Goal: Use online tool/utility: Utilize a website feature to perform a specific function

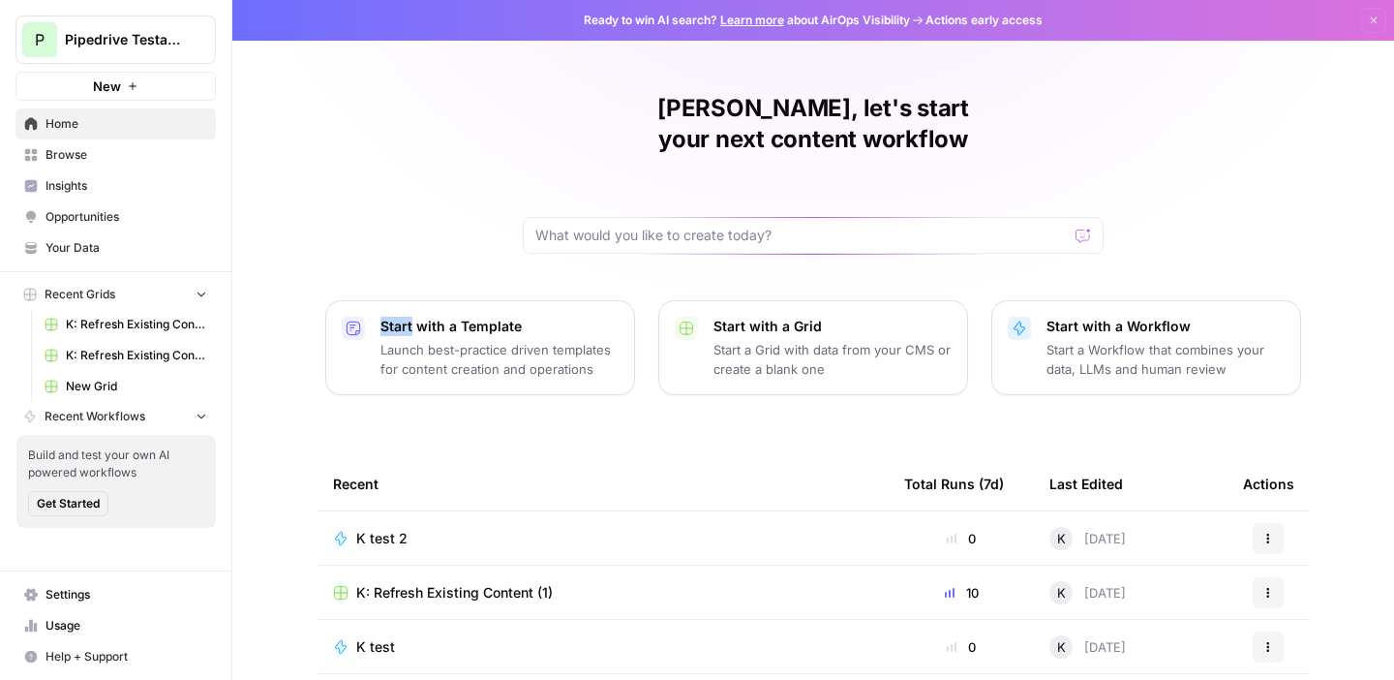
scroll to position [48, 0]
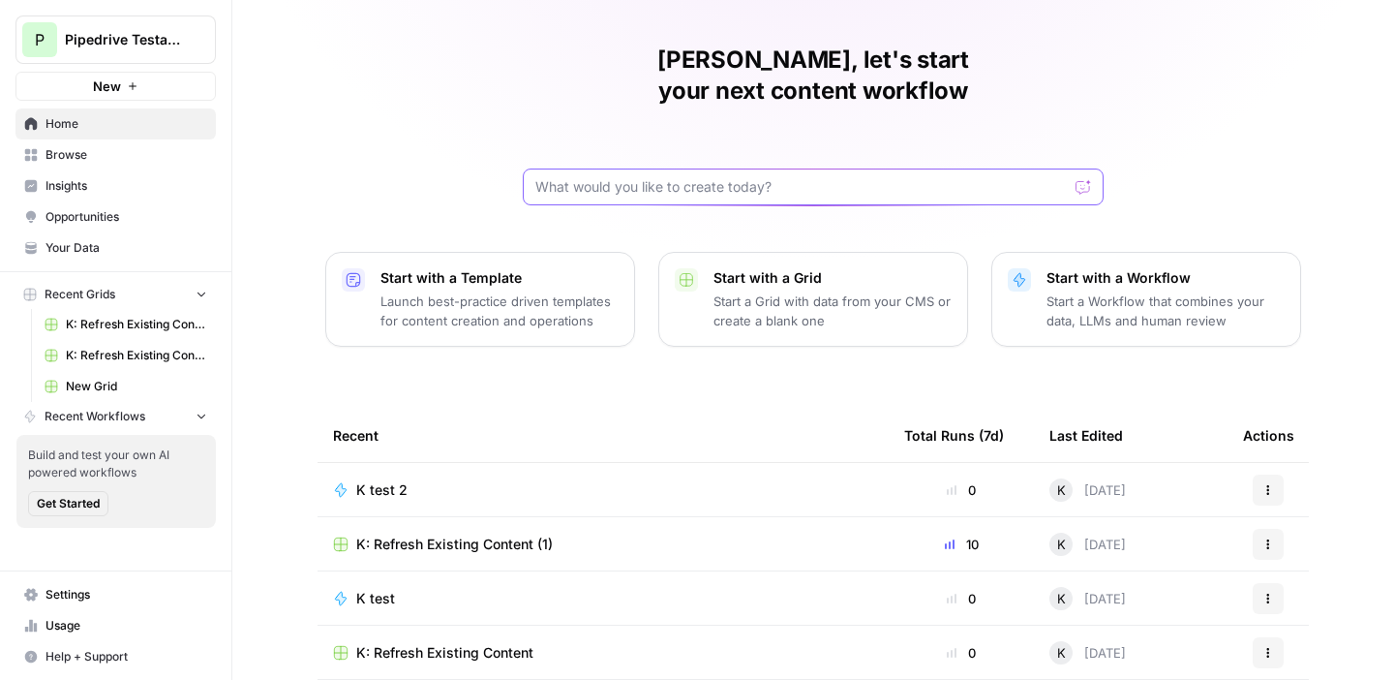
click at [745, 177] on input "text" at bounding box center [801, 186] width 533 height 19
type input "I"
click at [846, 168] on div "For the following URLs, I want to add perti Send" at bounding box center [813, 186] width 581 height 37
paste input "relevant"
click at [675, 177] on input "For the following URLs, I want to add relevant FAQs components" at bounding box center [793, 186] width 517 height 19
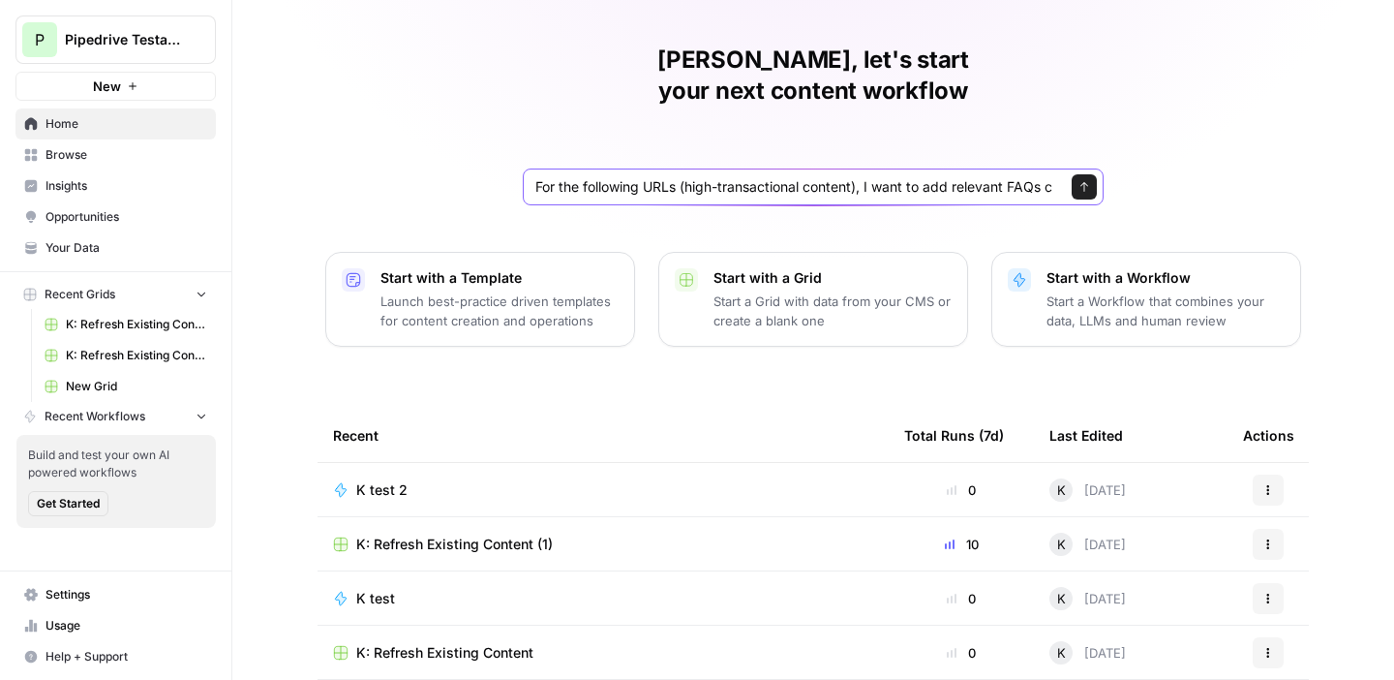
click at [909, 177] on input "For the following URLs (high-transactional content), I want to add relevant FAQ…" at bounding box center [793, 186] width 517 height 19
click at [1024, 177] on input "For the following URLs (high-transactional content), I want to add relevant FAQ…" at bounding box center [793, 186] width 517 height 19
paste input "[URL][DOMAIN_NAME] [URL][DOMAIN_NAME] [URL][DOMAIN_NAME] [URL][DOMAIN_NAME] [UR…"
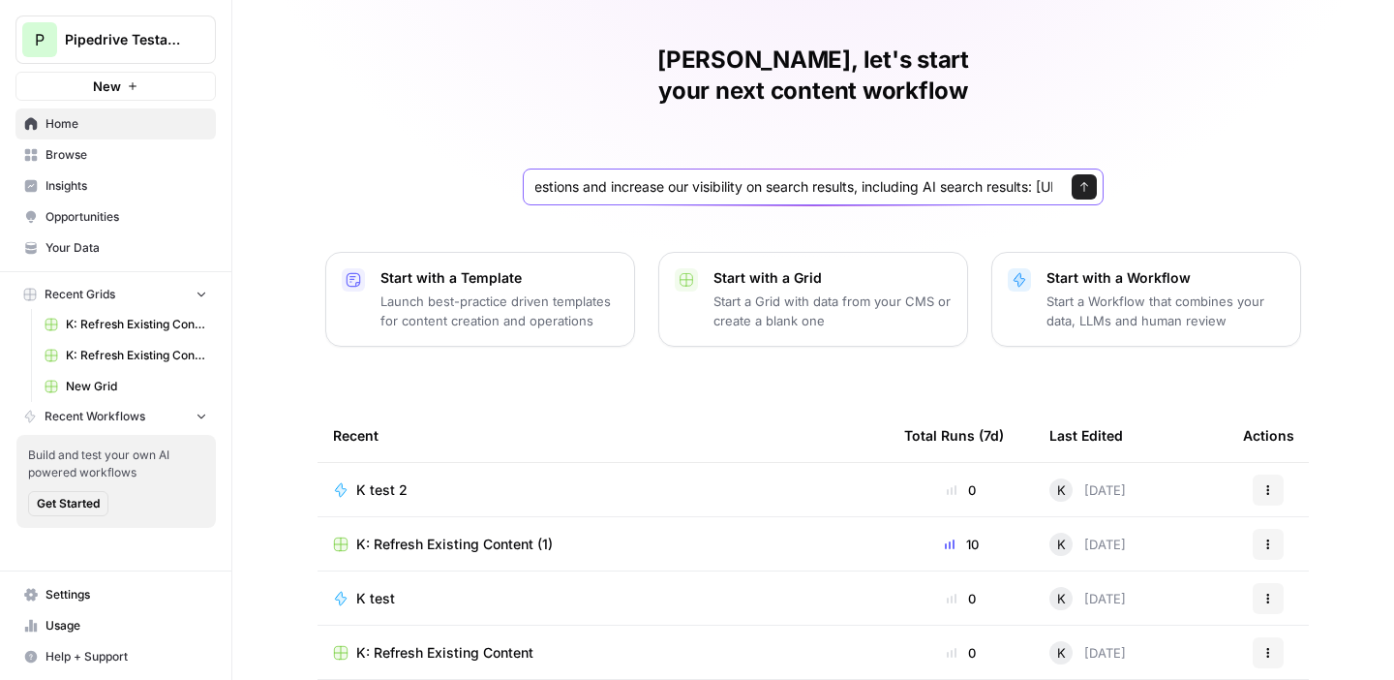
scroll to position [0, 2908]
type input "For the following URLs (high-transactional content), I want to add relevant FAQ…"
click at [1090, 174] on button "Send" at bounding box center [1084, 186] width 25 height 25
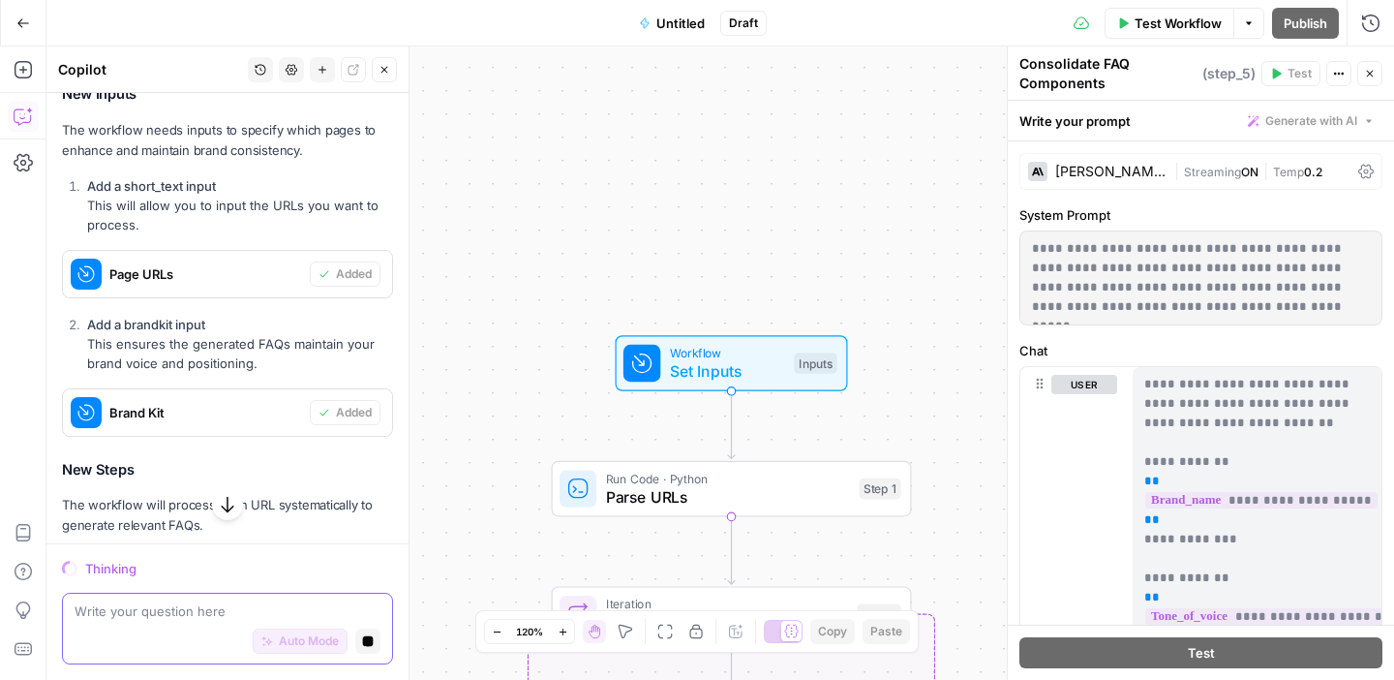
scroll to position [682, 0]
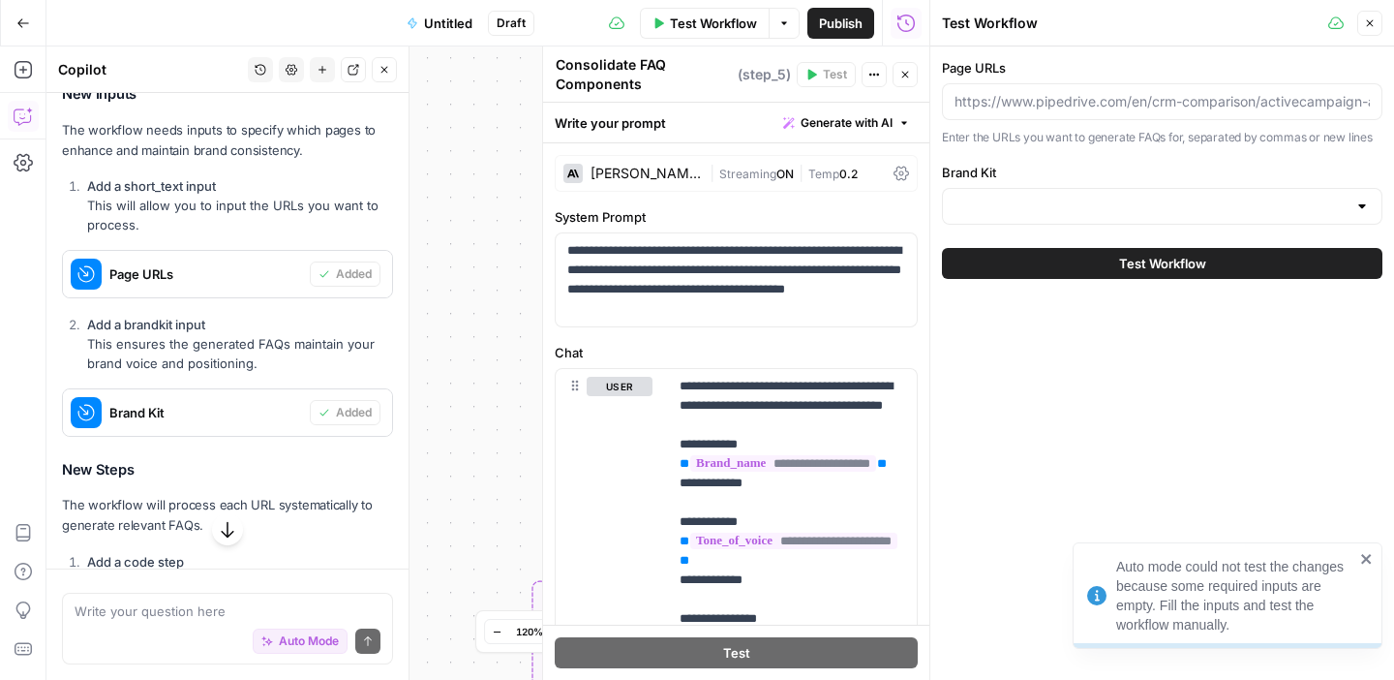
click at [1364, 32] on button "Close" at bounding box center [1369, 23] width 25 height 25
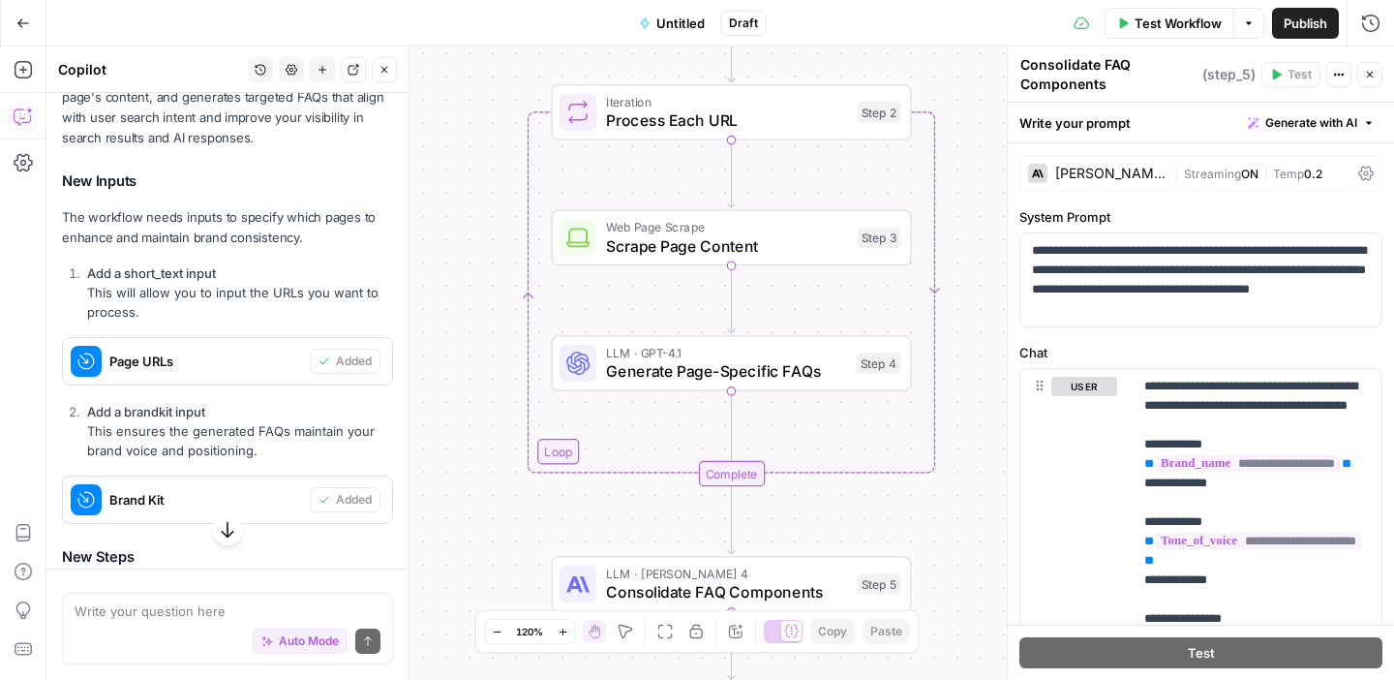
scroll to position [639, 0]
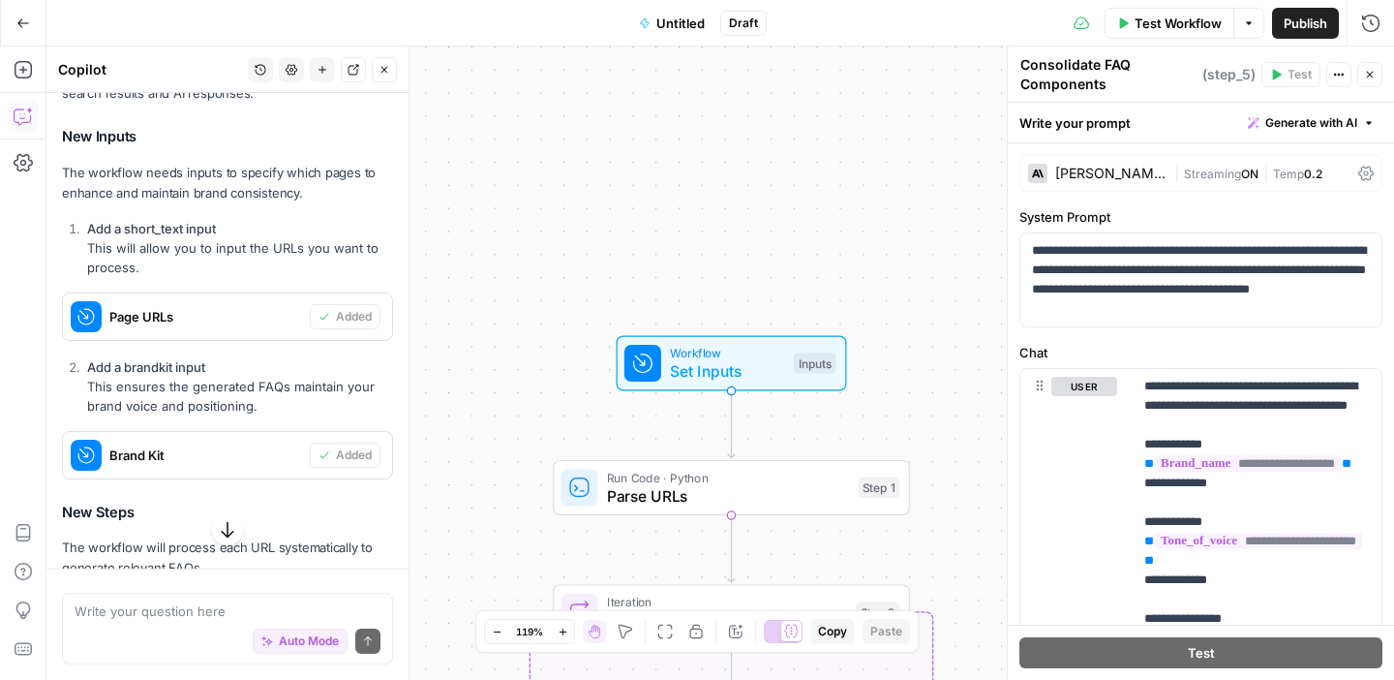
click at [129, 326] on span "Page URLs" at bounding box center [205, 316] width 193 height 19
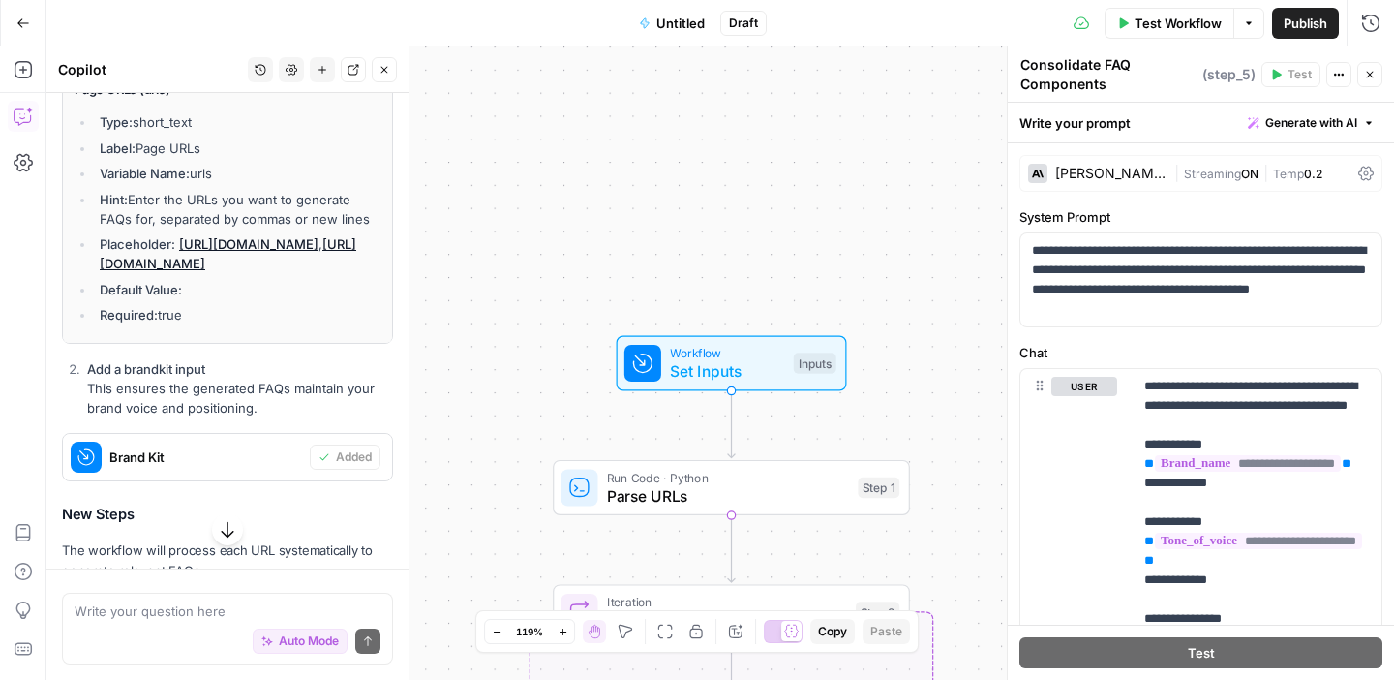
scroll to position [920, 0]
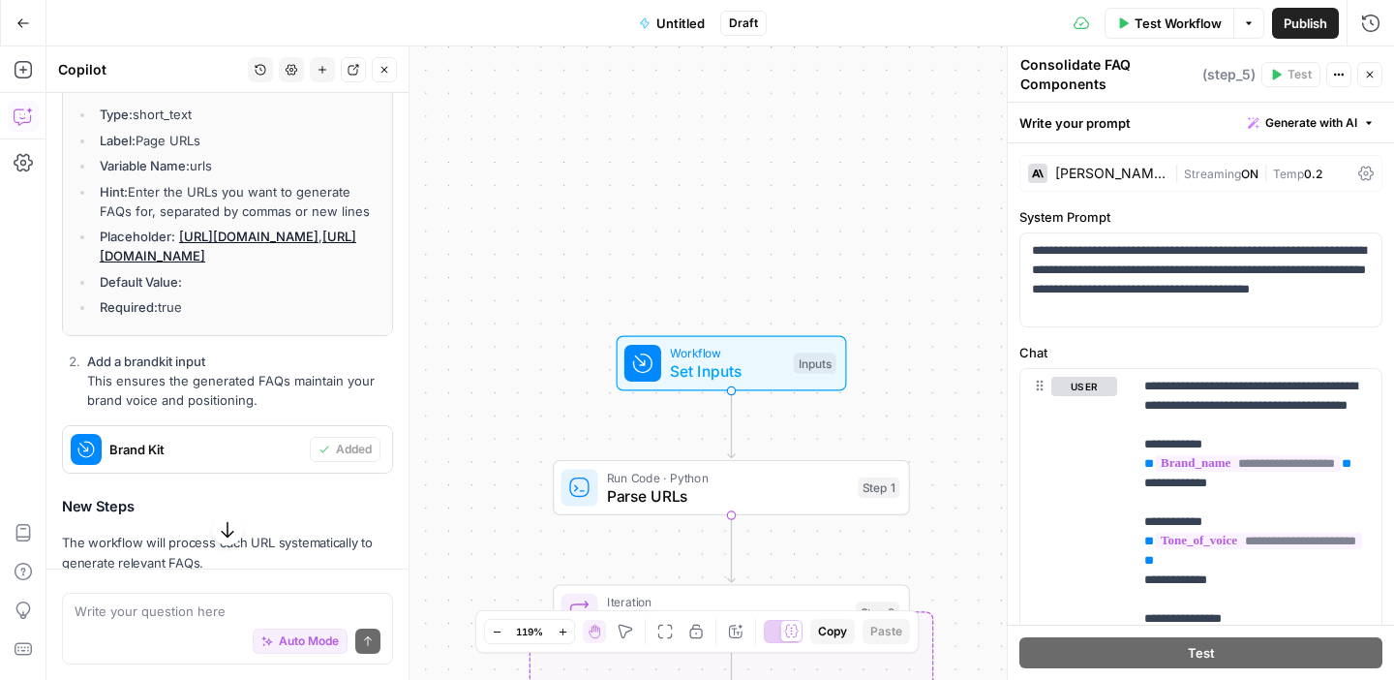
click at [178, 221] on li "Hint: Enter the URLs you want to generate FAQs for, separated by commas or new …" at bounding box center [238, 201] width 286 height 39
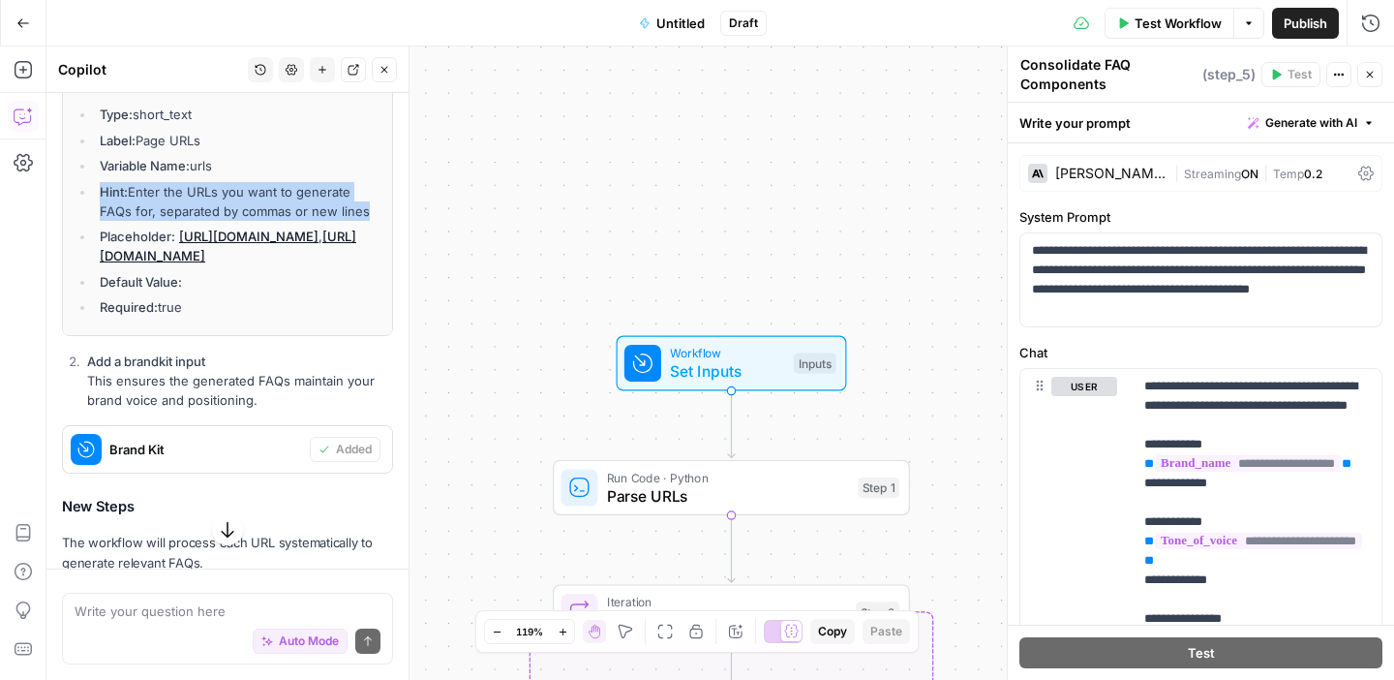
click at [178, 221] on li "Hint: Enter the URLs you want to generate FAQs for, separated by commas or new …" at bounding box center [238, 201] width 286 height 39
click at [730, 370] on span "Set Inputs" at bounding box center [727, 370] width 114 height 23
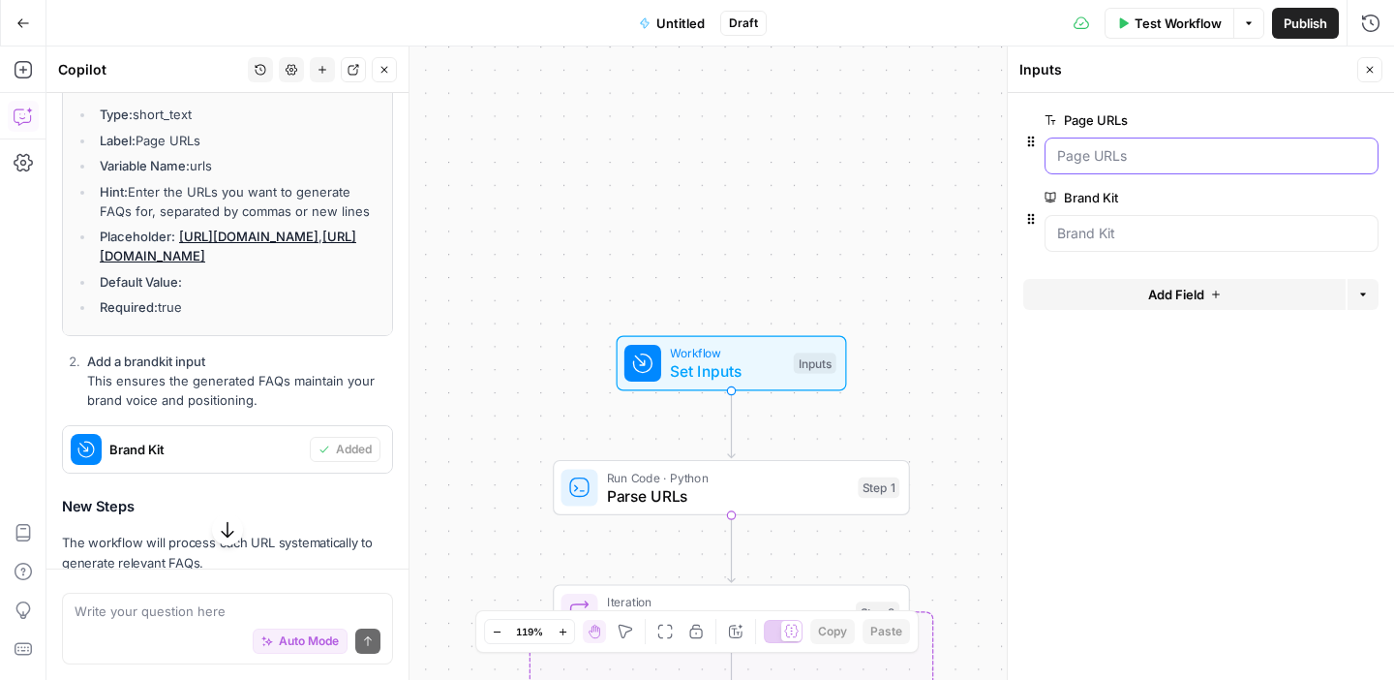
click at [1141, 149] on URLs "Page URLs" at bounding box center [1211, 155] width 309 height 19
click at [1119, 161] on URLs "Page URLs" at bounding box center [1211, 155] width 309 height 19
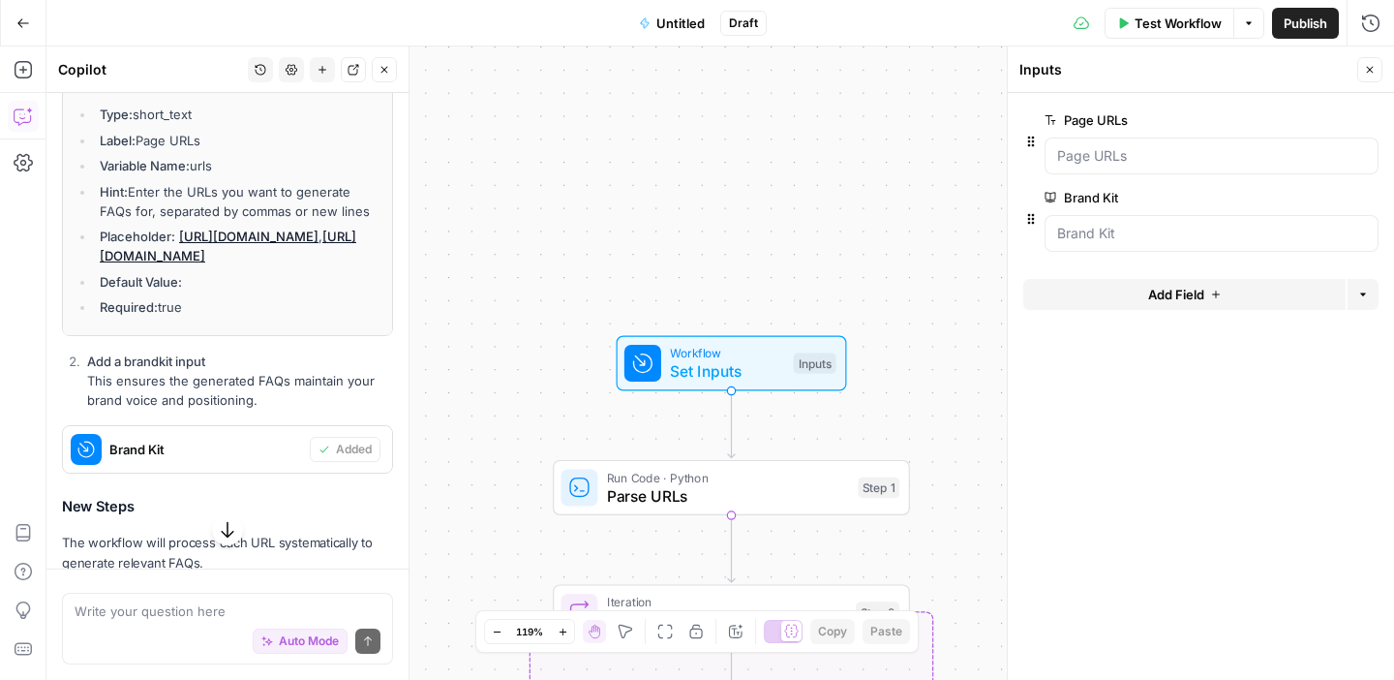
click at [1154, 211] on div "Brand Kit edit field Delete group" at bounding box center [1212, 219] width 334 height 66
click at [1154, 224] on Kit "Brand Kit" at bounding box center [1211, 233] width 309 height 19
click at [1288, 130] on button "edit field" at bounding box center [1314, 119] width 75 height 23
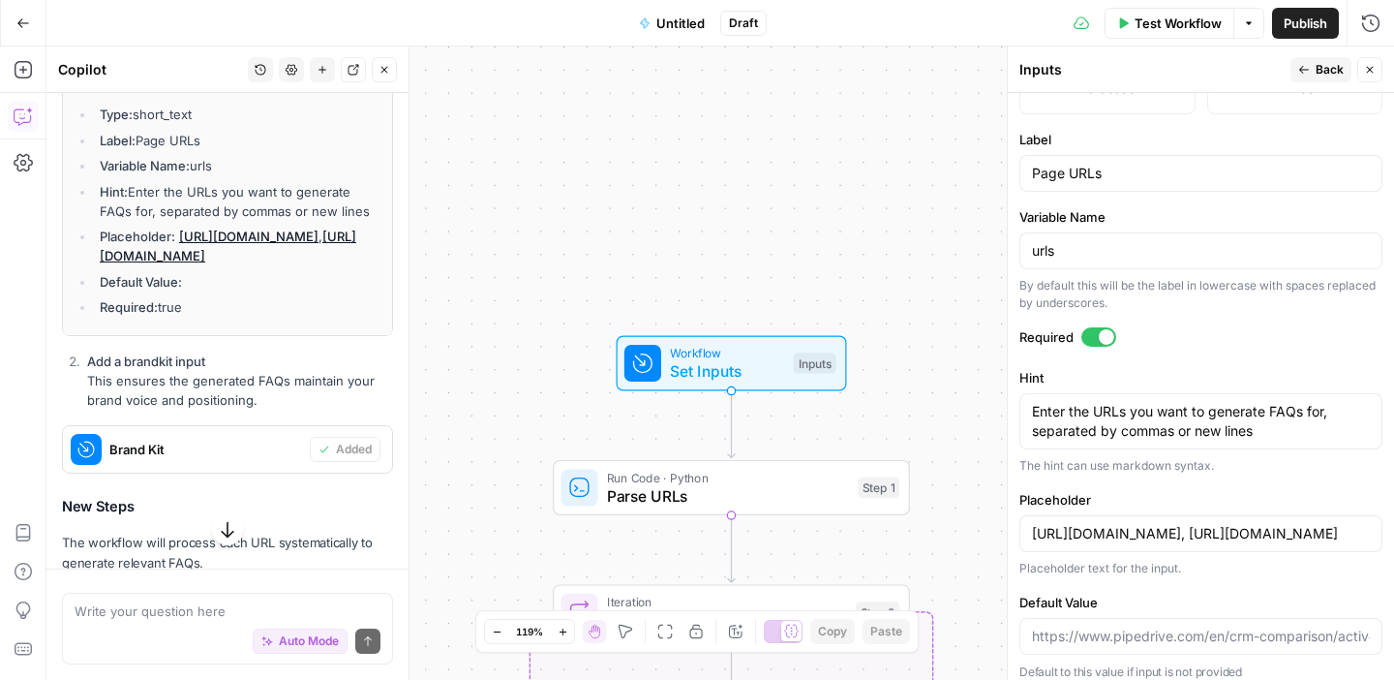
scroll to position [609, 0]
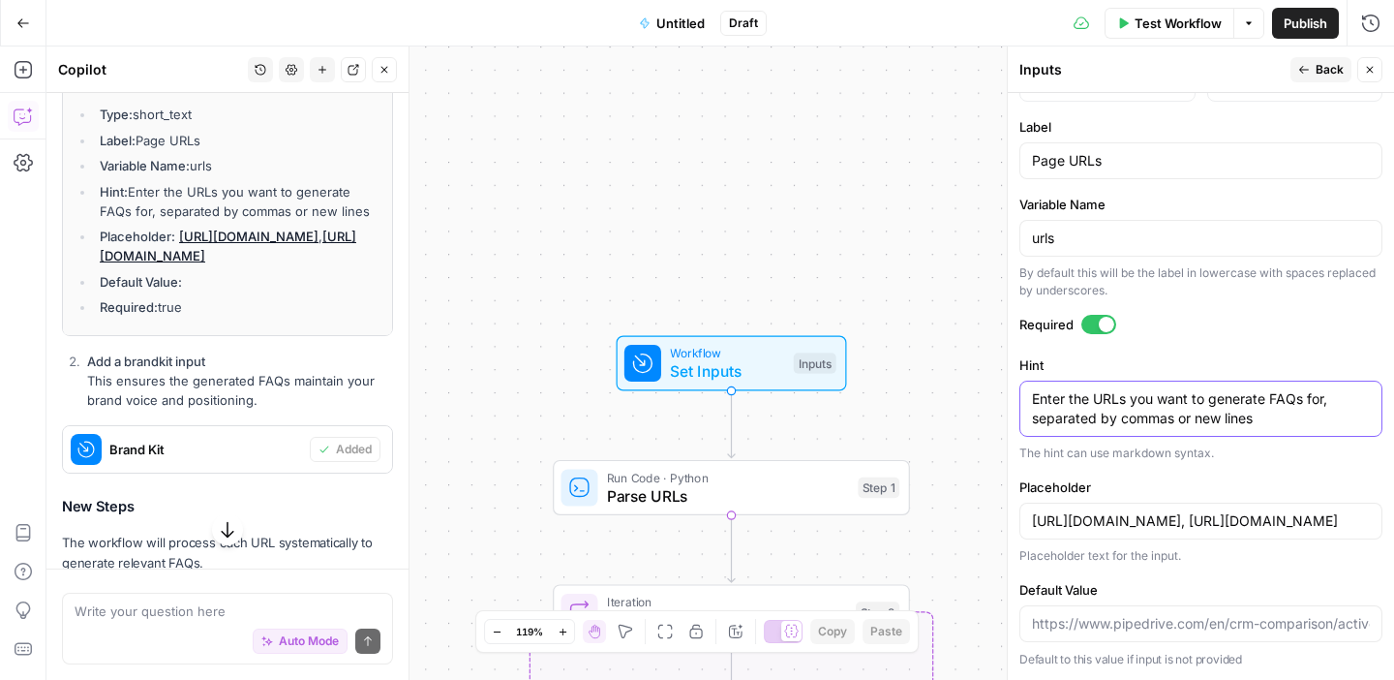
click at [1157, 404] on textarea "Enter the URLs you want to generate FAQs for, separated by commas or new lines" at bounding box center [1201, 408] width 338 height 39
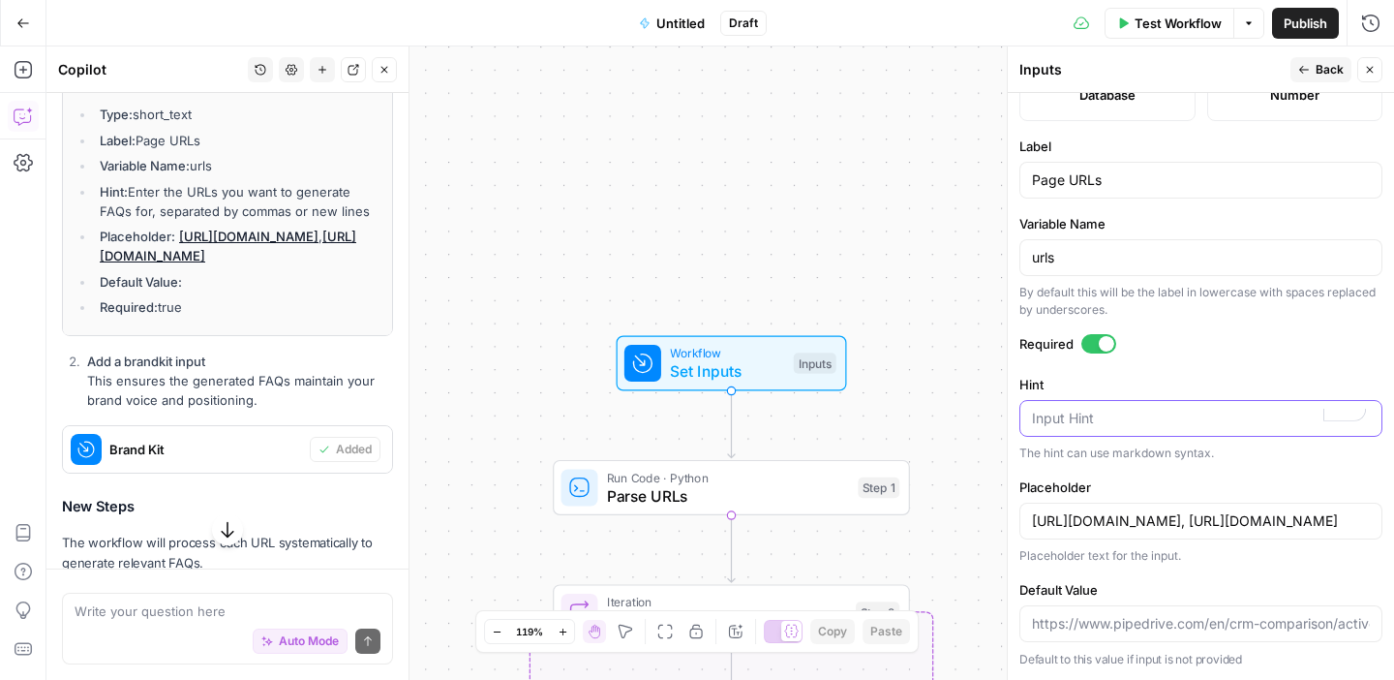
paste textarea "[URL][DOMAIN_NAME] [URL][DOMAIN_NAME] [URL][DOMAIN_NAME] [URL][DOMAIN_NAME] [UR…"
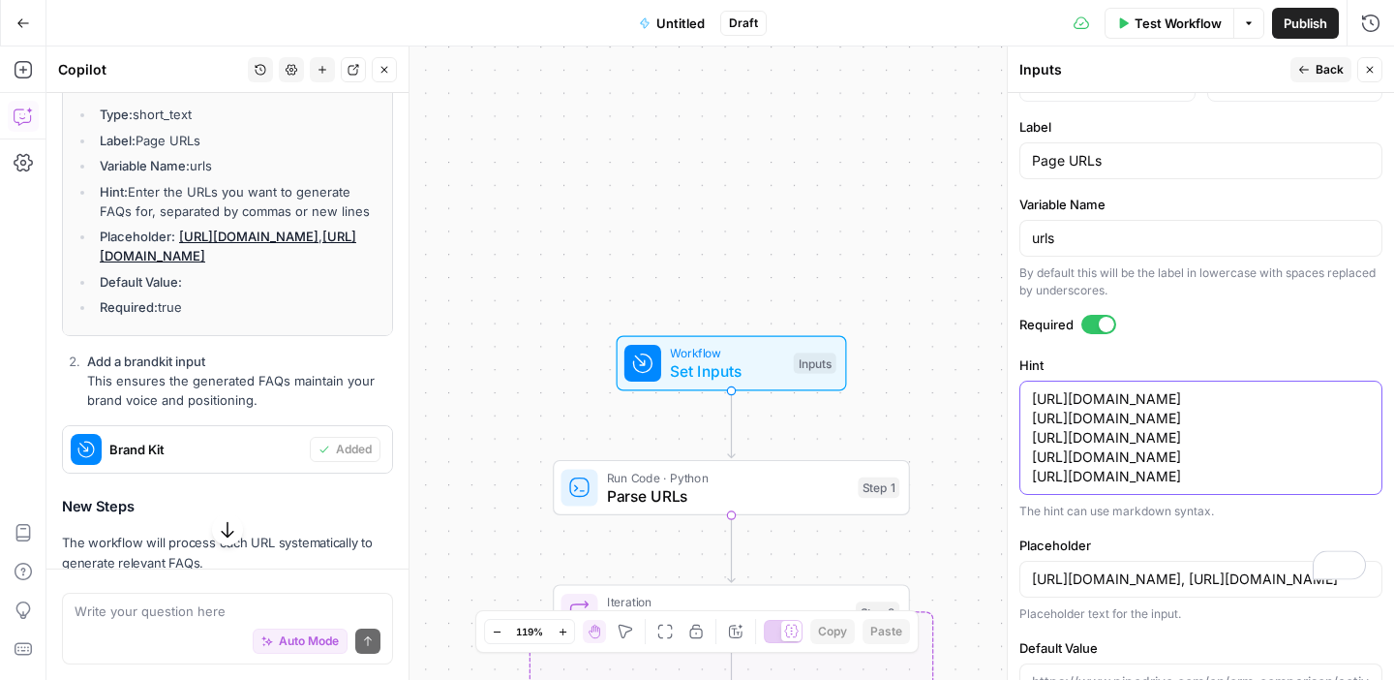
click at [1032, 436] on textarea "[URL][DOMAIN_NAME] [URL][DOMAIN_NAME] [URL][DOMAIN_NAME] [URL][DOMAIN_NAME] [UR…" at bounding box center [1201, 437] width 338 height 97
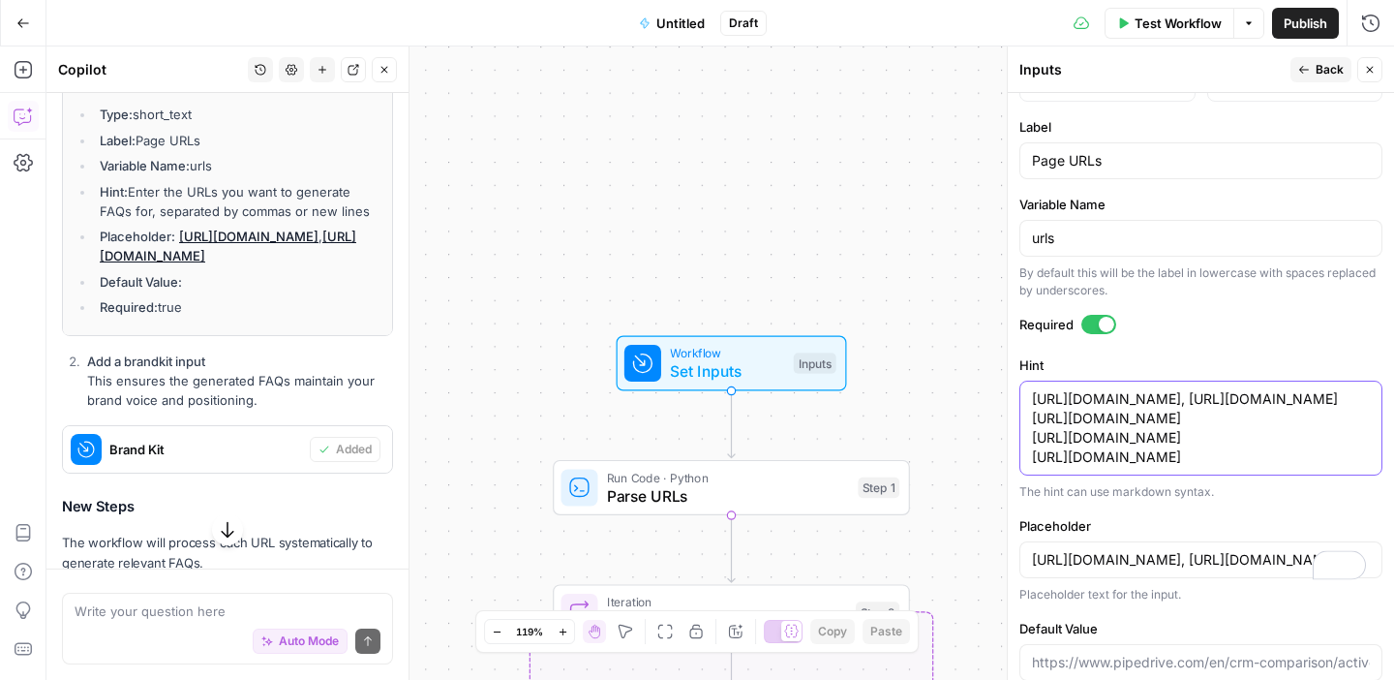
click at [1036, 440] on textarea "[URL][DOMAIN_NAME], [URL][DOMAIN_NAME] [URL][DOMAIN_NAME] [URL][DOMAIN_NAME] [U…" at bounding box center [1201, 427] width 338 height 77
click at [1232, 456] on textarea "[URL][DOMAIN_NAME], [URL][DOMAIN_NAME] [URL][DOMAIN_NAME] [URL][DOMAIN_NAME] [U…" at bounding box center [1201, 427] width 338 height 77
click at [1208, 467] on textarea "[URL][DOMAIN_NAME], [URL][DOMAIN_NAME], [URL][DOMAIN_NAME] [URL][DOMAIN_NAME] […" at bounding box center [1201, 427] width 338 height 77
click at [1235, 467] on textarea "[URL][DOMAIN_NAME], [URL][DOMAIN_NAME], [URL][DOMAIN_NAME], [URL][DOMAIN_NAME] …" at bounding box center [1201, 427] width 338 height 77
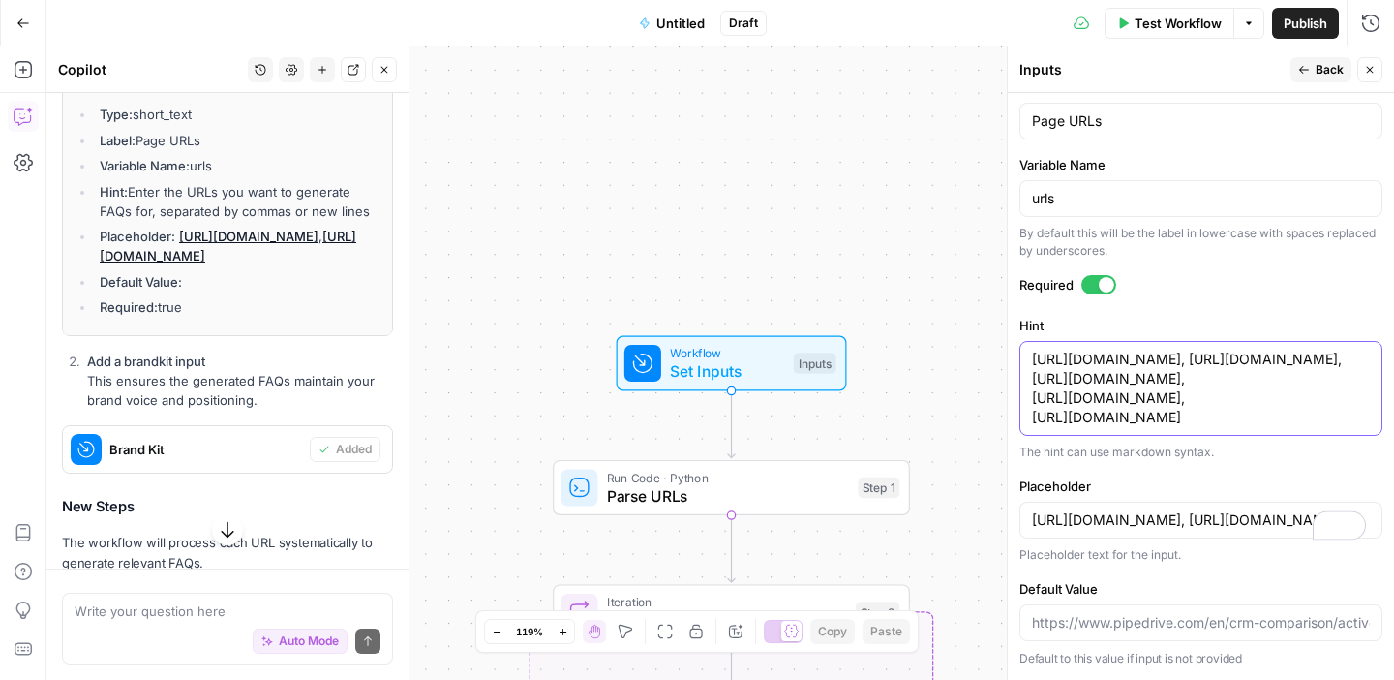
scroll to position [739, 0]
type textarea "[URL][DOMAIN_NAME], [URL][DOMAIN_NAME], [URL][DOMAIN_NAME], [URL][DOMAIN_NAME],…"
click at [1163, 530] on input "[URL][DOMAIN_NAME], [URL][DOMAIN_NAME]" at bounding box center [1201, 519] width 338 height 19
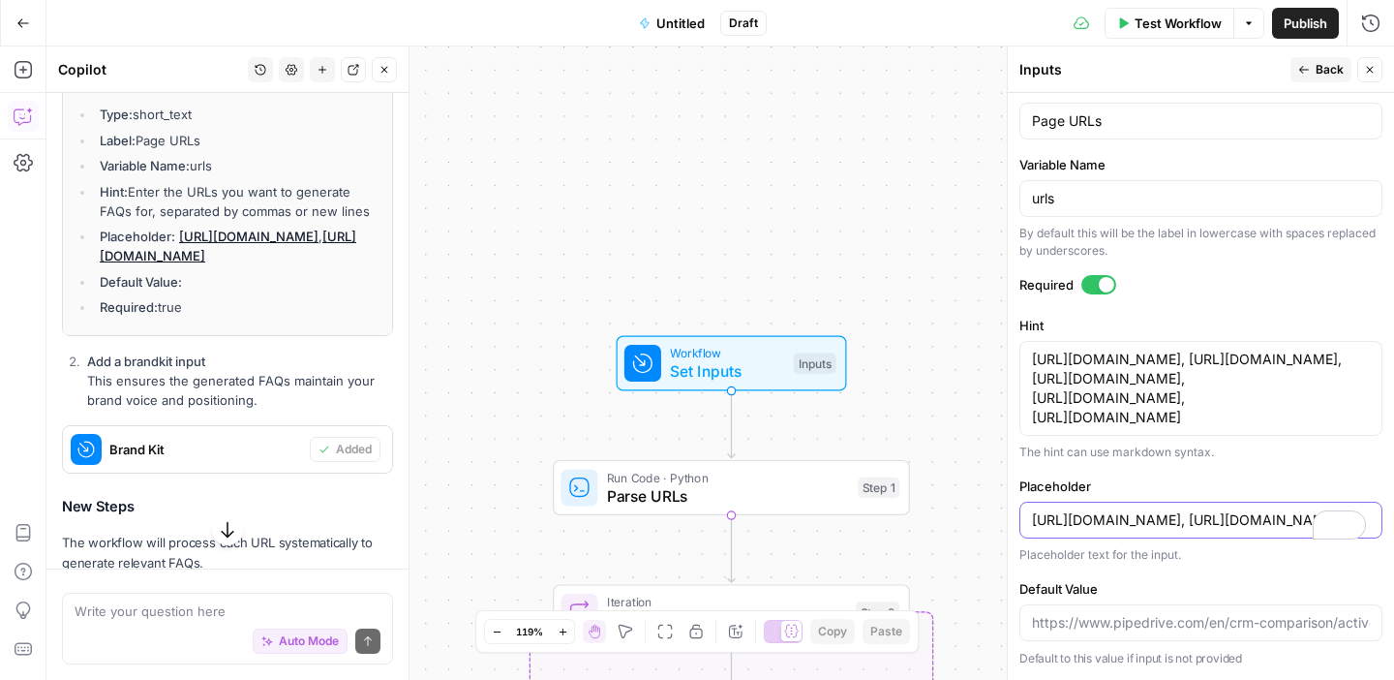
click at [1163, 530] on input "[URL][DOMAIN_NAME], [URL][DOMAIN_NAME]" at bounding box center [1201, 519] width 338 height 19
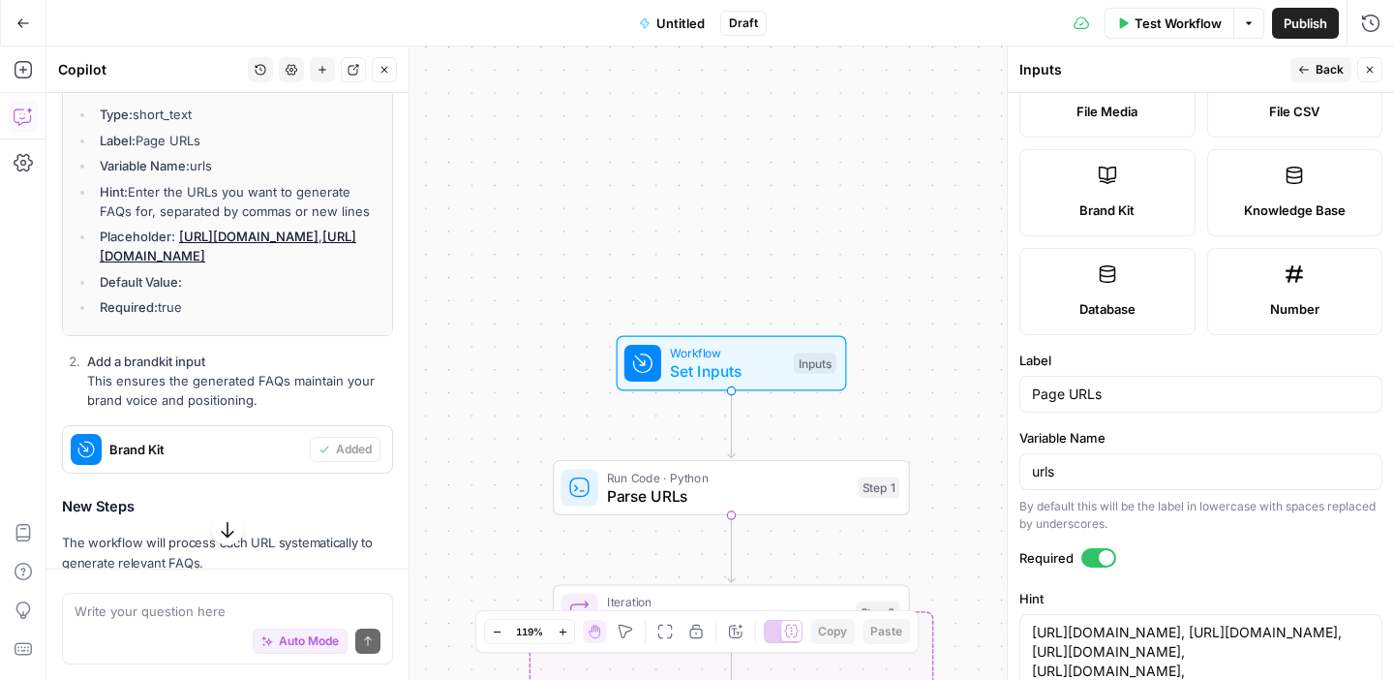
click at [1158, 348] on form "Input type Short Text Long Text Single Select Multi Select JSON File Text File …" at bounding box center [1201, 386] width 386 height 587
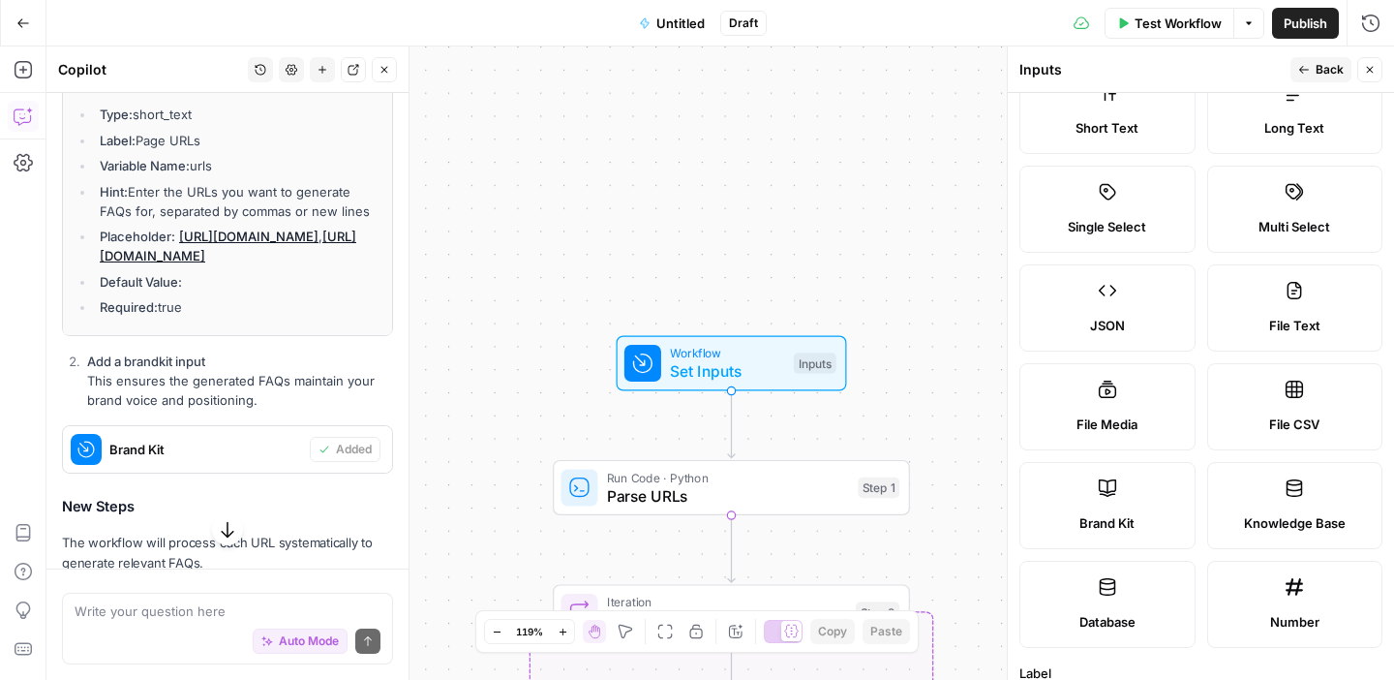
scroll to position [0, 0]
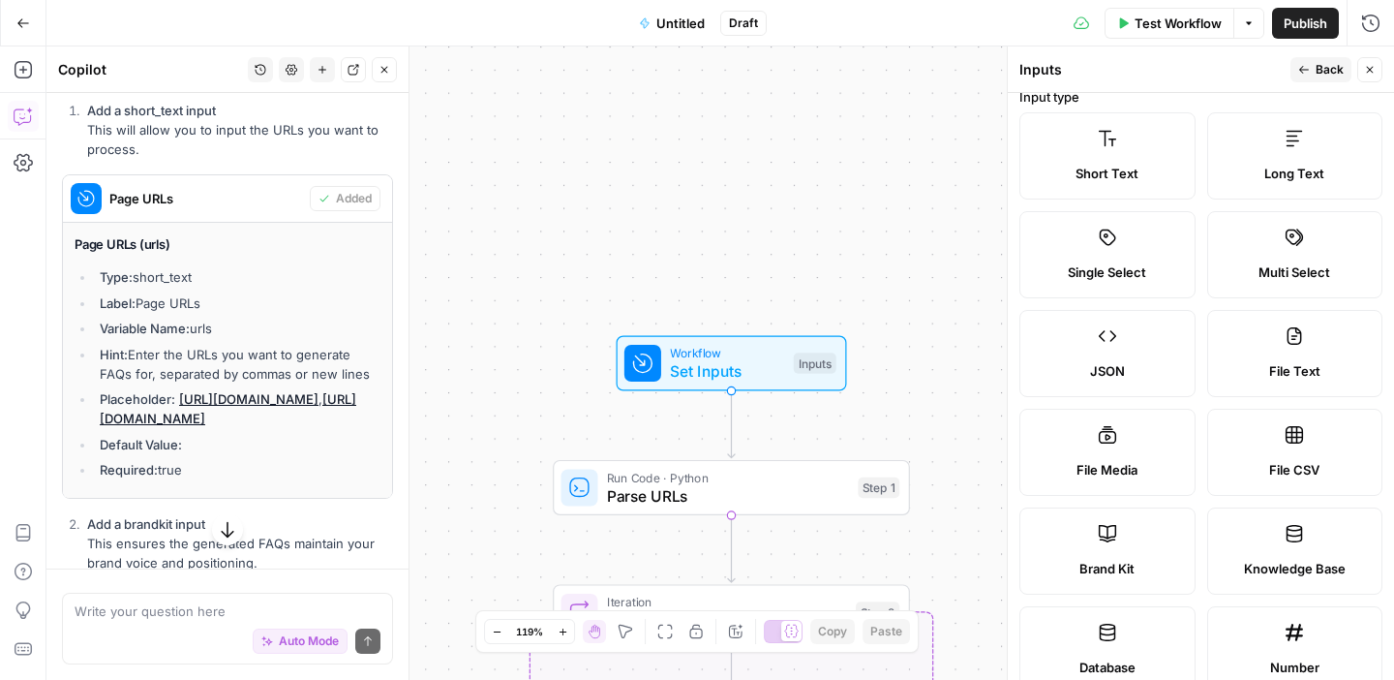
click at [1088, 158] on label "Short Text" at bounding box center [1108, 155] width 176 height 87
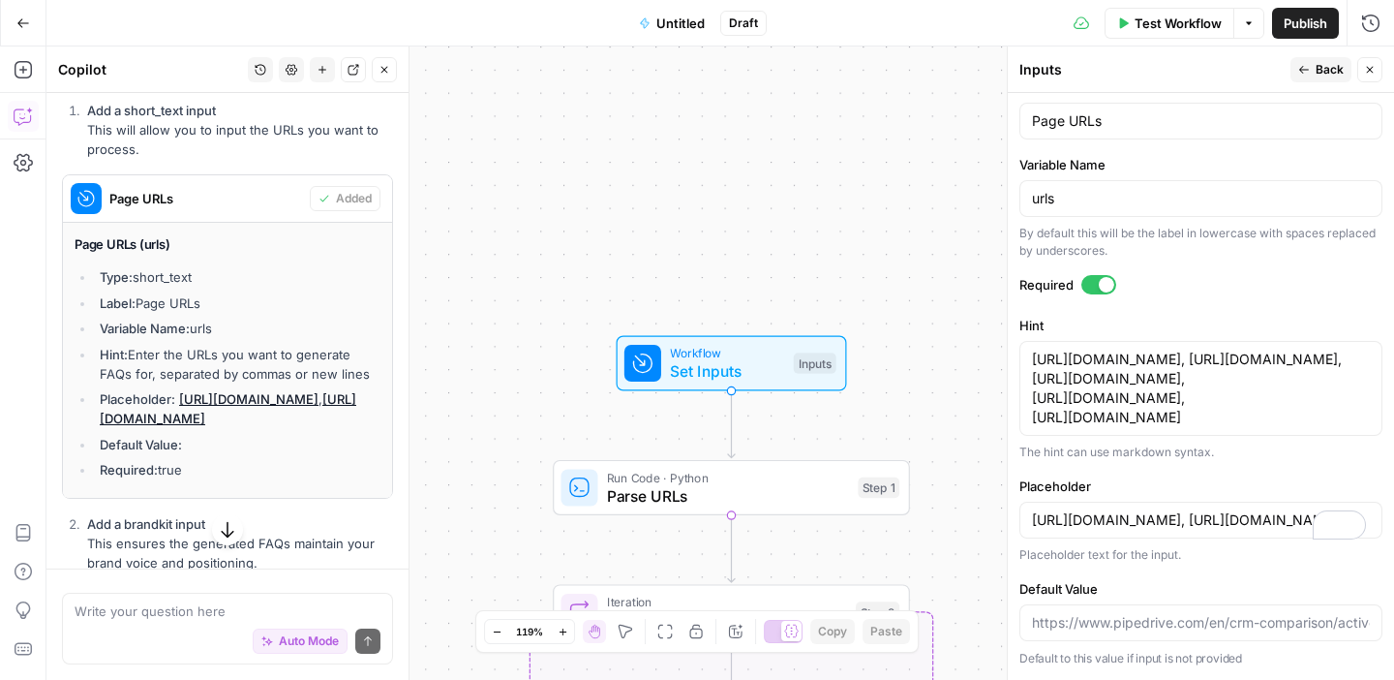
click at [1307, 69] on icon "button" at bounding box center [1304, 70] width 10 height 8
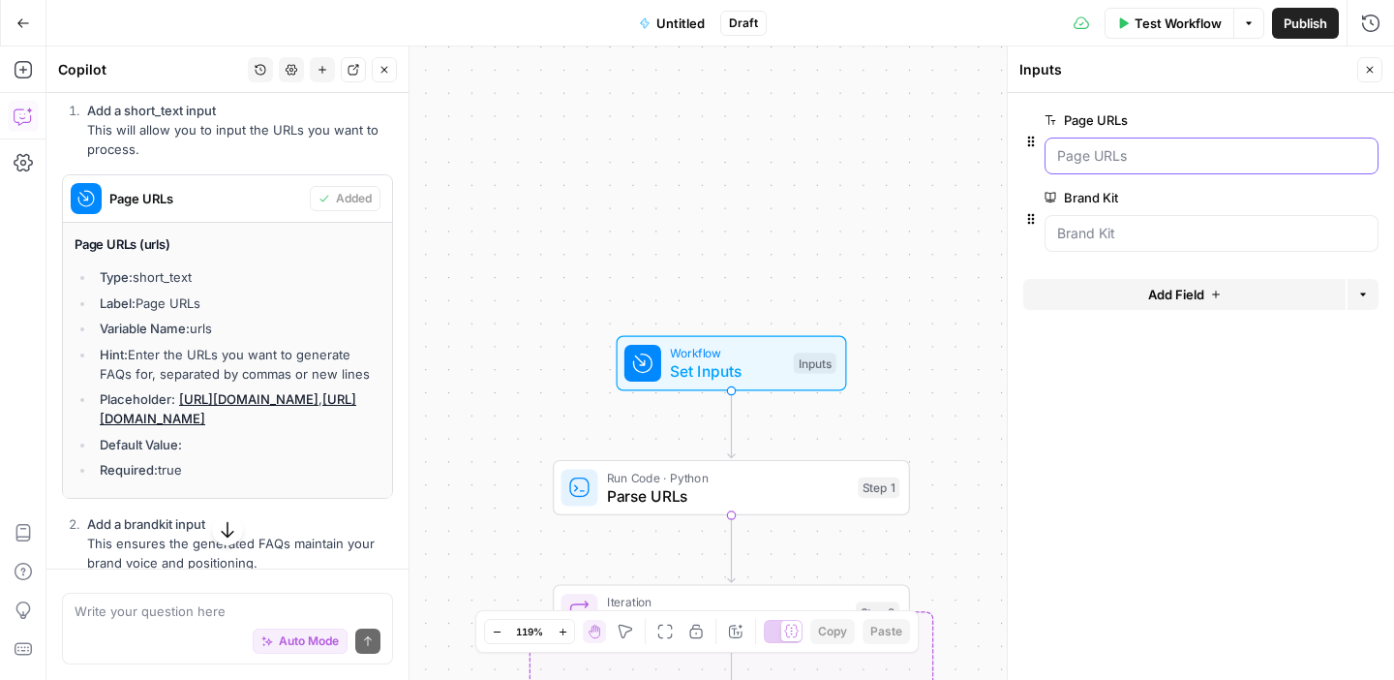
click at [1145, 157] on URLs "Page URLs" at bounding box center [1211, 155] width 309 height 19
click at [1265, 236] on Kit "Brand Kit" at bounding box center [1211, 233] width 309 height 19
click at [1313, 192] on span "edit field" at bounding box center [1306, 197] width 43 height 15
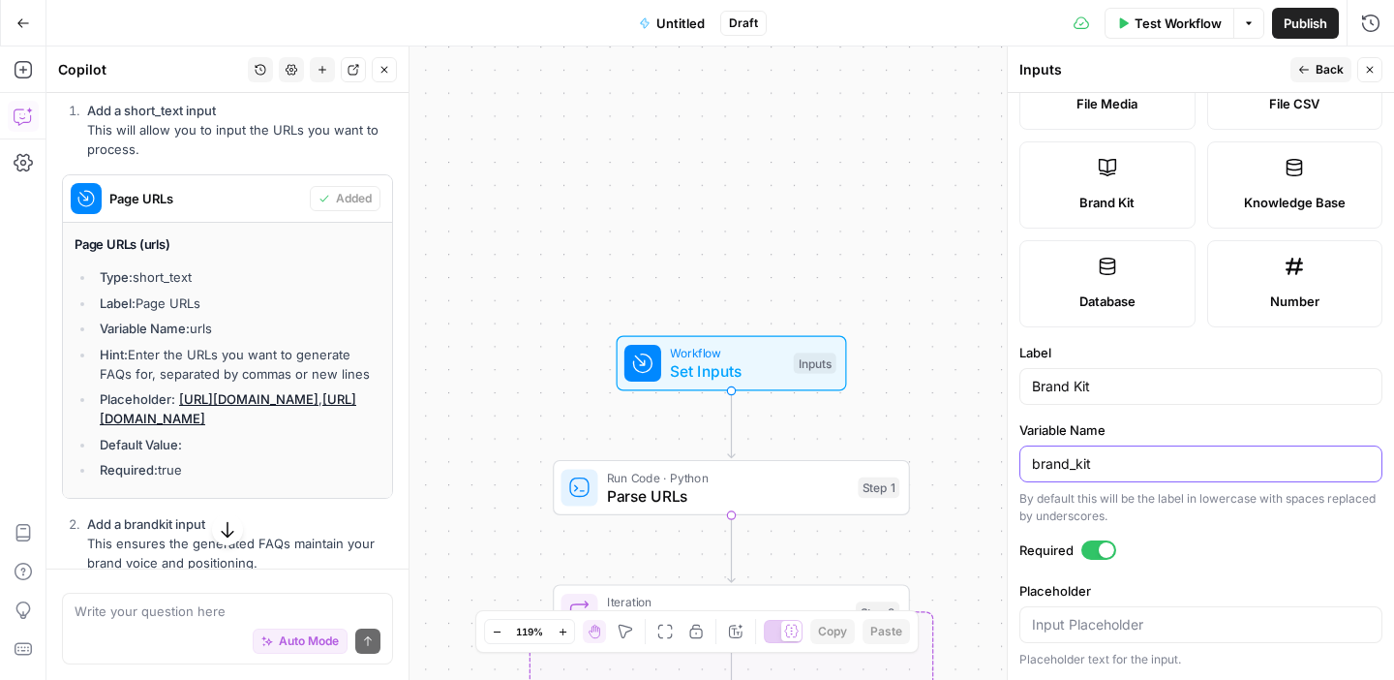
click at [1136, 462] on input "brand_kit" at bounding box center [1201, 463] width 338 height 19
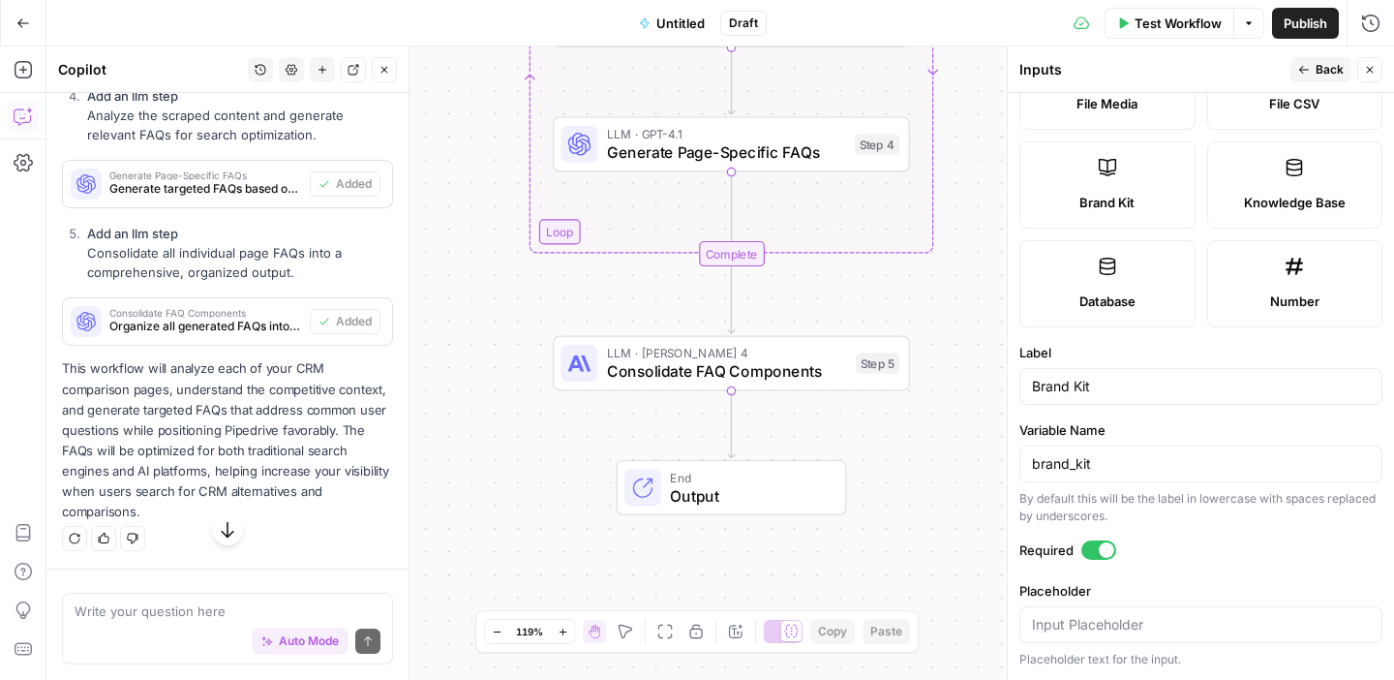
click at [1304, 70] on icon "button" at bounding box center [1304, 70] width 12 height 12
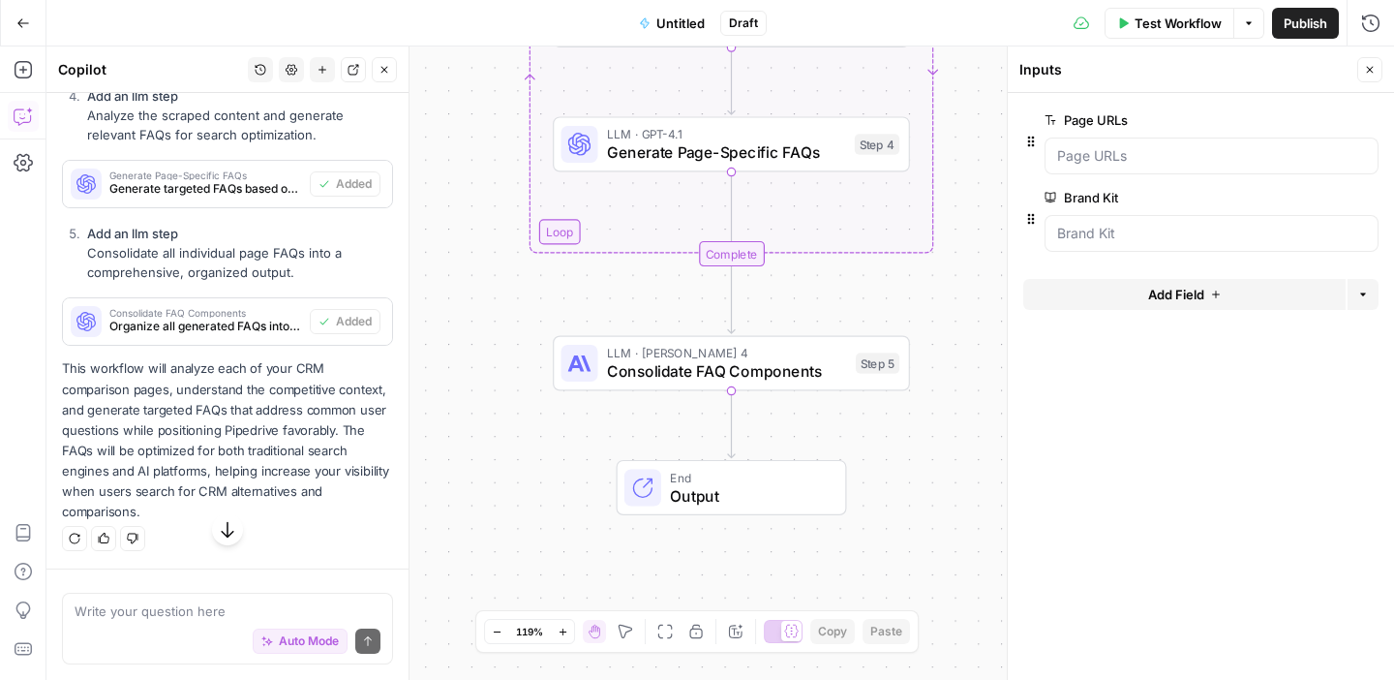
click at [1173, 29] on span "Test Workflow" at bounding box center [1178, 23] width 87 height 19
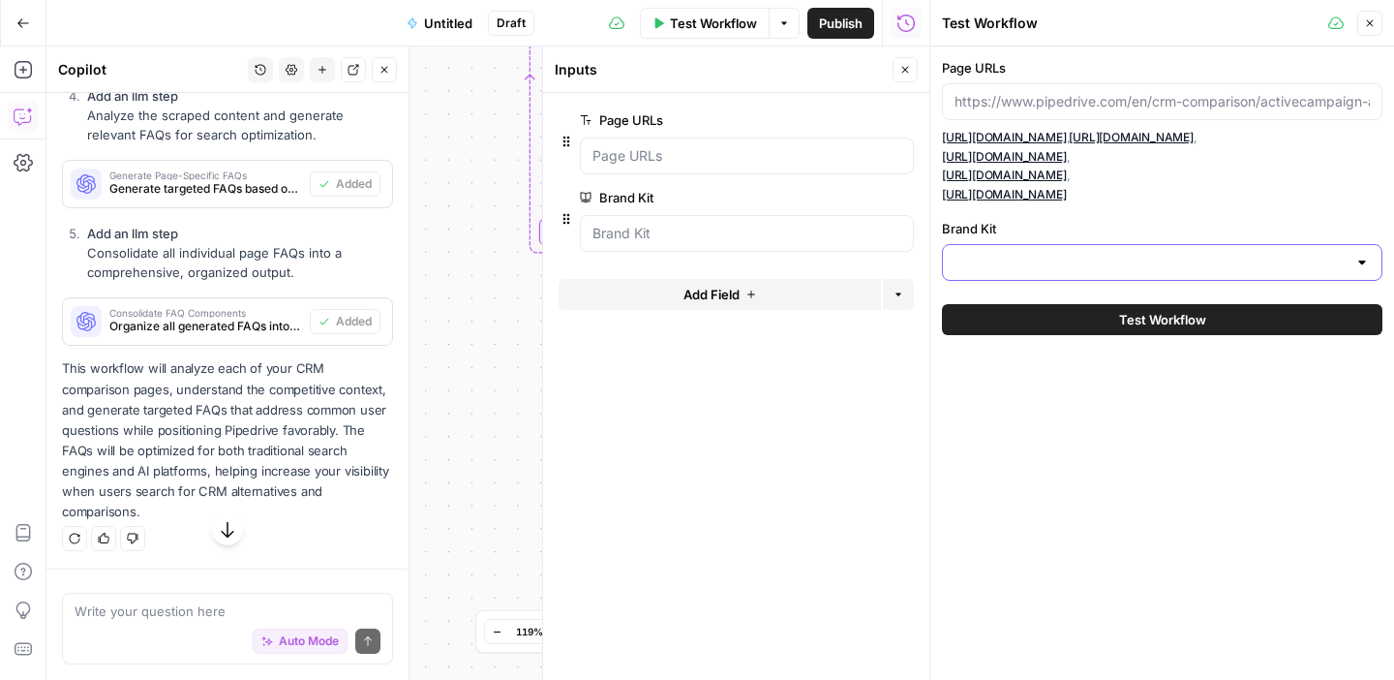
click at [1065, 272] on input "Brand Kit" at bounding box center [1151, 262] width 392 height 19
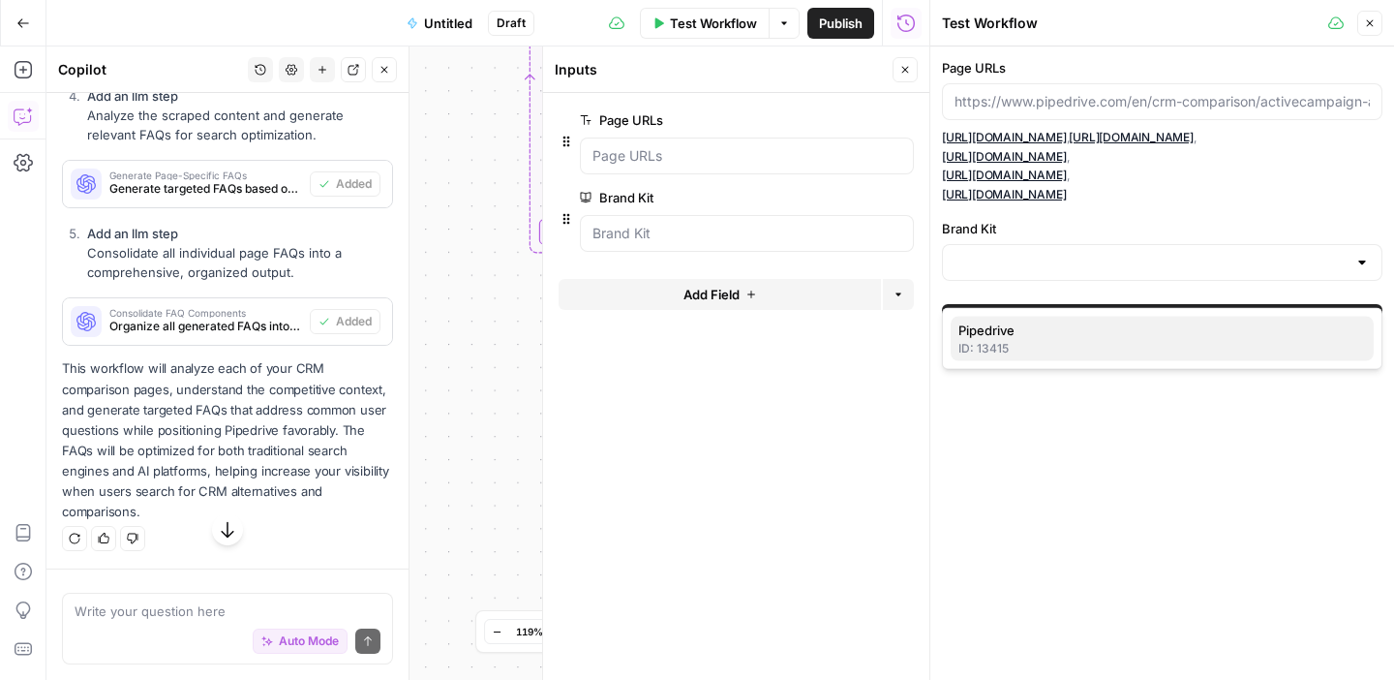
click at [1061, 336] on span "Pipedrive" at bounding box center [1159, 329] width 400 height 19
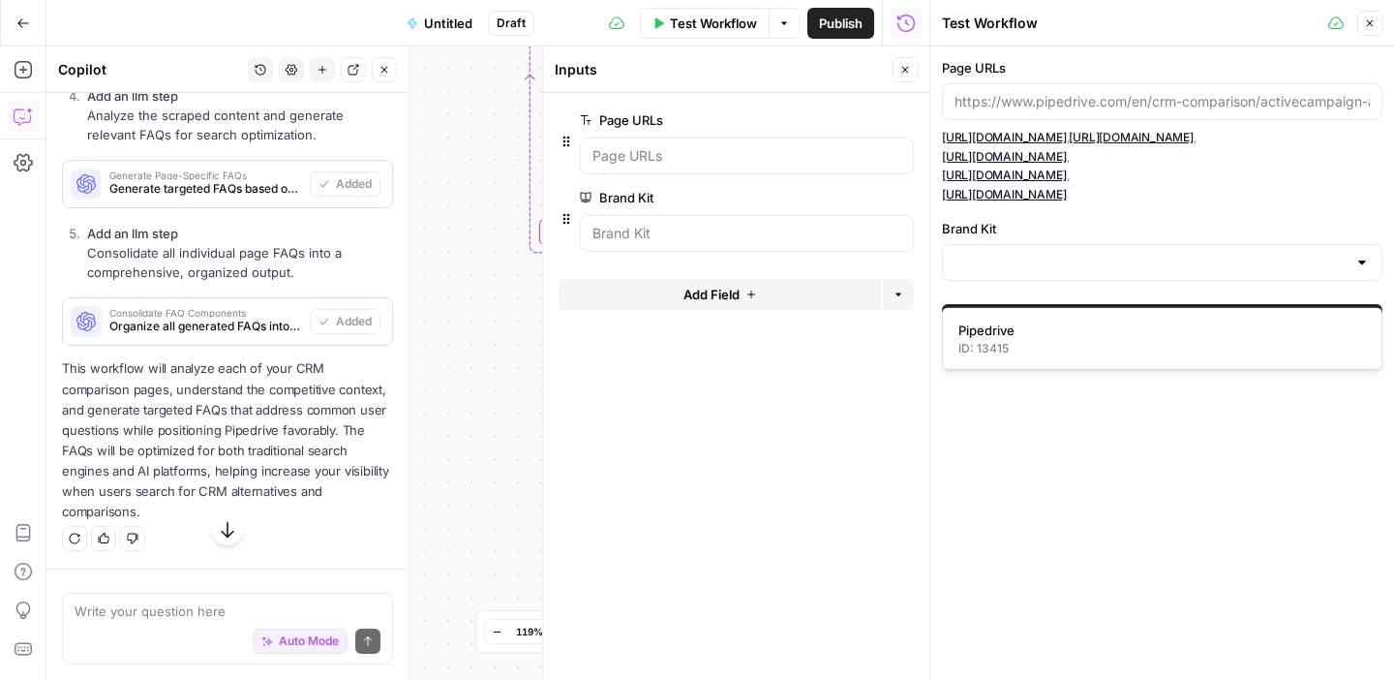
type input "Pipedrive"
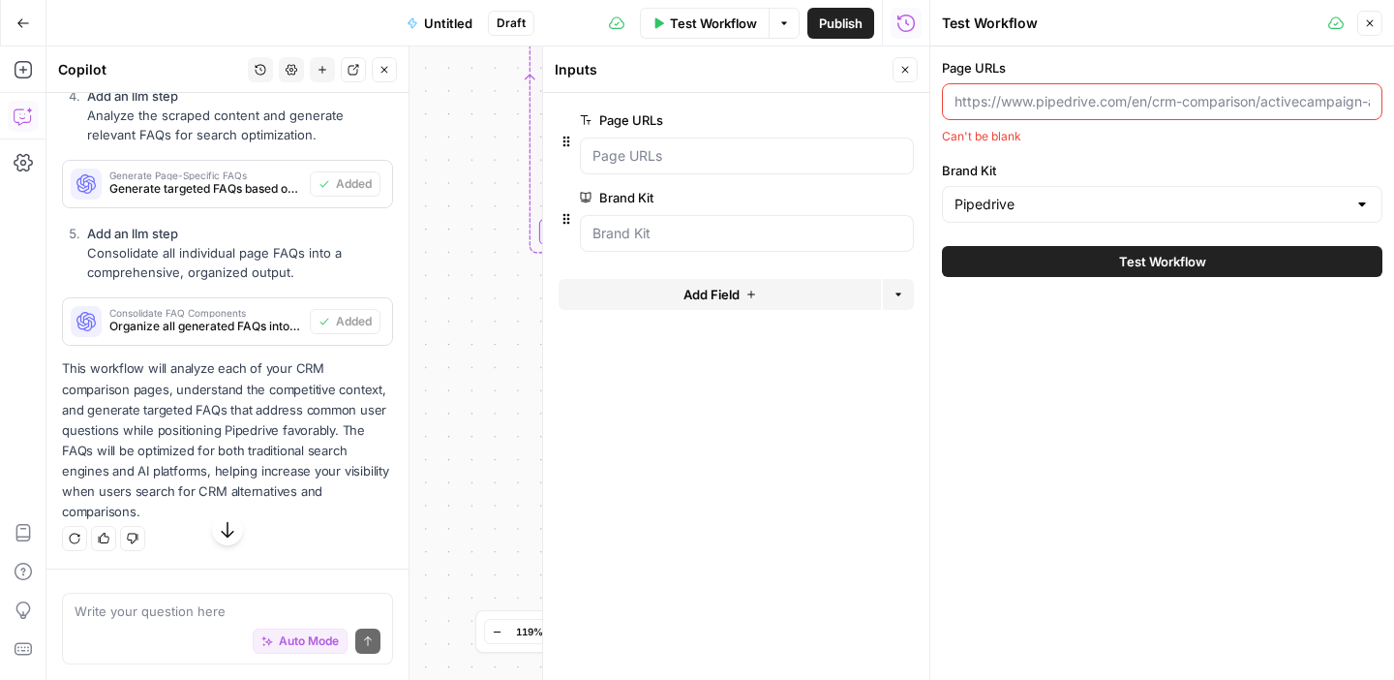
click at [1097, 105] on input "Page URLs" at bounding box center [1162, 101] width 415 height 19
paste input "[URL][DOMAIN_NAME] [URL][DOMAIN_NAME] [URL][DOMAIN_NAME] [URL][DOMAIN_NAME] [UR…"
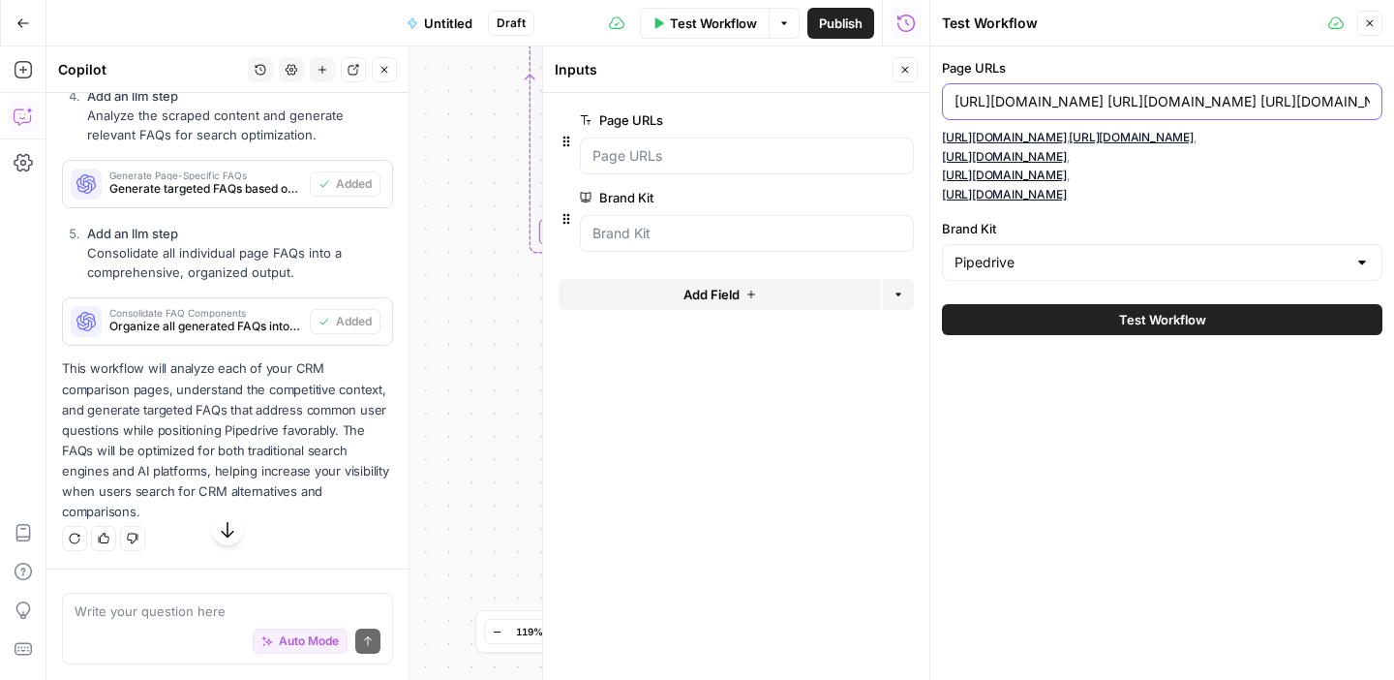
click at [959, 100] on input "[URL][DOMAIN_NAME] [URL][DOMAIN_NAME] [URL][DOMAIN_NAME] [URL][DOMAIN_NAME] [UR…" at bounding box center [1162, 101] width 415 height 19
click at [957, 101] on input "[URL][DOMAIN_NAME] [URL][DOMAIN_NAME] [URL][DOMAIN_NAME] [URL][DOMAIN_NAME] [UR…" at bounding box center [1162, 101] width 415 height 19
click at [1277, 105] on input "[URL][DOMAIN_NAME] [URL][DOMAIN_NAME] [URL][DOMAIN_NAME] [URL][DOMAIN_NAME] [UR…" at bounding box center [1162, 101] width 415 height 19
click at [1293, 104] on input "[URL][DOMAIN_NAME], [URL][DOMAIN_NAME] [URL][DOMAIN_NAME] [URL][DOMAIN_NAME] [U…" at bounding box center [1162, 101] width 415 height 19
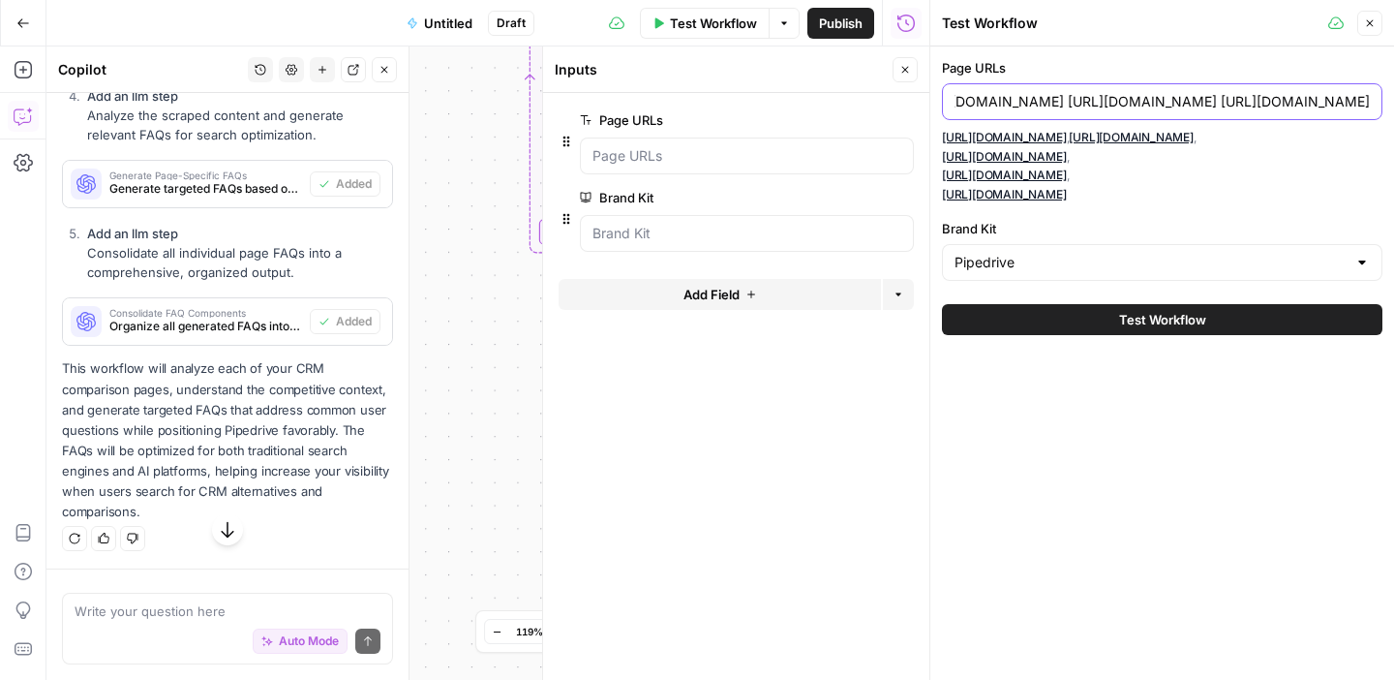
scroll to position [0, 632]
click at [1327, 102] on input "[URL][DOMAIN_NAME], [URL][DOMAIN_NAME], [URL][DOMAIN_NAME] [URL][DOMAIN_NAME] […" at bounding box center [1162, 101] width 415 height 19
type input "[URL][DOMAIN_NAME], [URL][DOMAIN_NAME], [URL][DOMAIN_NAME], [URL][DOMAIN_NAME],…"
click at [1162, 329] on span "Test Workflow" at bounding box center [1162, 319] width 87 height 19
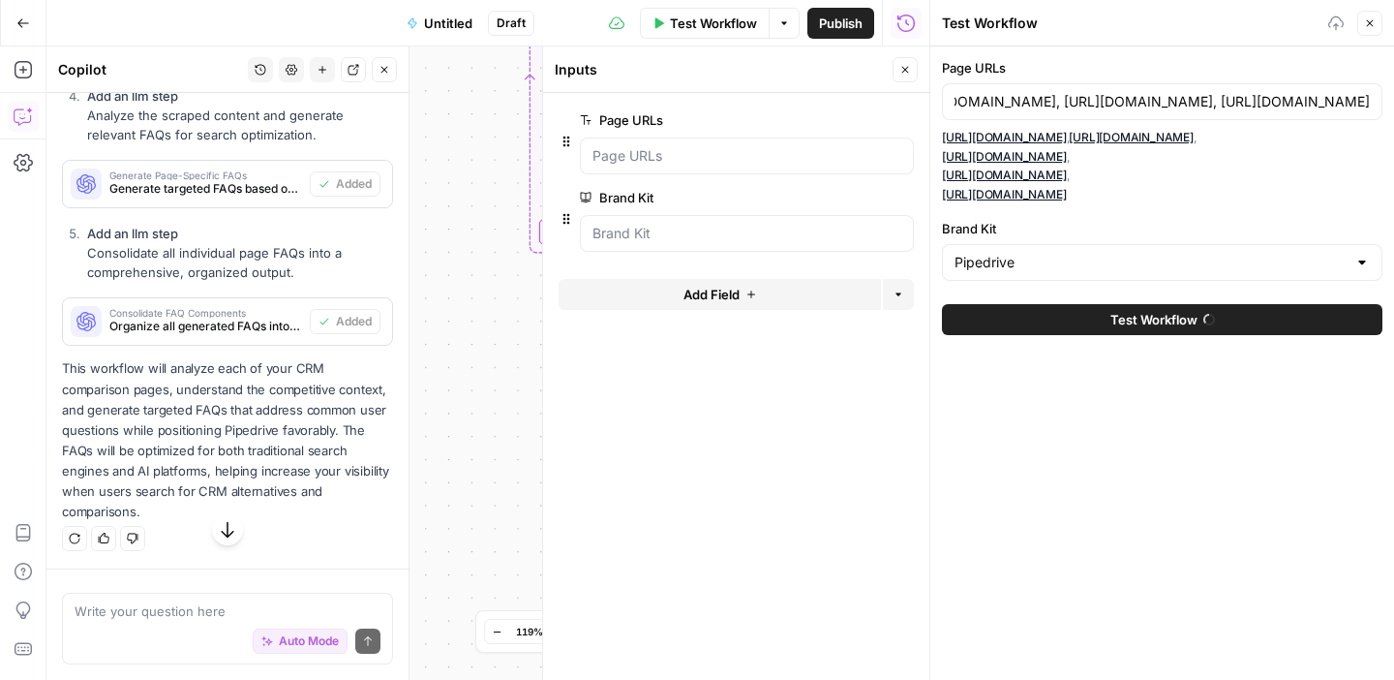
scroll to position [0, 0]
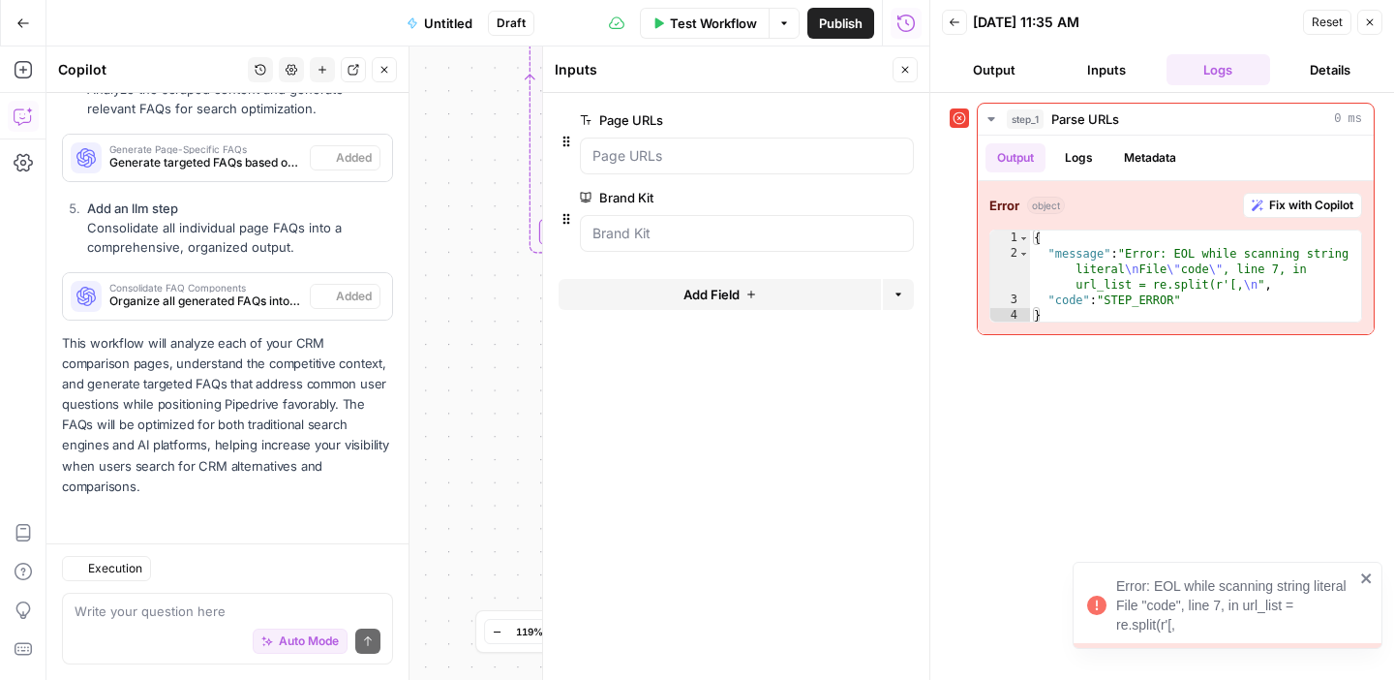
scroll to position [1682, 0]
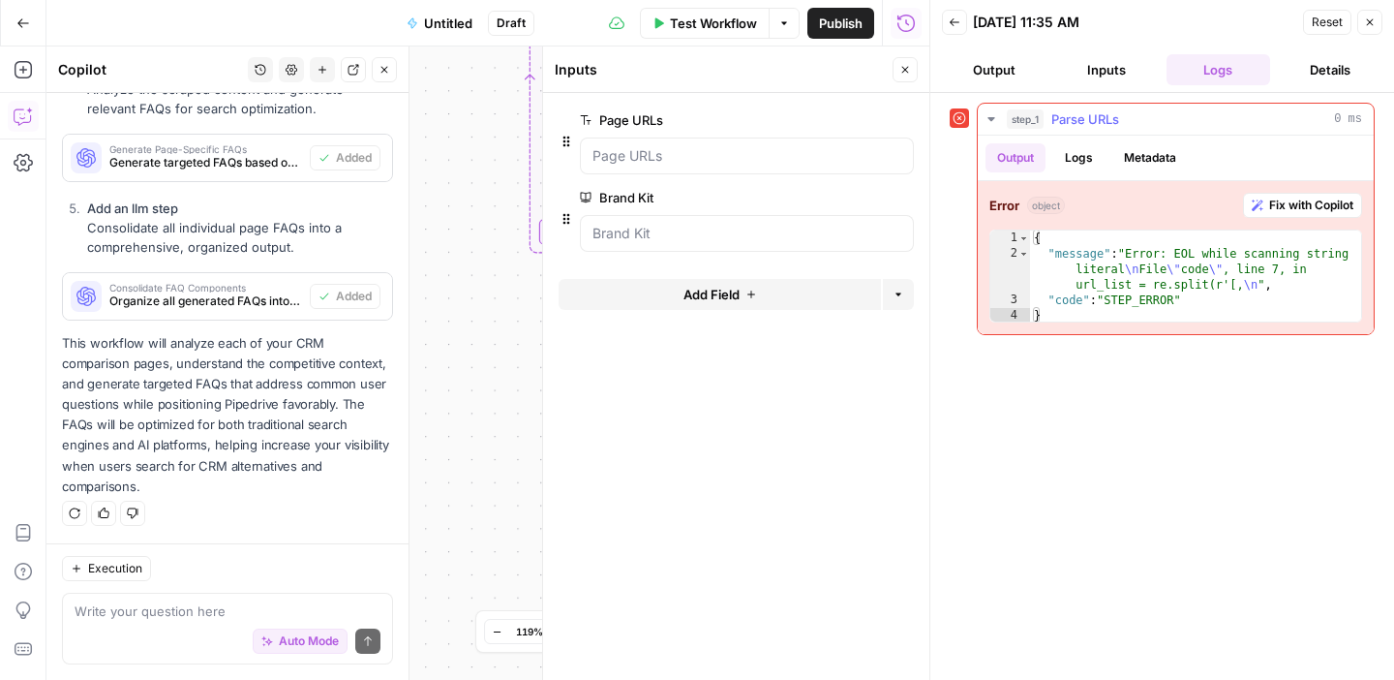
click at [1078, 147] on button "Logs" at bounding box center [1078, 157] width 51 height 29
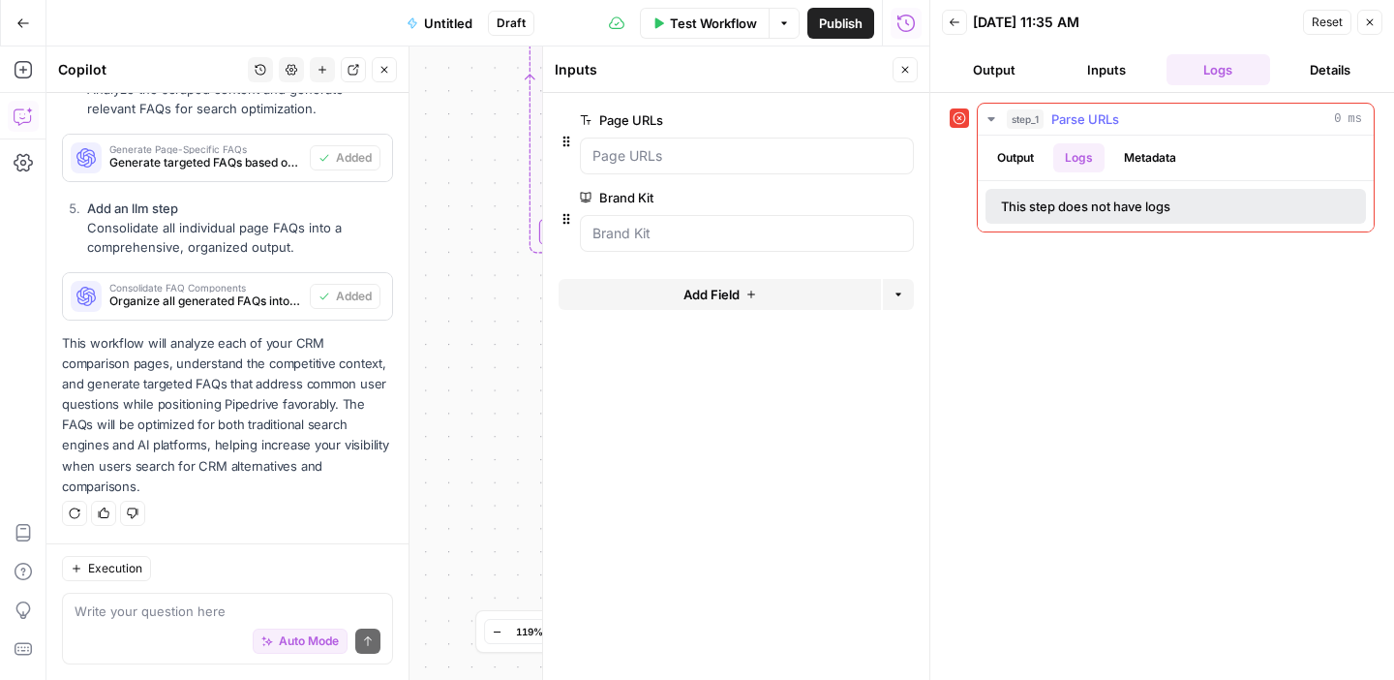
click at [1132, 151] on button "Metadata" at bounding box center [1150, 157] width 76 height 29
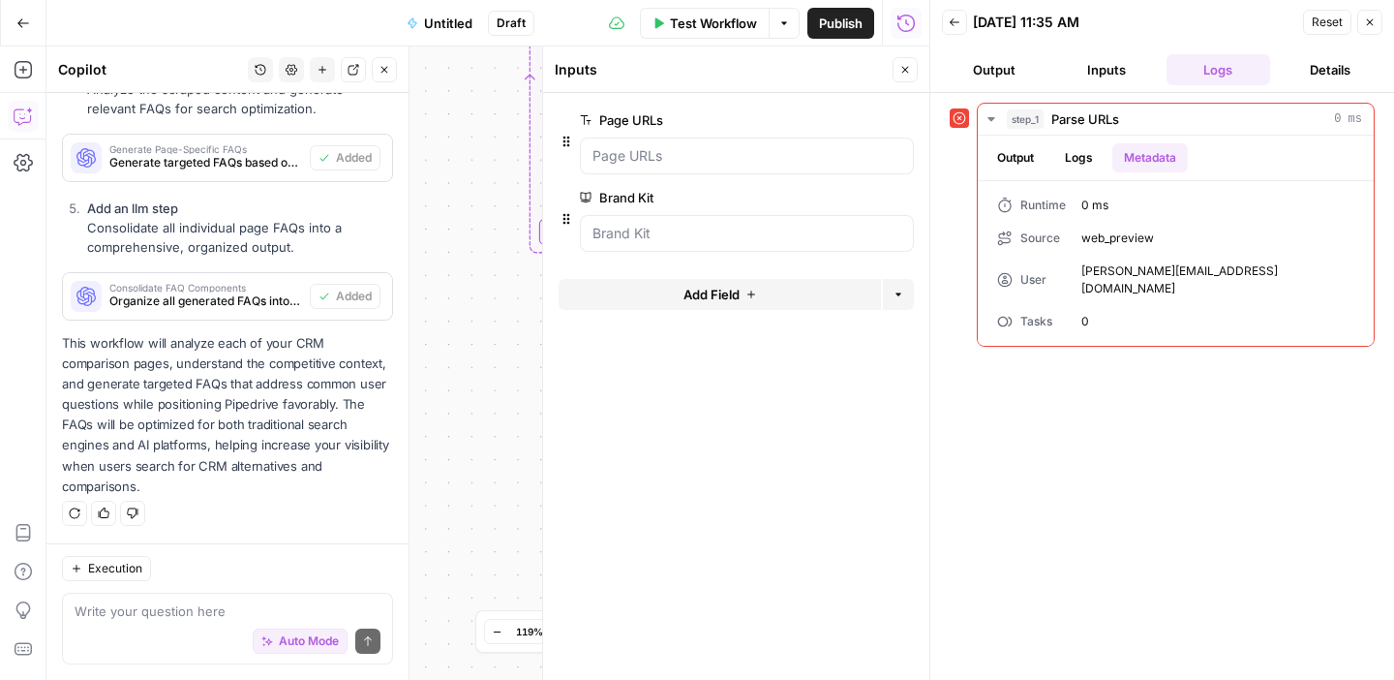
click at [996, 76] on button "Output" at bounding box center [994, 69] width 105 height 31
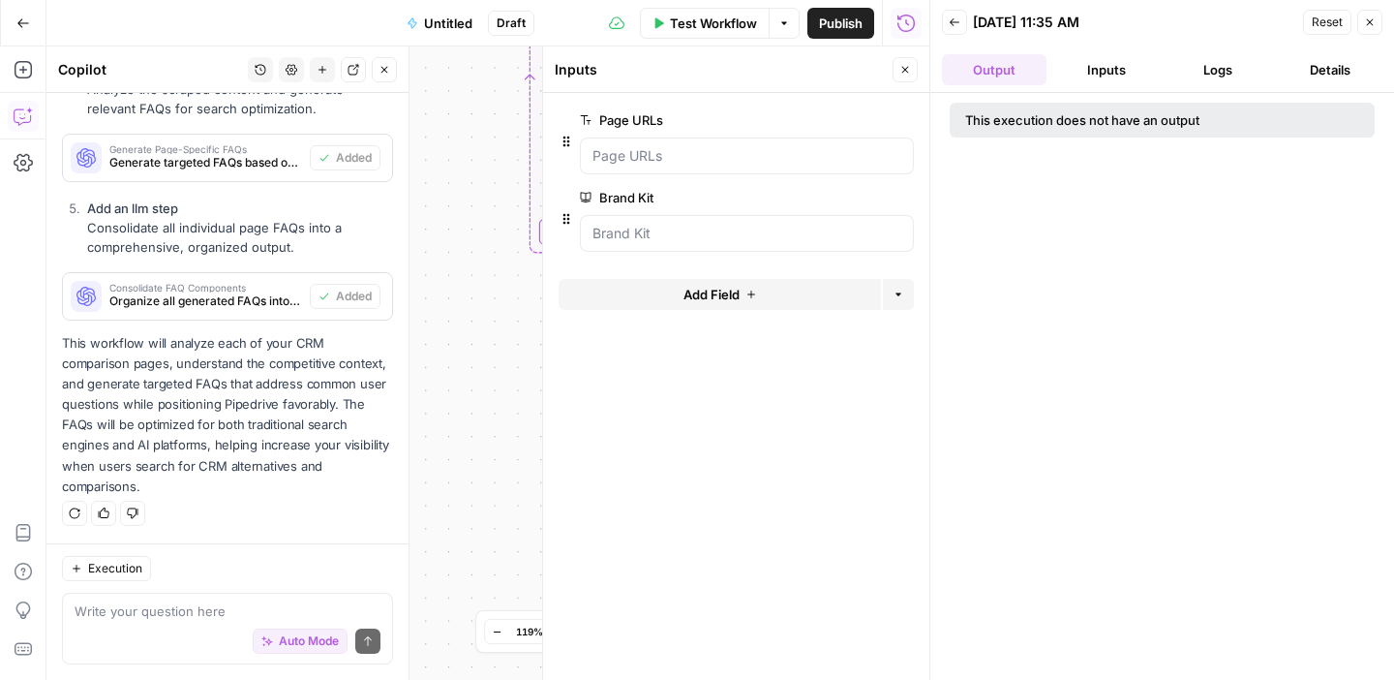
click at [958, 19] on icon "button" at bounding box center [955, 22] width 12 height 12
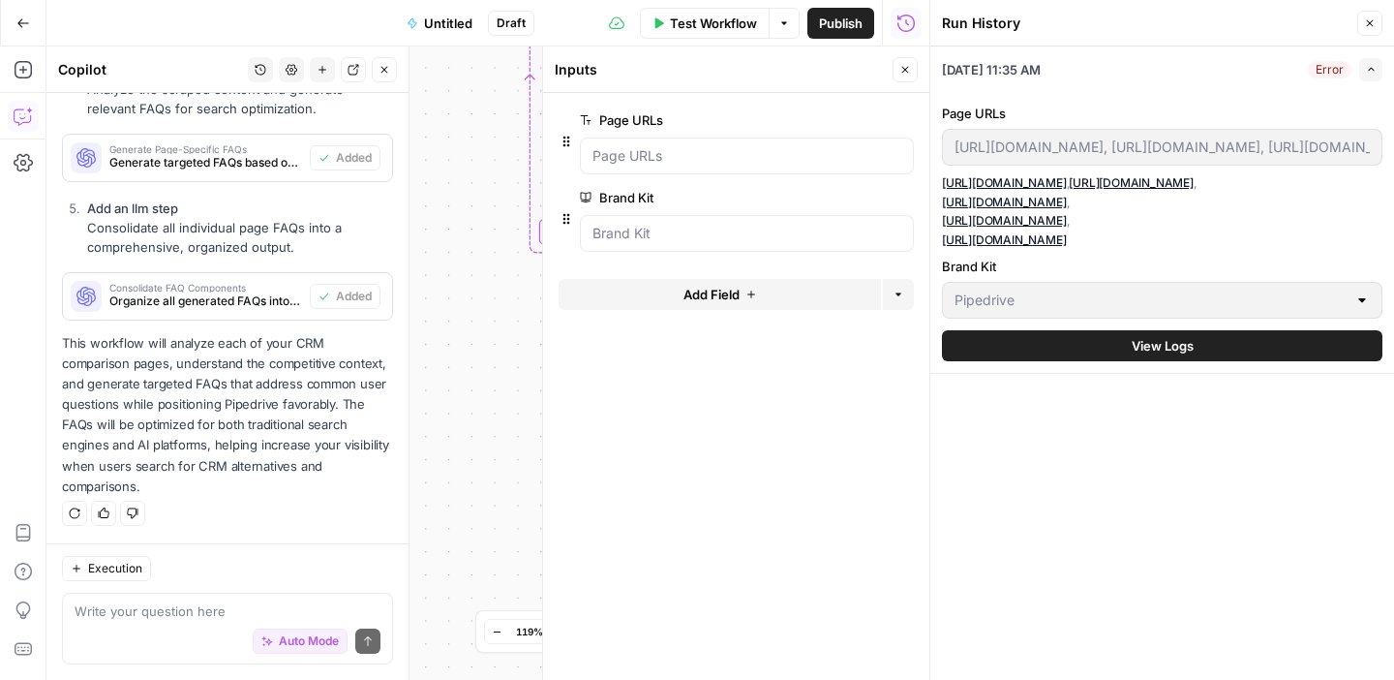
click at [686, 142] on div at bounding box center [747, 155] width 334 height 37
click at [742, 19] on span "Test Workflow" at bounding box center [713, 23] width 87 height 19
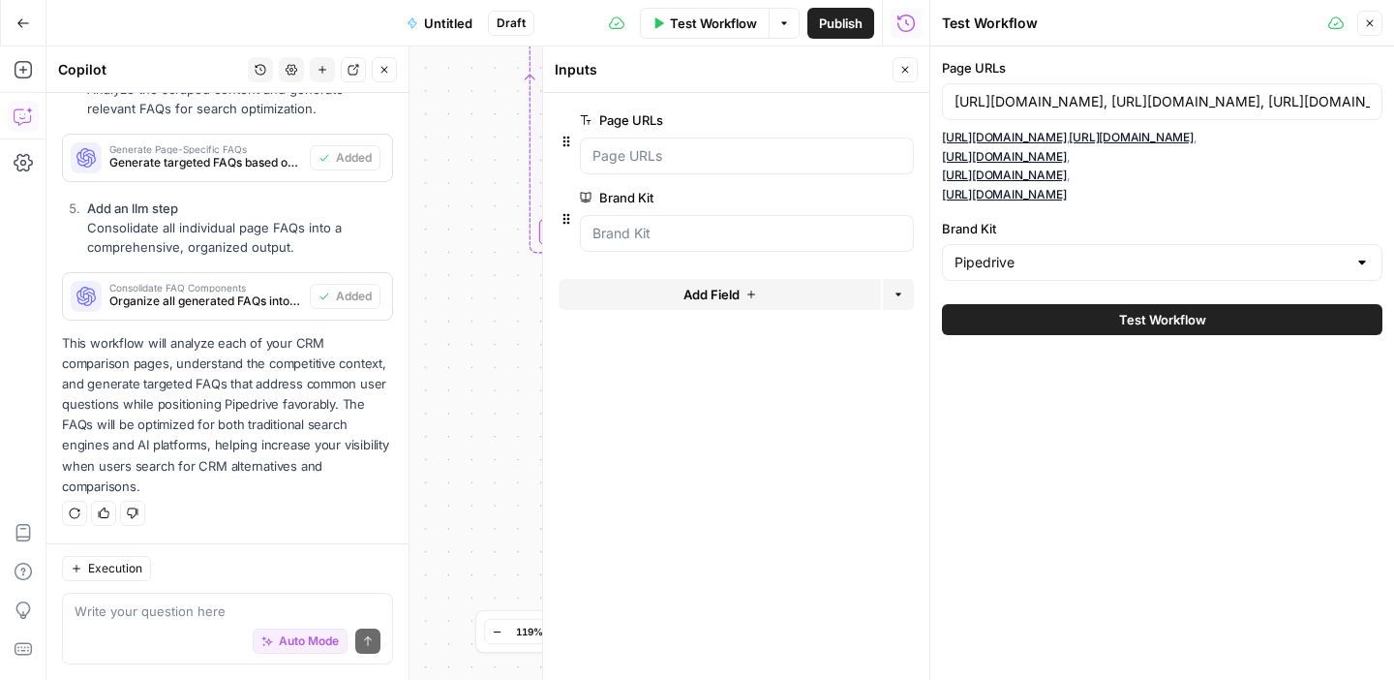
click at [787, 20] on icon "button" at bounding box center [784, 23] width 12 height 12
click at [761, 64] on span "Run Test" at bounding box center [729, 68] width 85 height 19
click at [1062, 327] on button "Test Workflow" at bounding box center [1162, 319] width 441 height 31
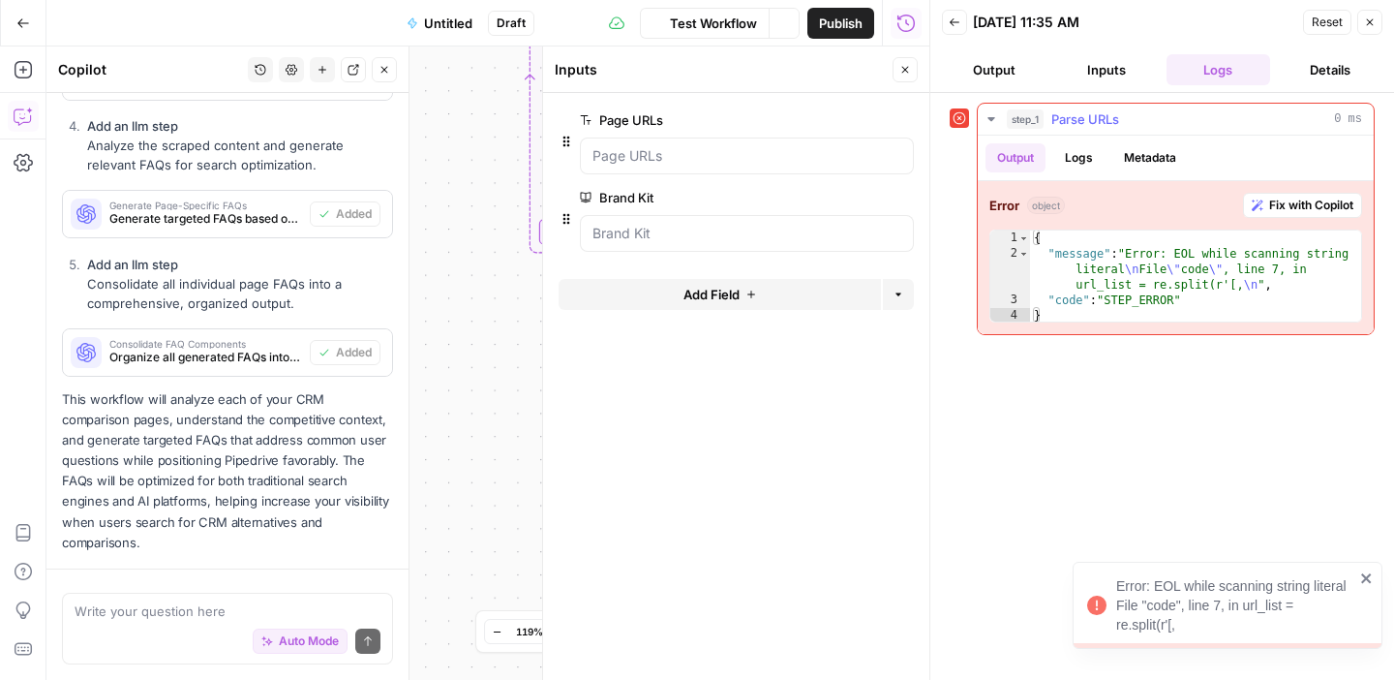
scroll to position [1682, 0]
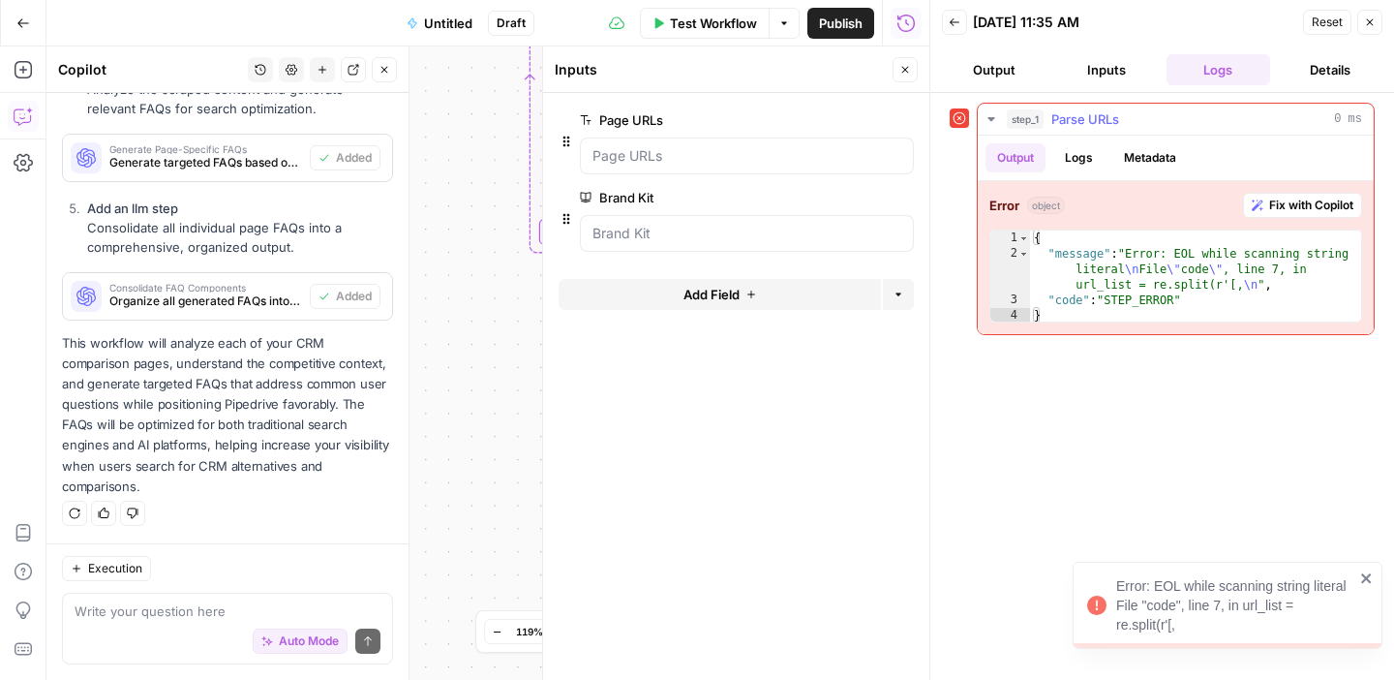
click at [1083, 230] on div "{ "message" : "Error: EOL while scanning string literal \n File \" code \" , li…" at bounding box center [1195, 292] width 331 height 124
type textarea "*"
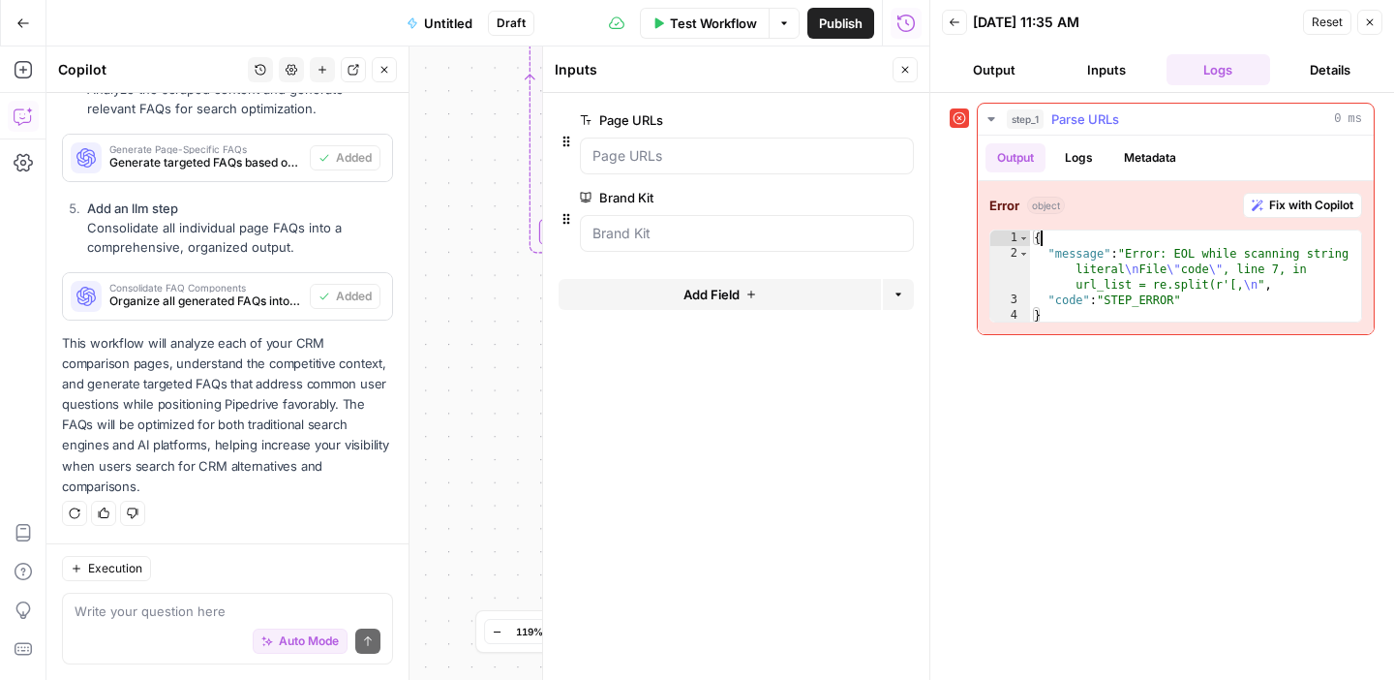
click at [1074, 160] on button "Logs" at bounding box center [1078, 157] width 51 height 29
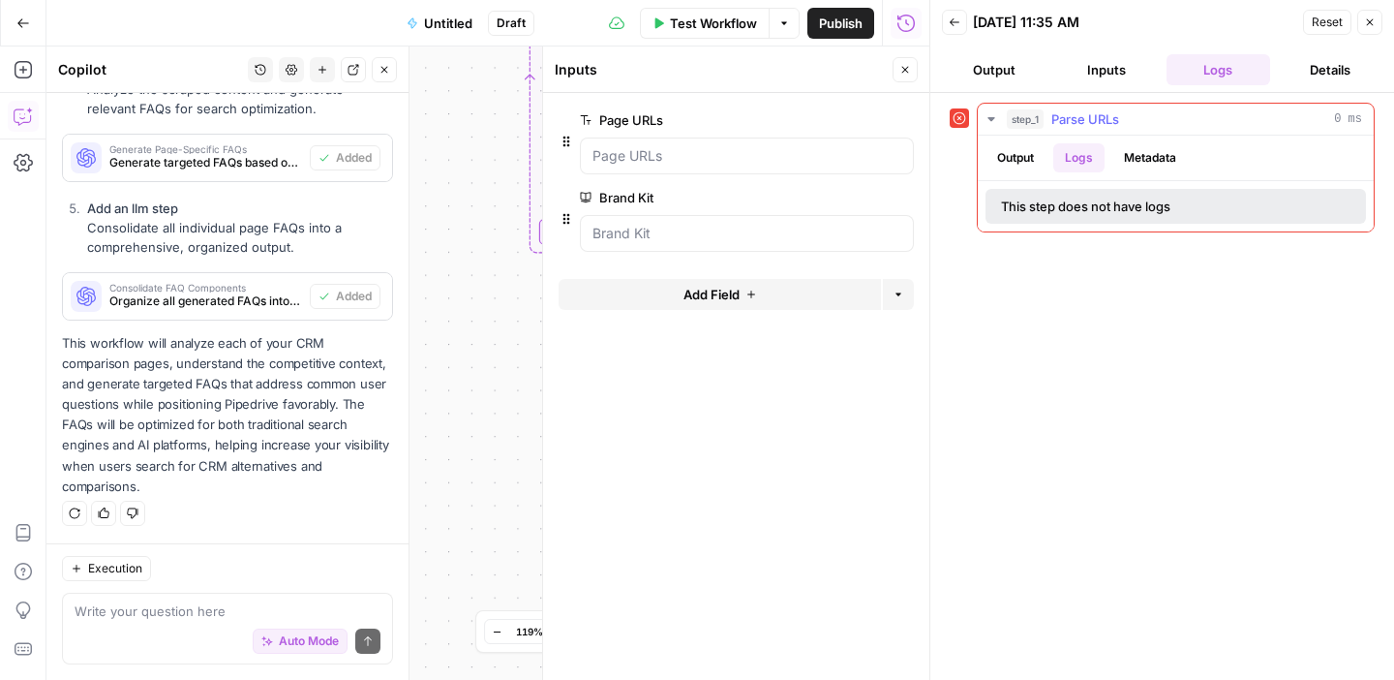
click at [1155, 137] on div "Output Logs Metadata" at bounding box center [1176, 158] width 396 height 45
click at [1143, 166] on button "Metadata" at bounding box center [1150, 157] width 76 height 29
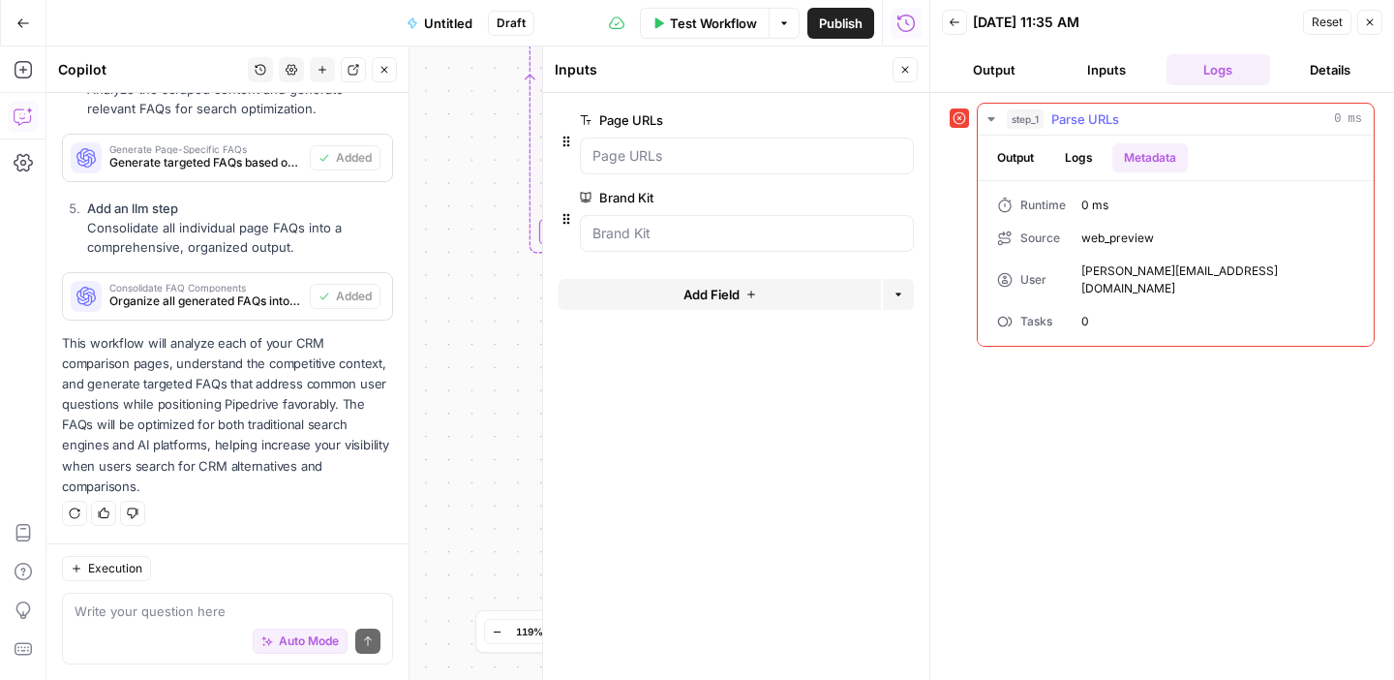
click at [1021, 166] on button "Output" at bounding box center [1016, 157] width 60 height 29
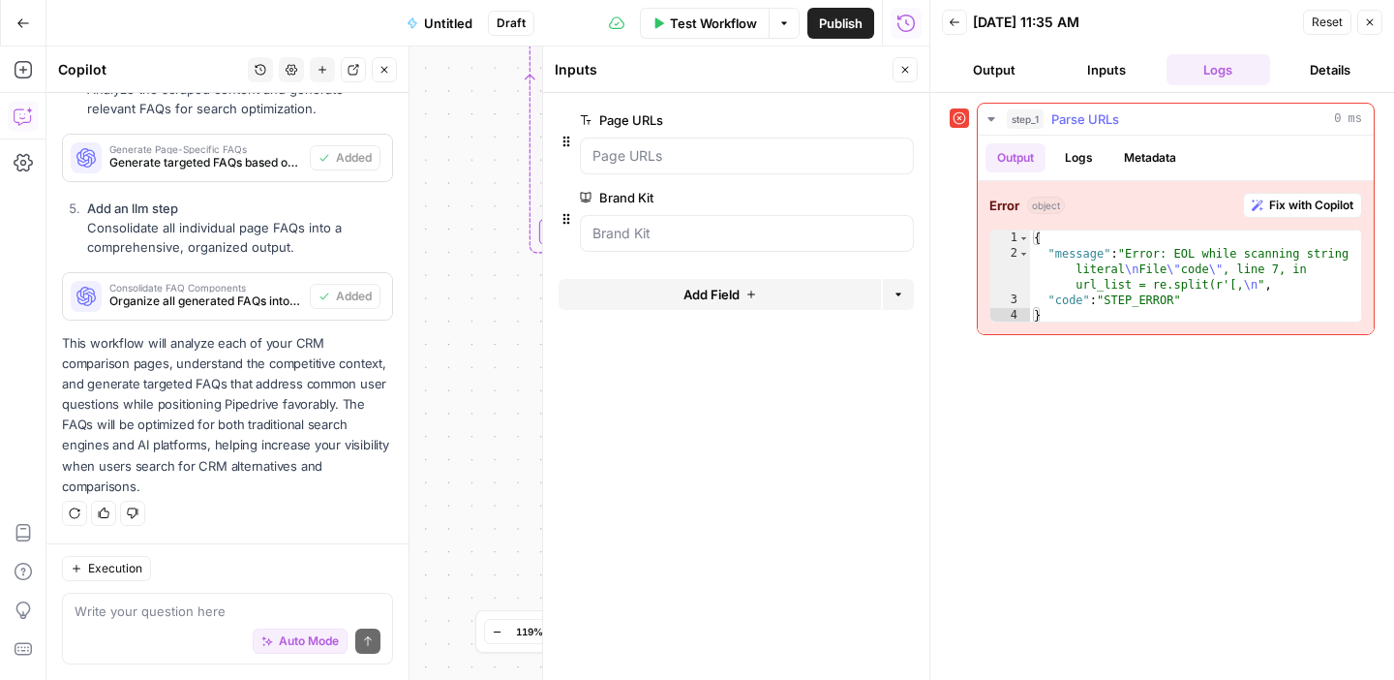
click at [1082, 259] on div "{ "message" : "Error: EOL while scanning string literal \n File \" code \" , li…" at bounding box center [1195, 292] width 331 height 124
type textarea "**********"
click at [1377, 32] on button "Close" at bounding box center [1369, 22] width 25 height 25
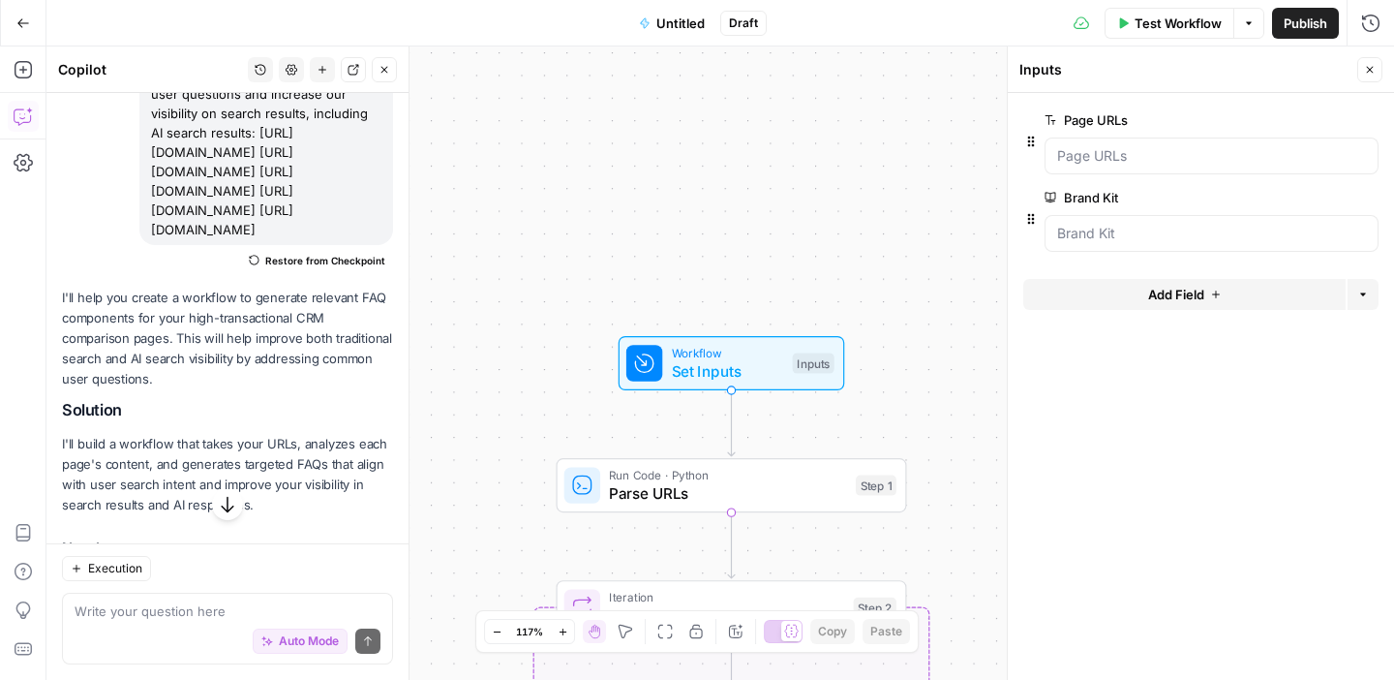
scroll to position [160, 0]
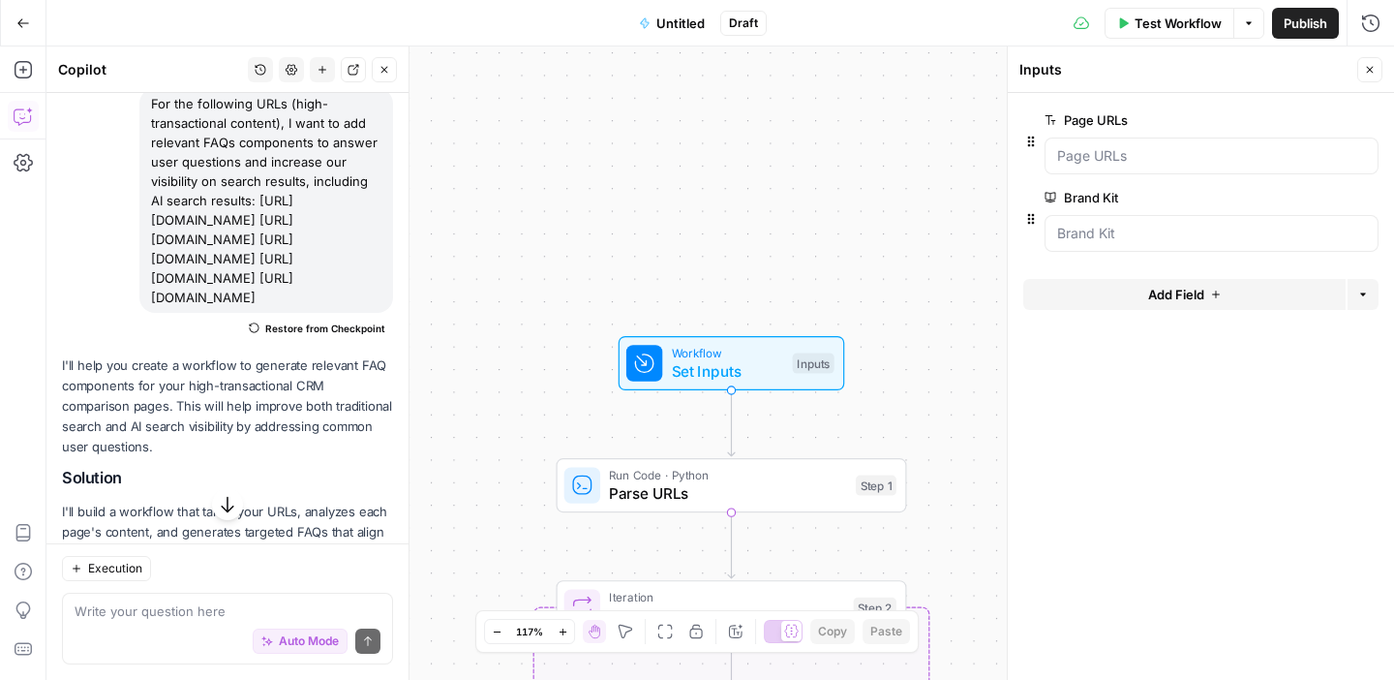
click at [674, 369] on span "Set Inputs" at bounding box center [728, 370] width 112 height 22
click at [802, 357] on div "Inputs" at bounding box center [814, 362] width 42 height 20
click at [785, 326] on span "Test Step" at bounding box center [794, 321] width 60 height 20
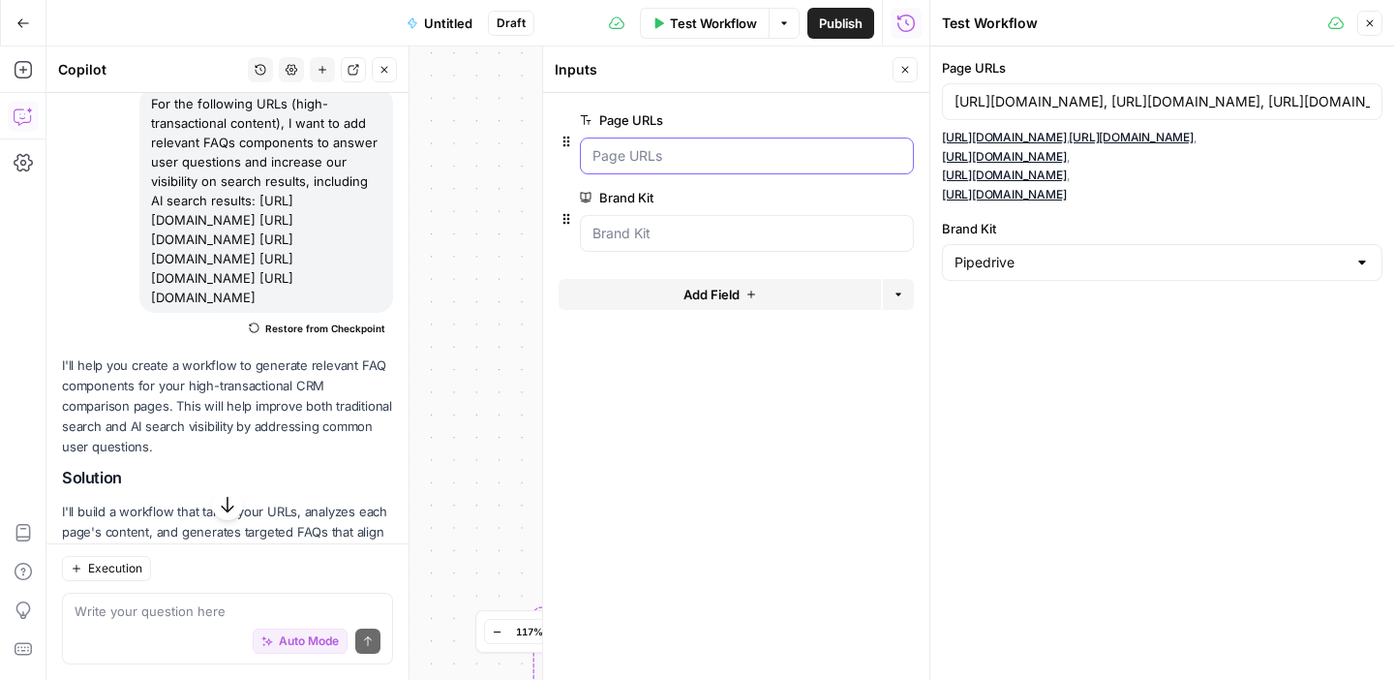
click at [759, 152] on URLs "Page URLs" at bounding box center [747, 155] width 309 height 19
click at [908, 73] on icon "button" at bounding box center [905, 70] width 12 height 12
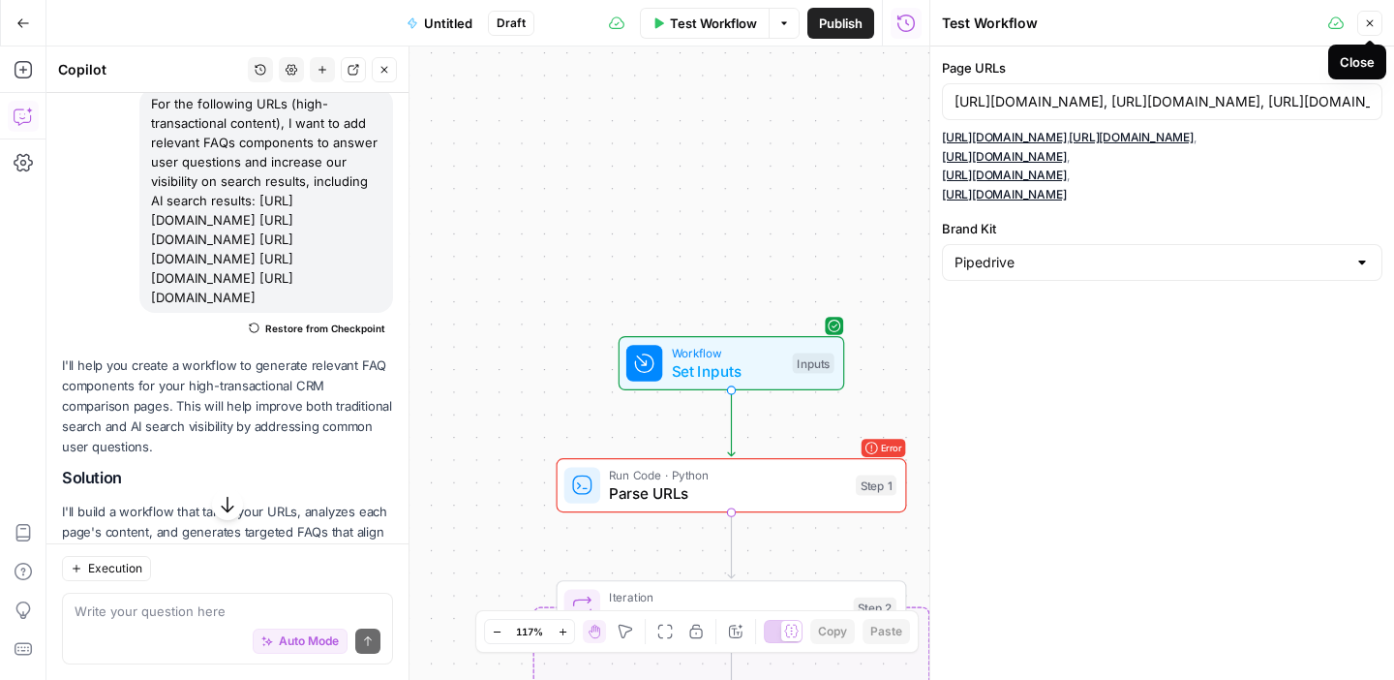
click at [1370, 17] on icon "button" at bounding box center [1370, 23] width 12 height 12
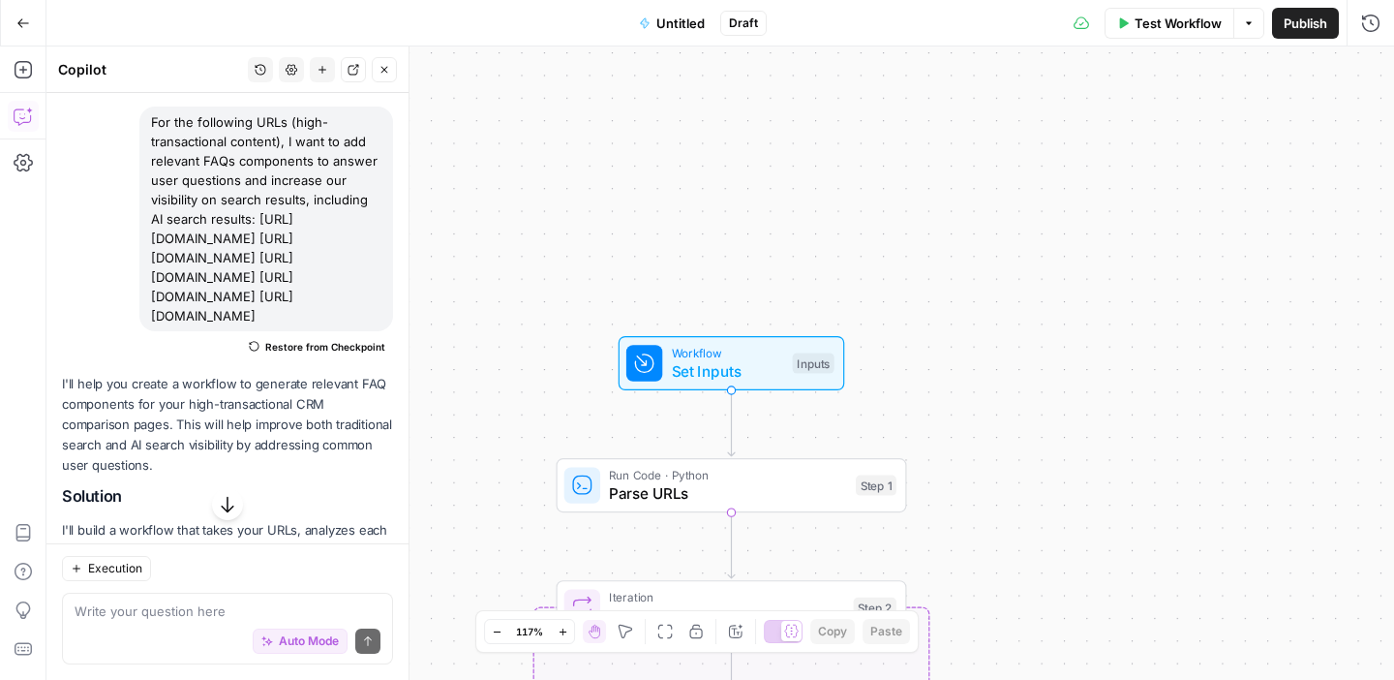
scroll to position [0, 0]
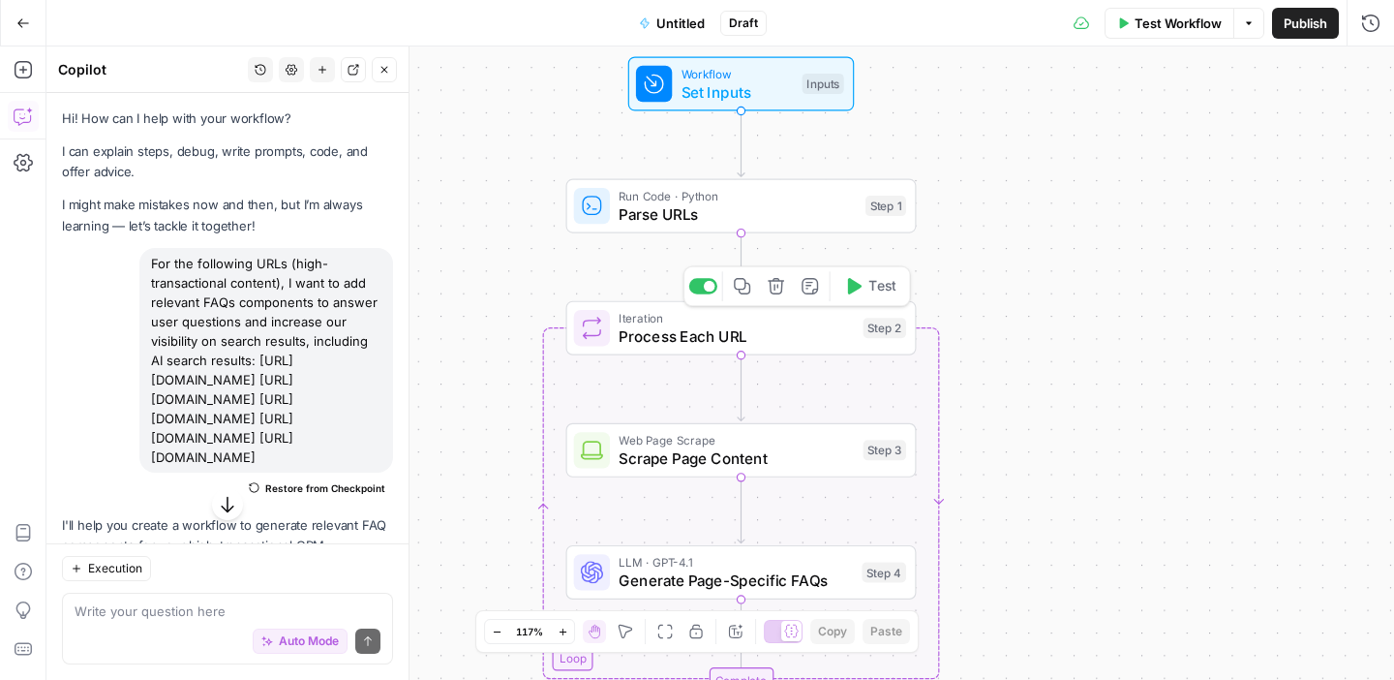
click at [625, 346] on span "Process Each URL" at bounding box center [736, 335] width 235 height 22
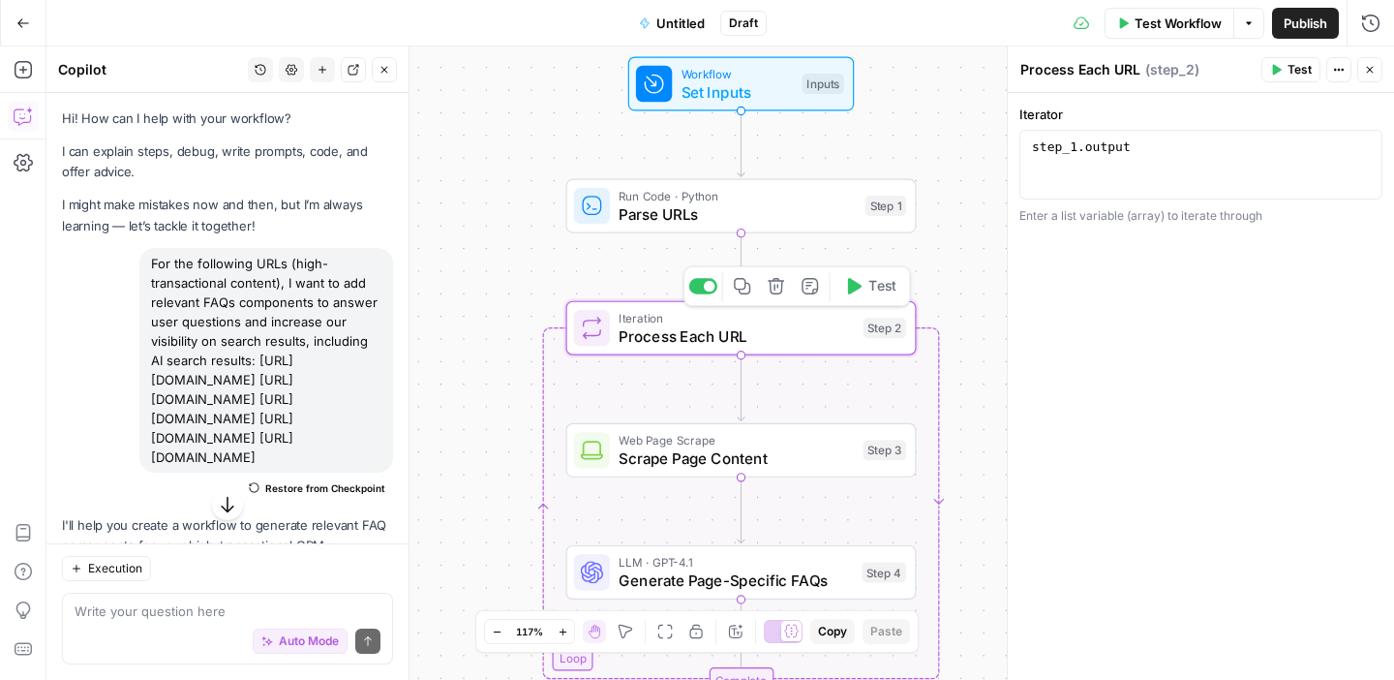
click at [624, 427] on div "Web Page Scrape Scrape Page Content Step 3 Copy step Delete step Add Note Test" at bounding box center [741, 450] width 351 height 54
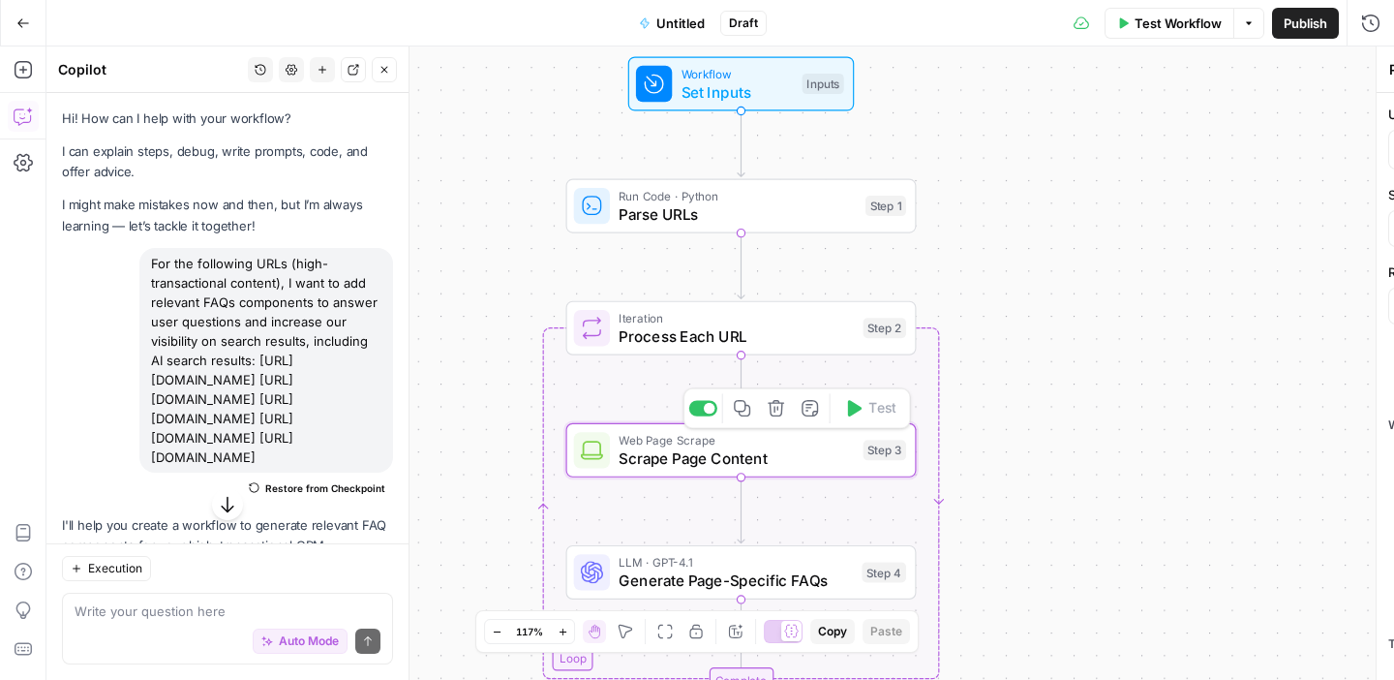
type textarea "Scrape Page Content"
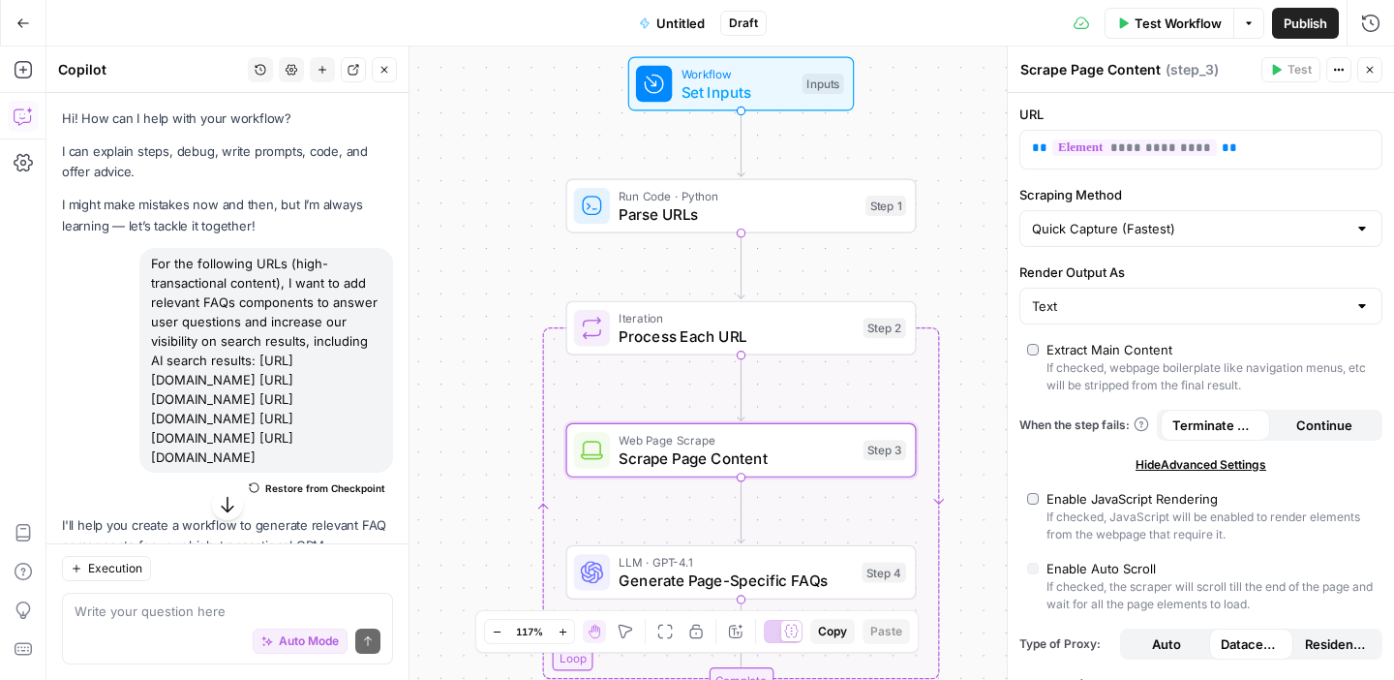
click at [29, 22] on span "Go Back" at bounding box center [29, 22] width 1 height 1
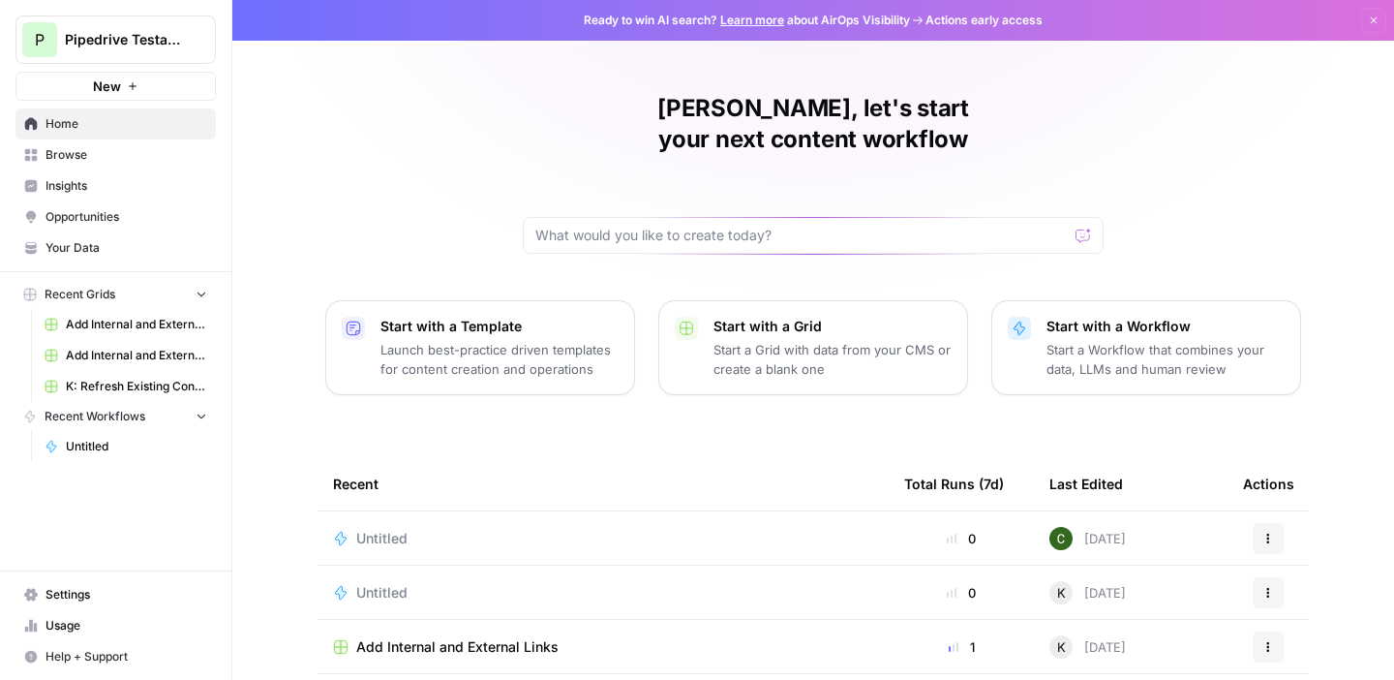
click at [800, 529] on div "Untitled" at bounding box center [603, 538] width 540 height 19
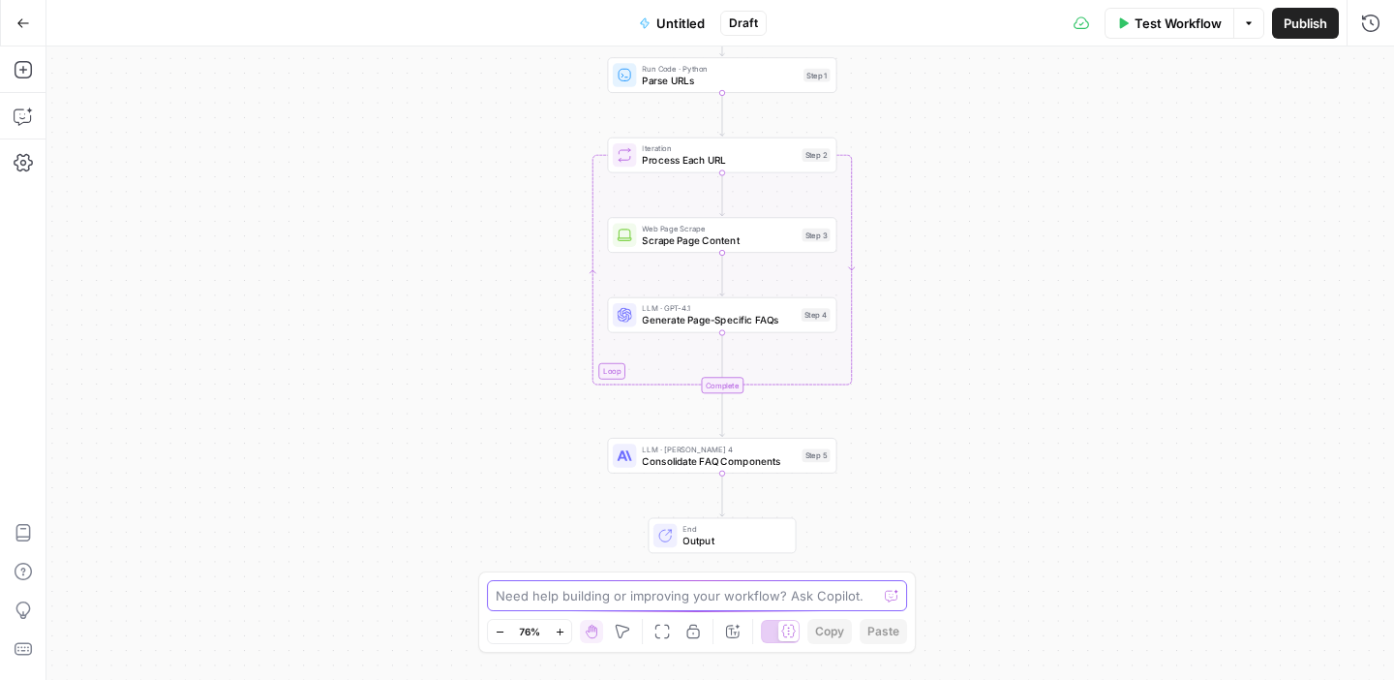
click at [646, 597] on textarea at bounding box center [686, 595] width 381 height 19
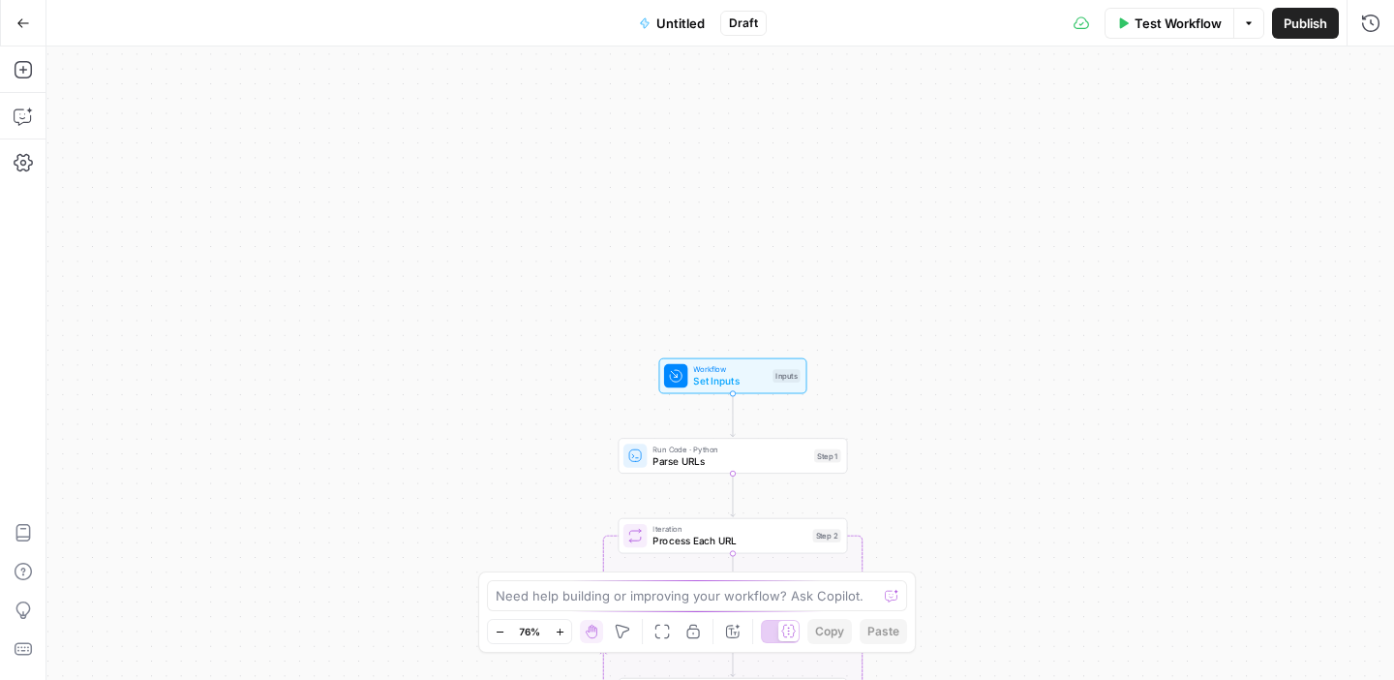
click at [710, 464] on span "Parse URLs" at bounding box center [730, 460] width 155 height 15
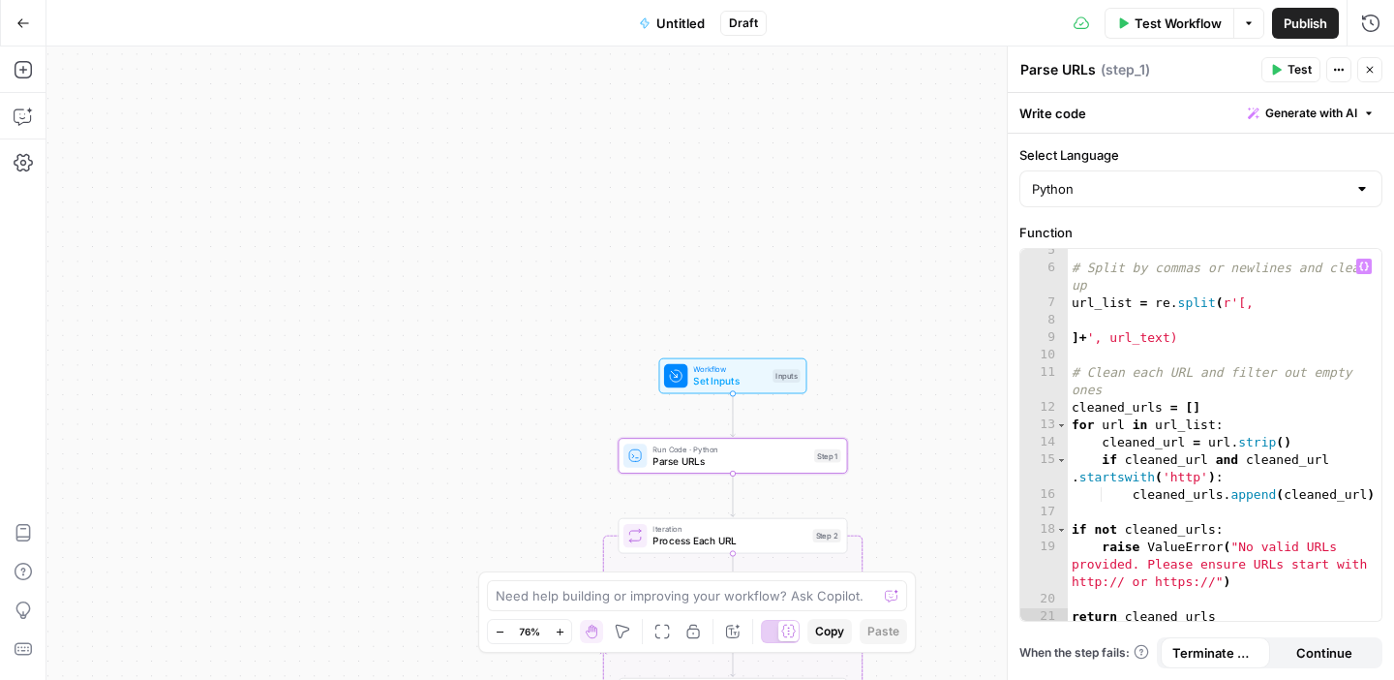
scroll to position [81, 0]
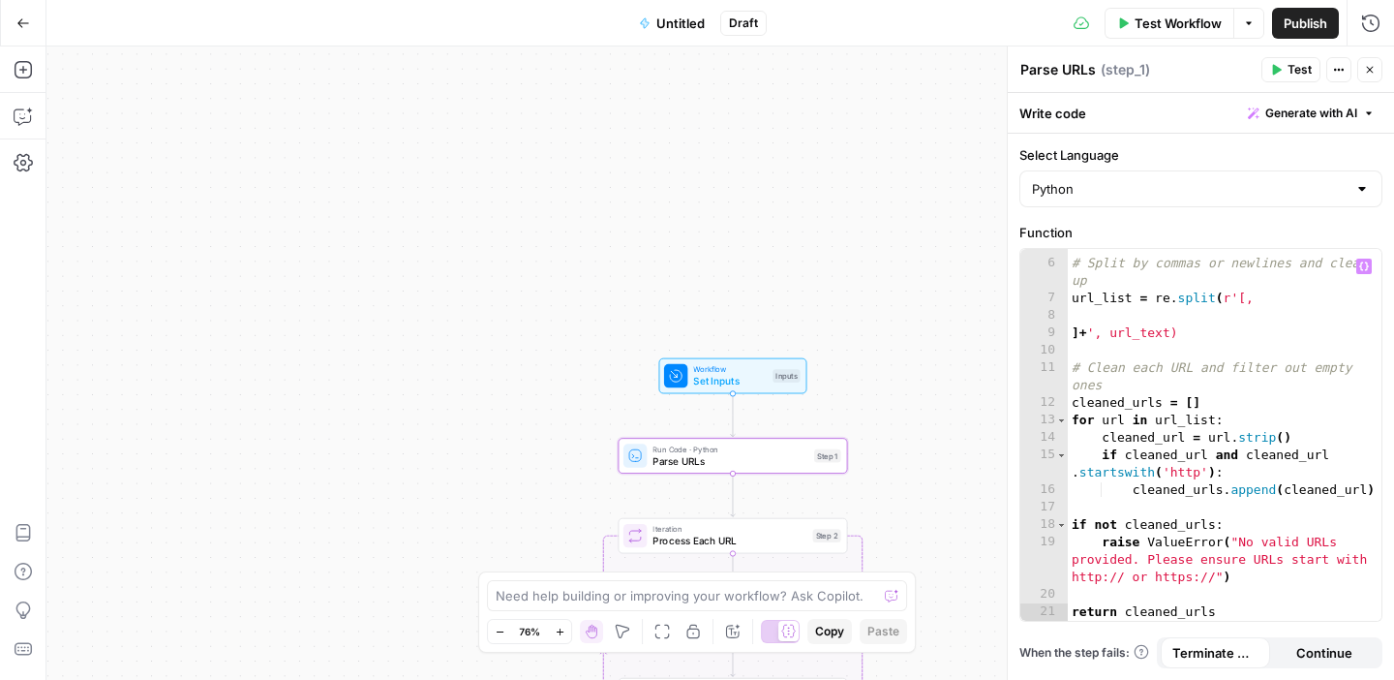
click at [1131, 570] on div "# Split by commas or newlines and clean up url_list = re . split ( r'[, ] + ', …" at bounding box center [1225, 440] width 314 height 407
type textarea "**********"
click at [771, 388] on div "Workflow Set Inputs Inputs Test Step" at bounding box center [733, 376] width 148 height 36
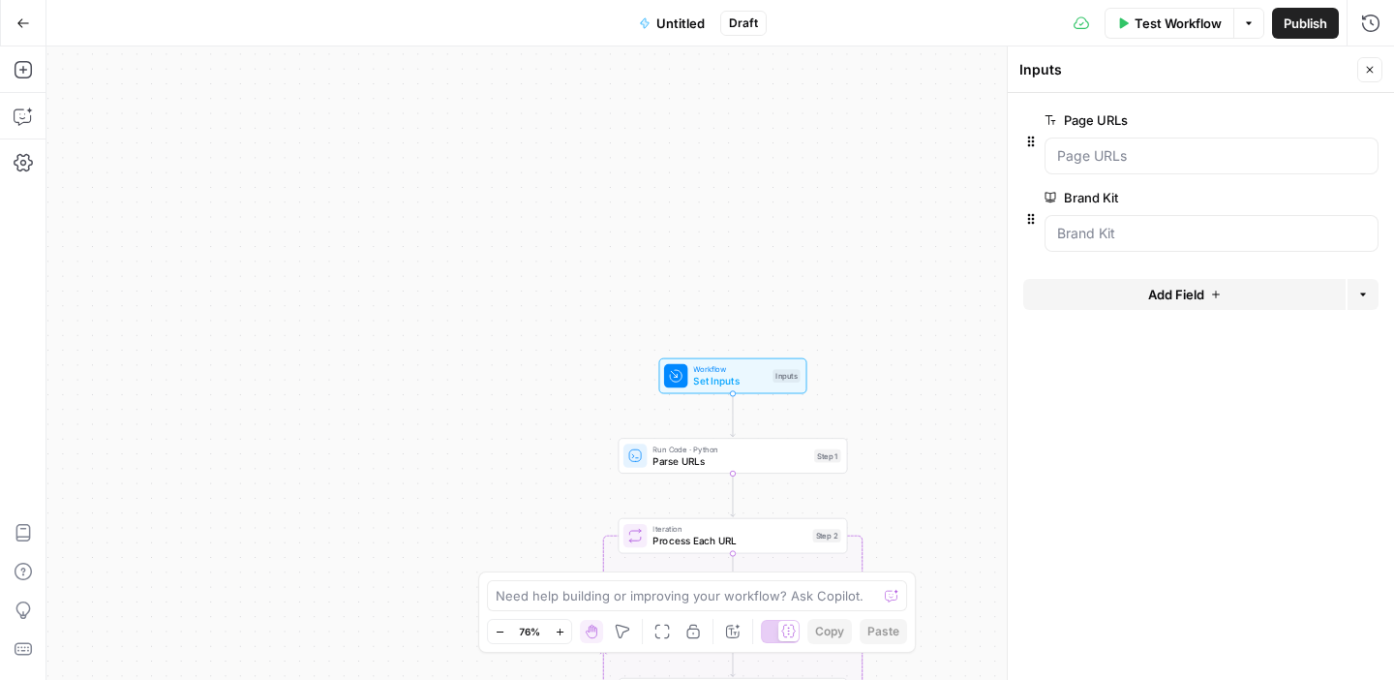
click at [762, 464] on span "Parse URLs" at bounding box center [730, 460] width 155 height 15
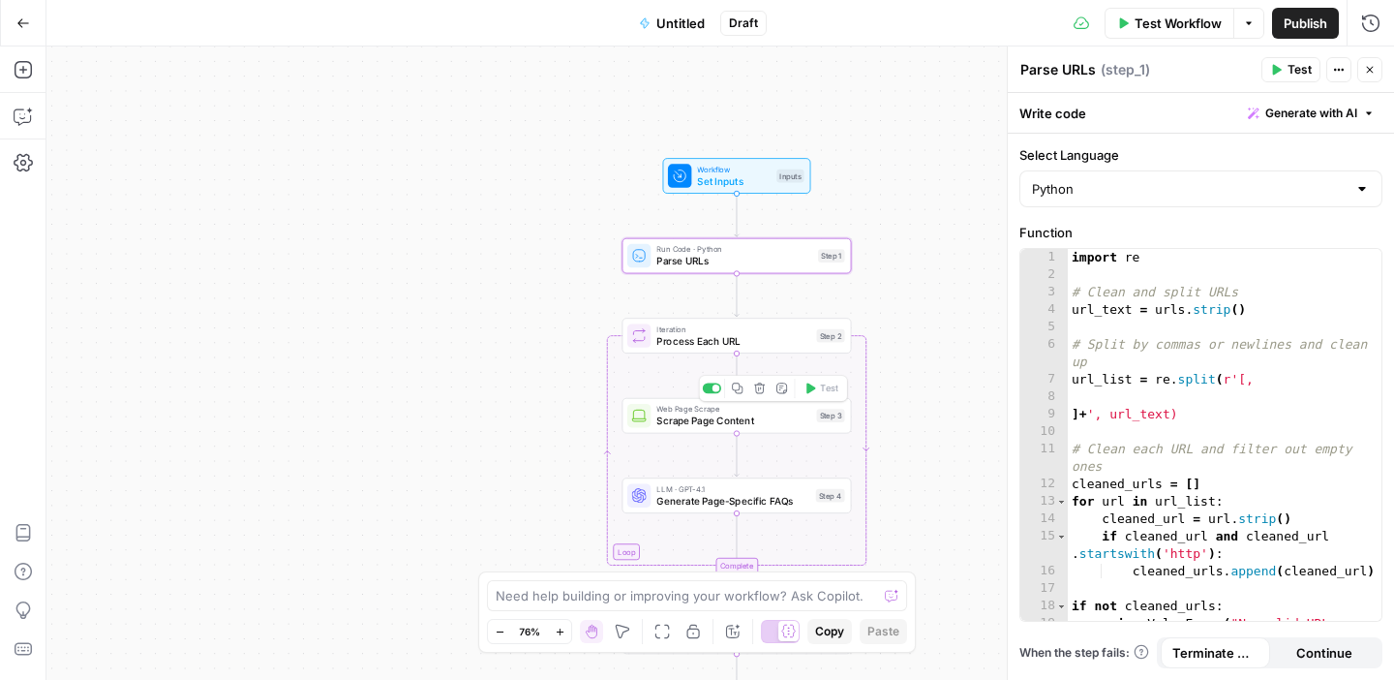
click at [790, 425] on span "Scrape Page Content" at bounding box center [733, 420] width 154 height 15
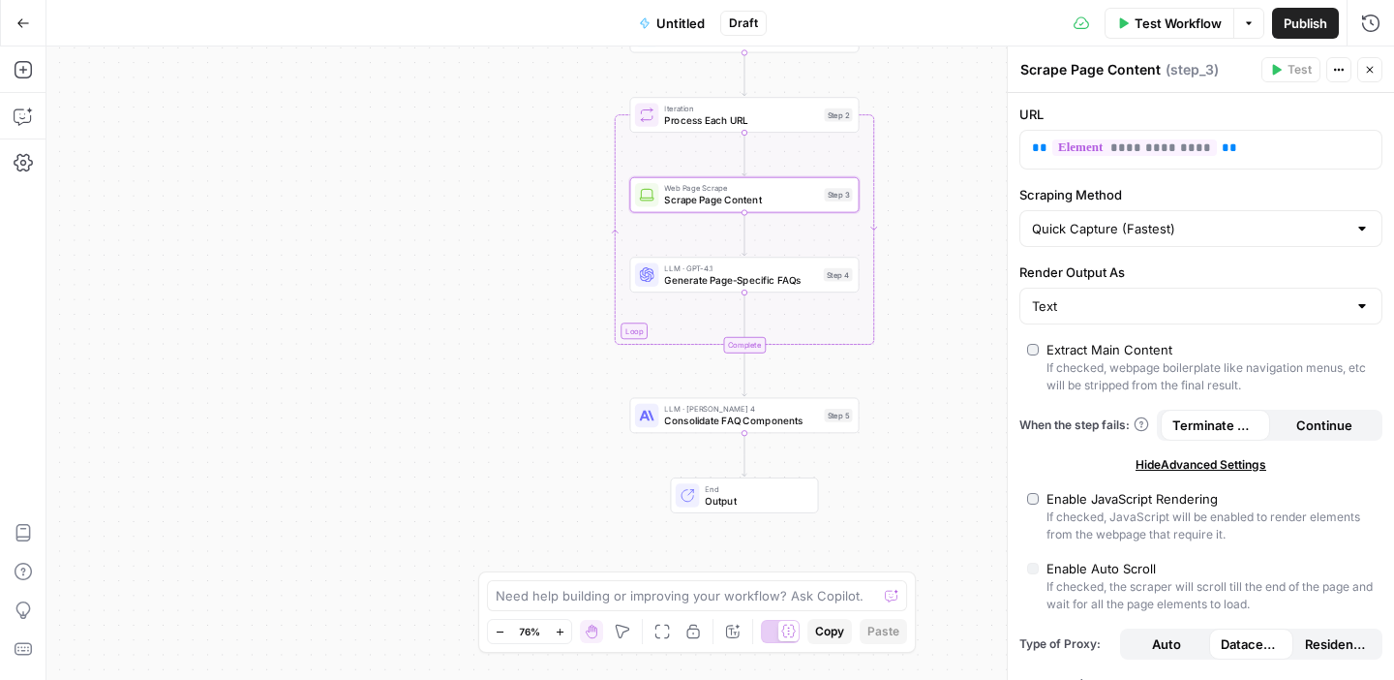
click at [786, 416] on span "Consolidate FAQ Components" at bounding box center [741, 420] width 154 height 15
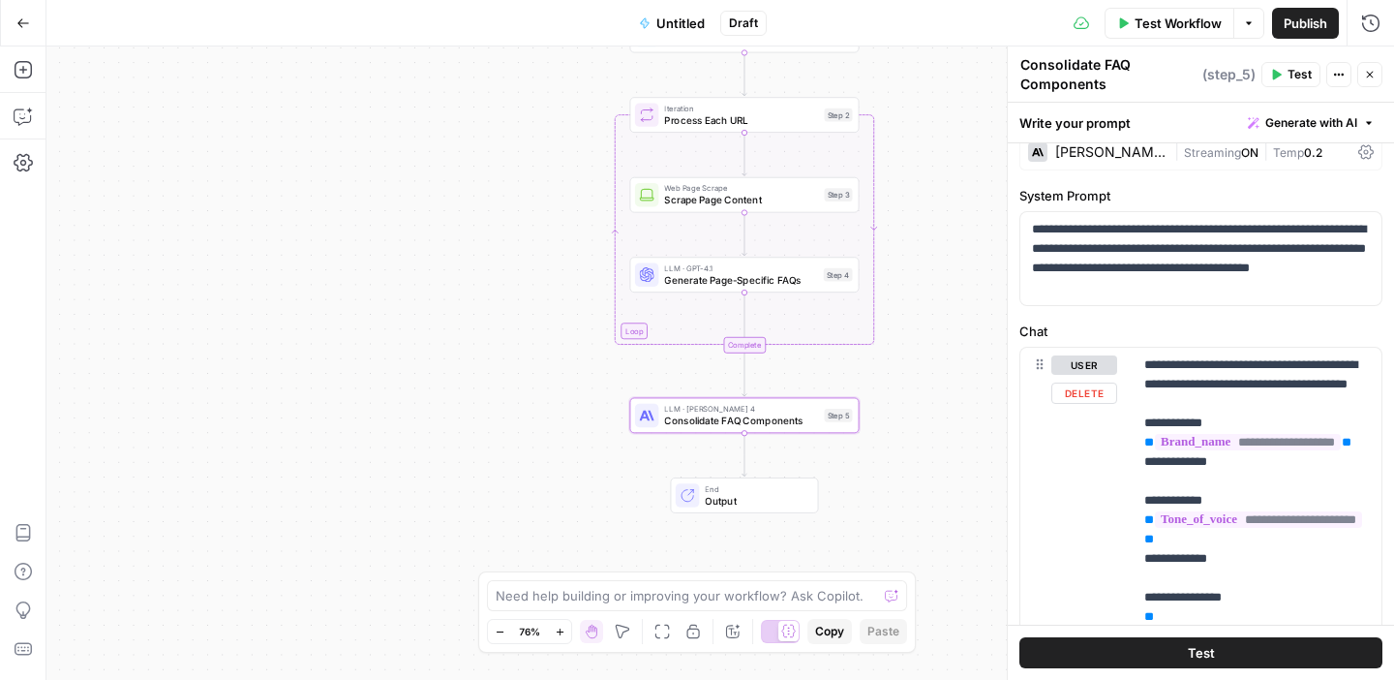
scroll to position [0, 0]
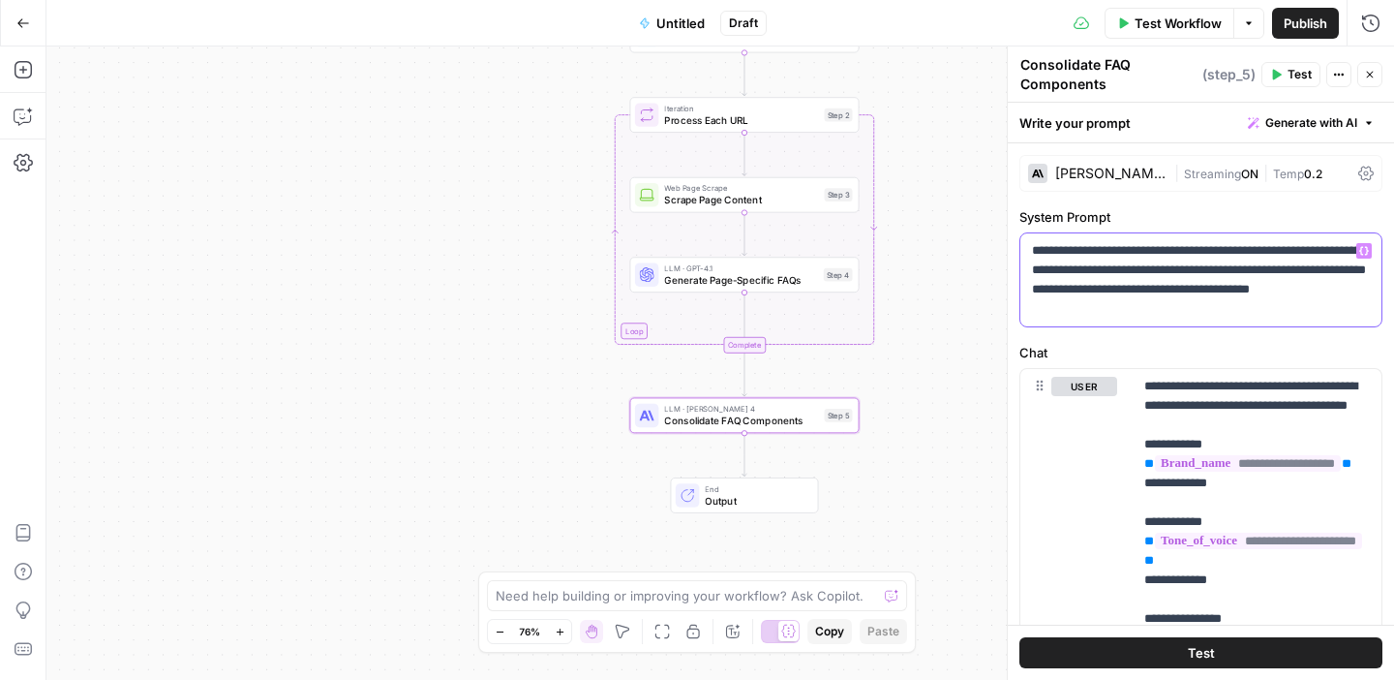
click at [1263, 265] on p "**********" at bounding box center [1201, 279] width 338 height 77
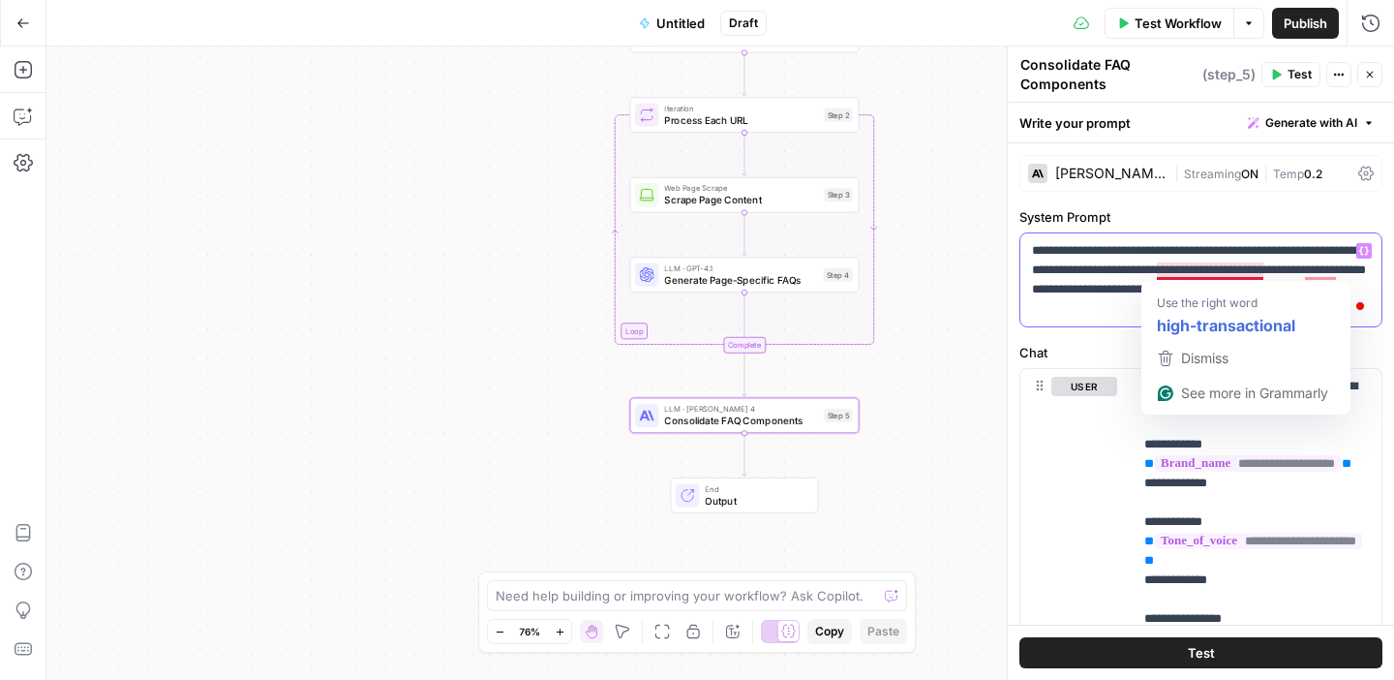
click at [1234, 267] on p "**********" at bounding box center [1201, 279] width 338 height 77
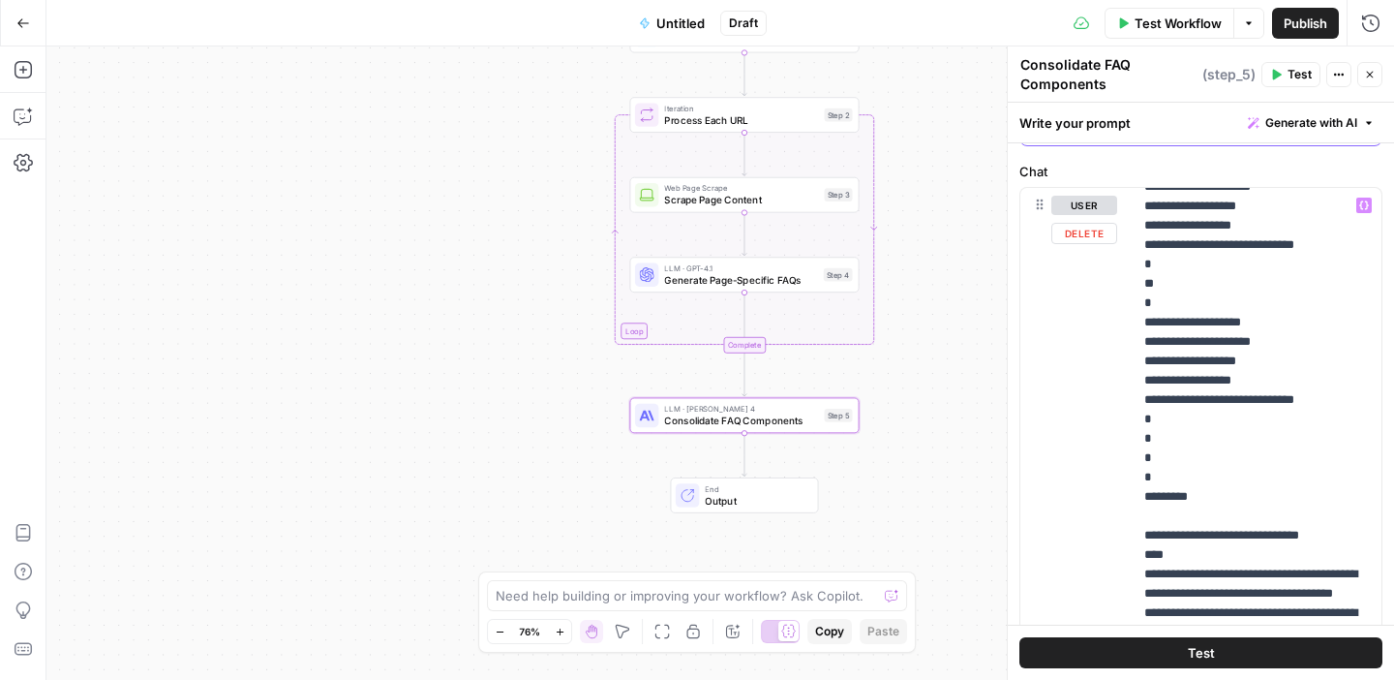
scroll to position [2189, 0]
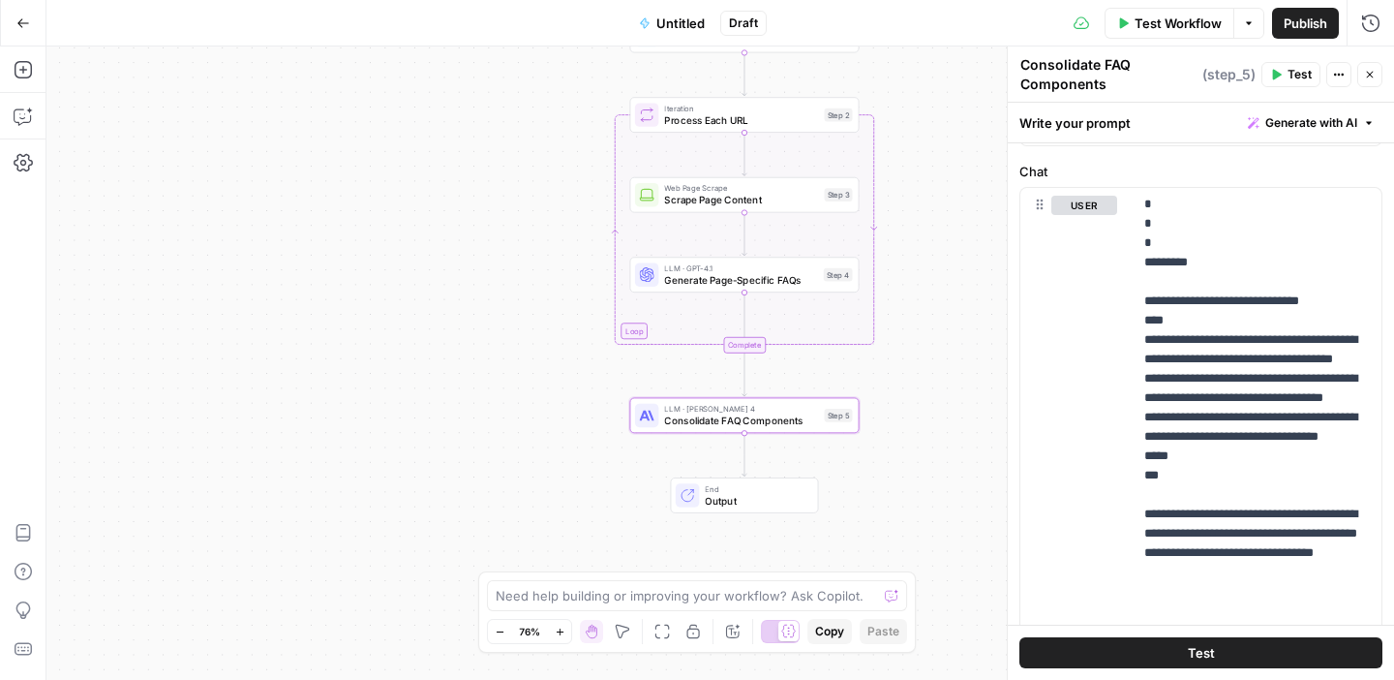
click at [1193, 655] on span "Test" at bounding box center [1201, 652] width 27 height 19
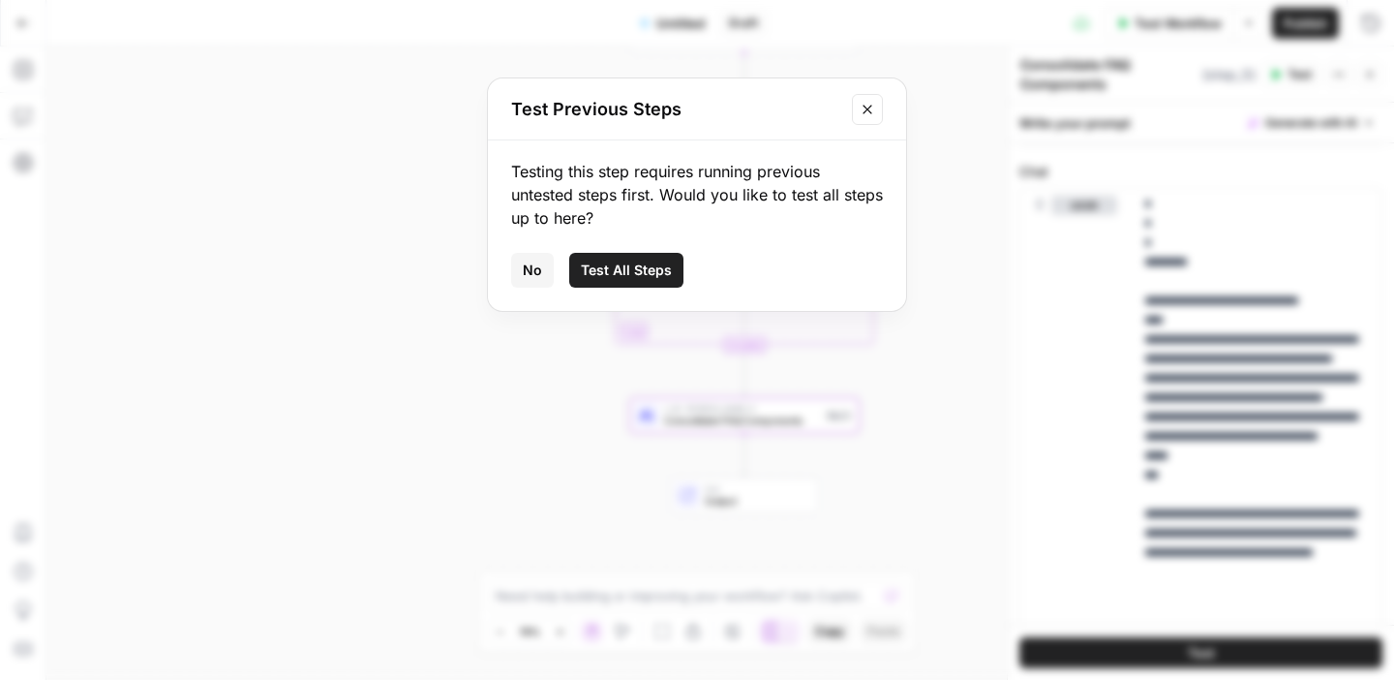
click at [643, 276] on span "Test All Steps" at bounding box center [626, 269] width 91 height 19
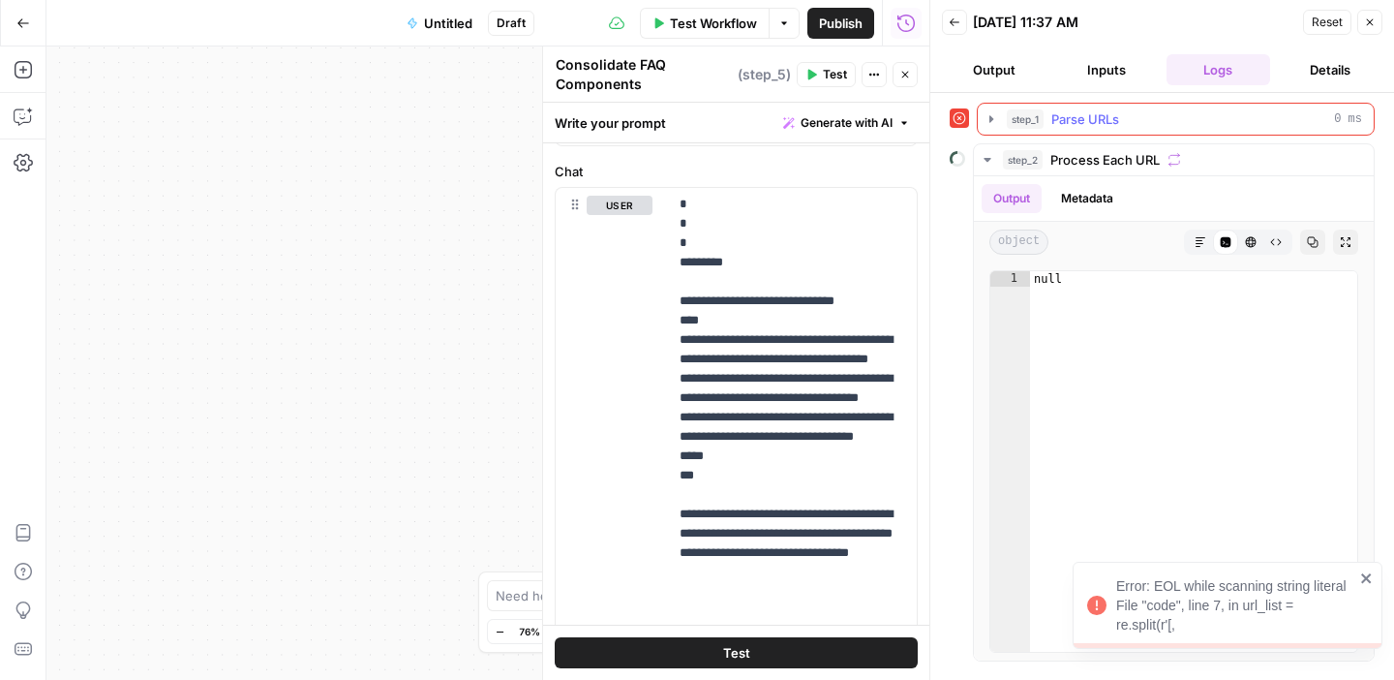
click at [1129, 115] on div "step_1 Parse URLs 0 ms" at bounding box center [1184, 118] width 355 height 19
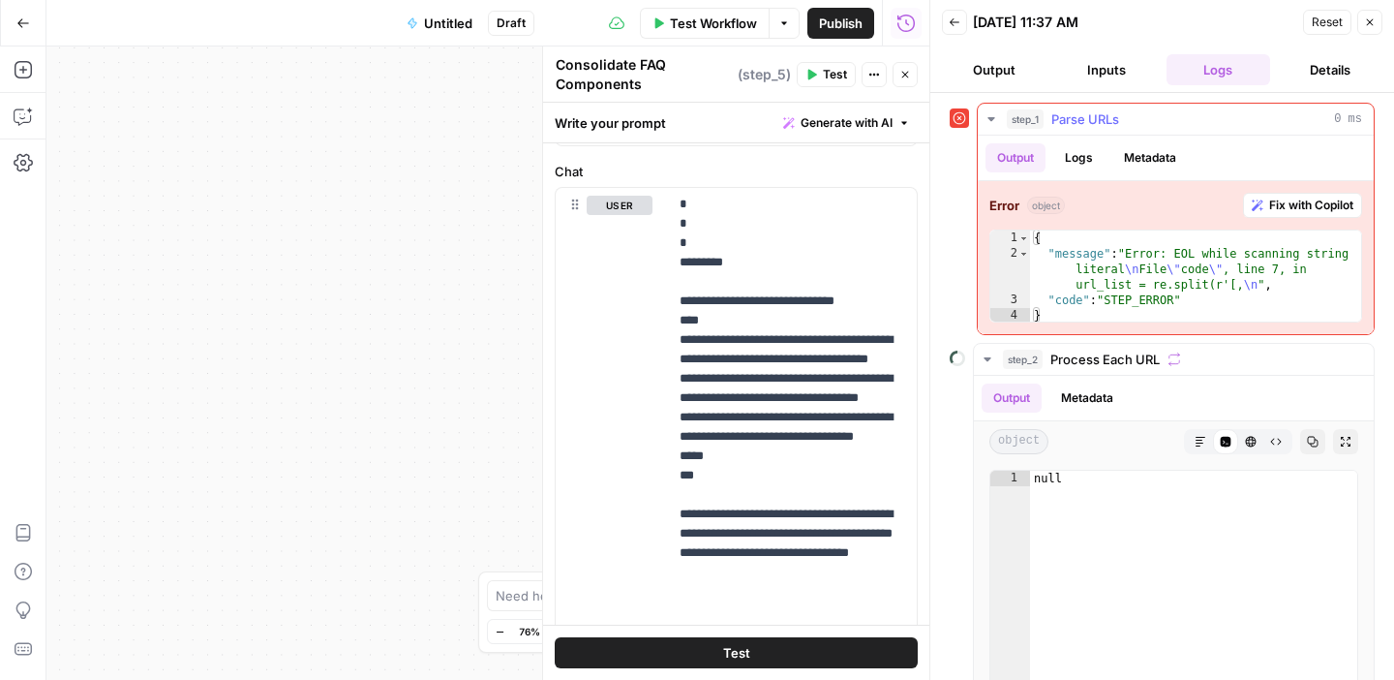
click at [1085, 168] on button "Logs" at bounding box center [1078, 157] width 51 height 29
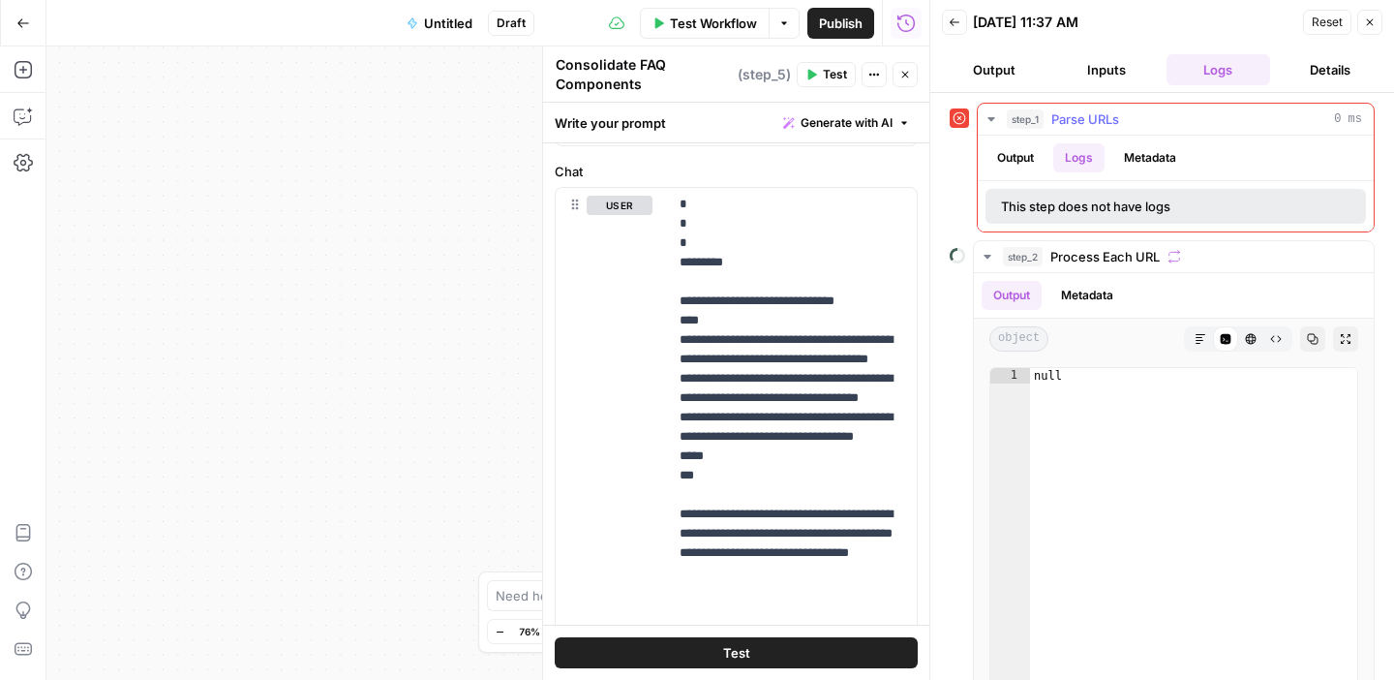
click at [1140, 149] on button "Metadata" at bounding box center [1150, 157] width 76 height 29
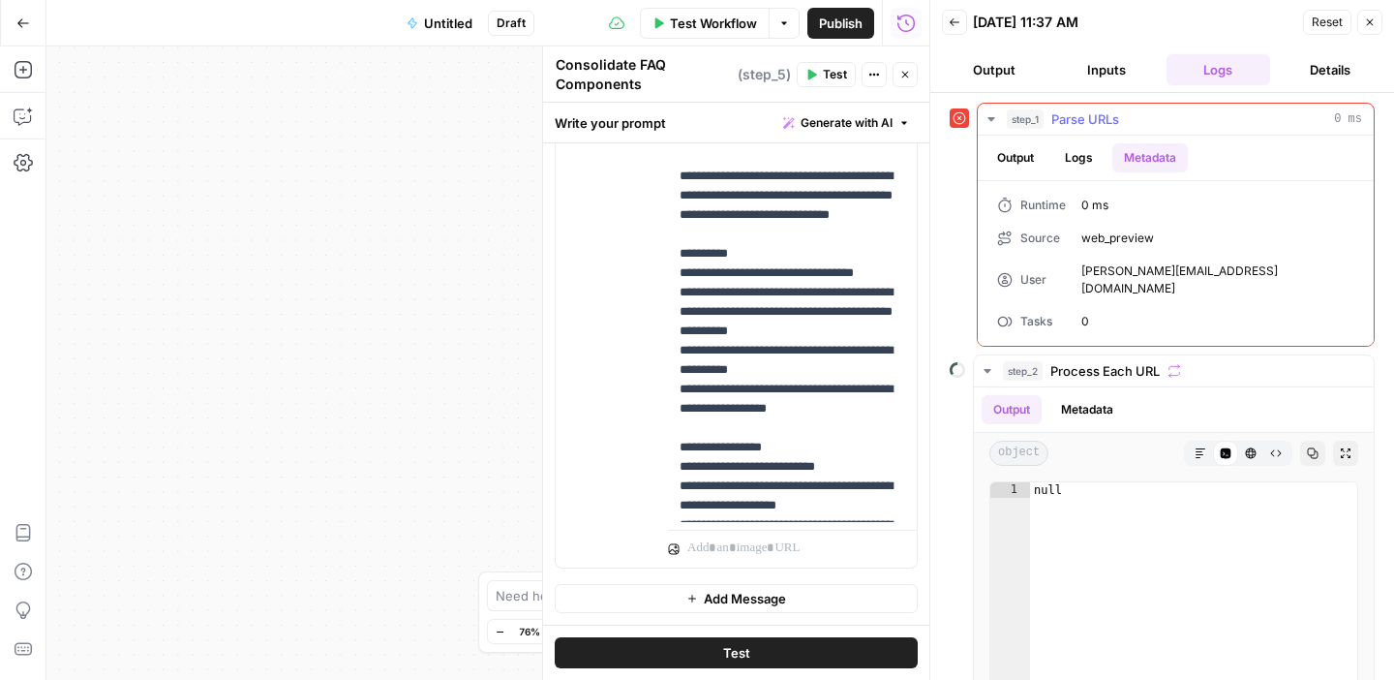
click at [1030, 162] on button "Output" at bounding box center [1016, 157] width 60 height 29
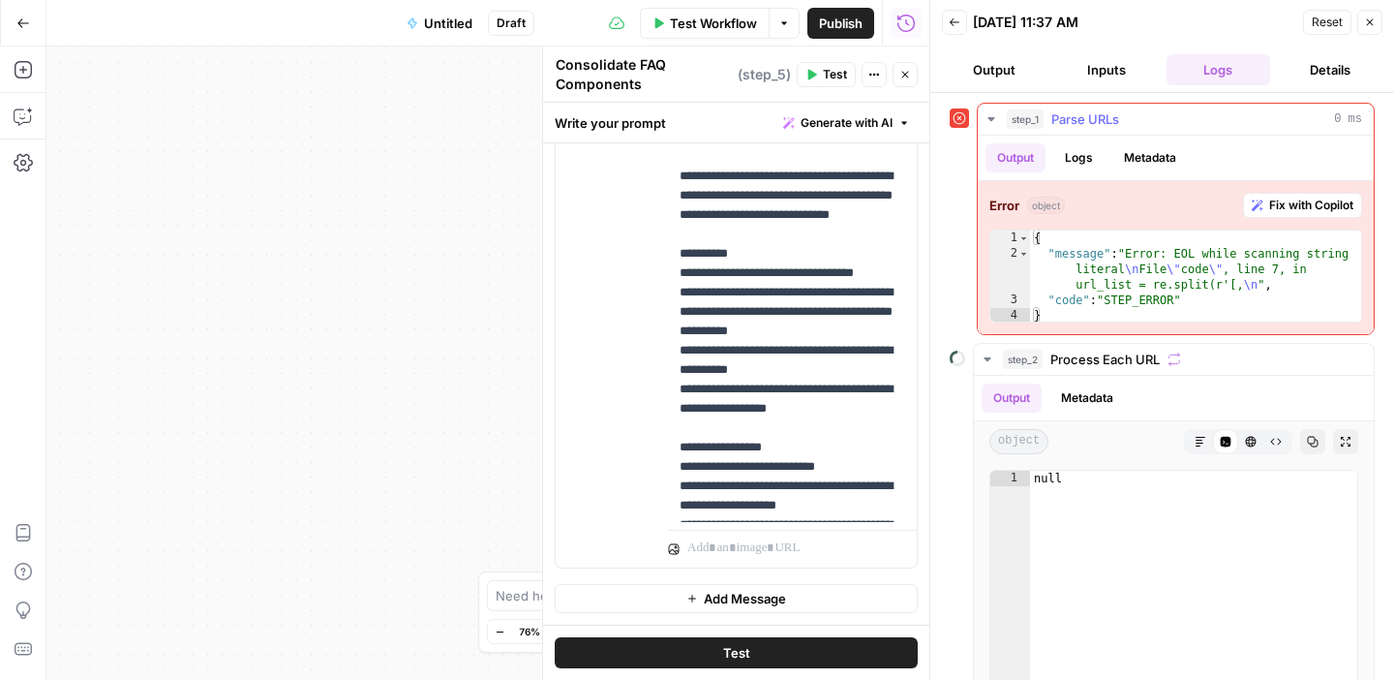
click at [1305, 207] on span "Fix with Copilot" at bounding box center [1311, 205] width 84 height 17
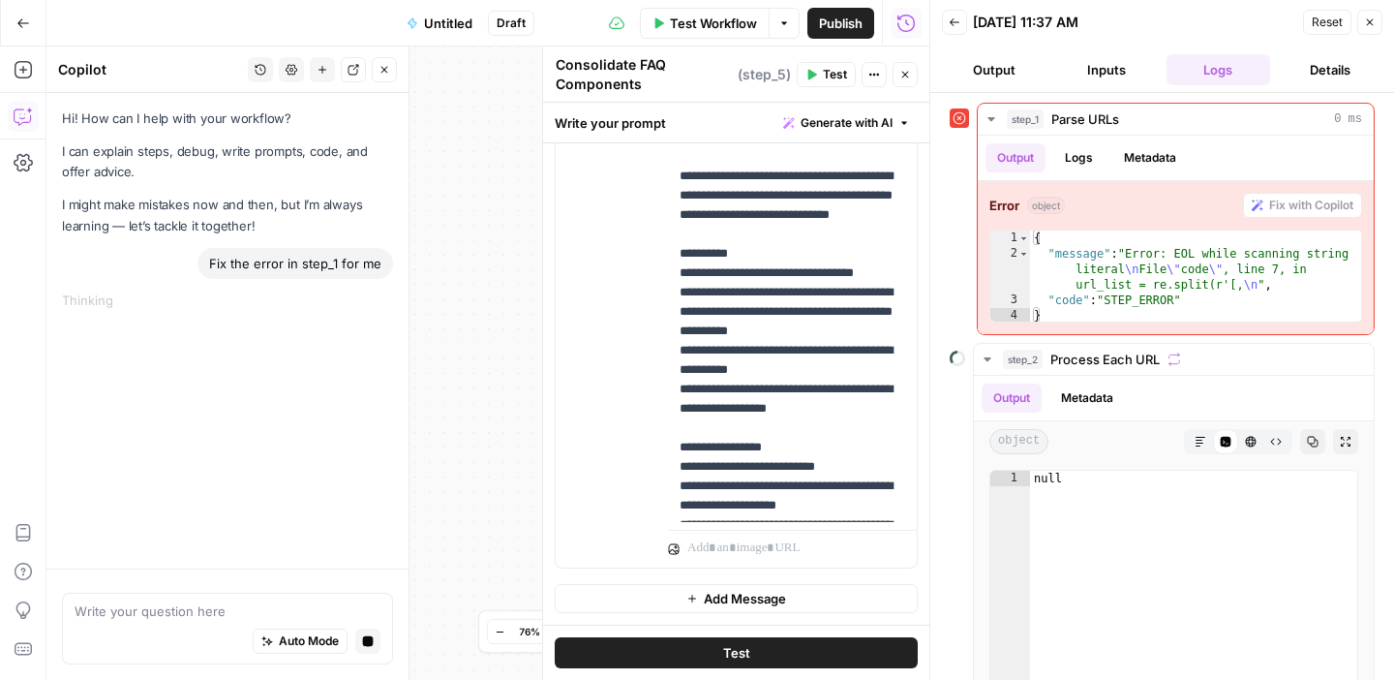
click at [151, 597] on div "Write your question here Auto Mode Stop generating" at bounding box center [227, 629] width 331 height 72
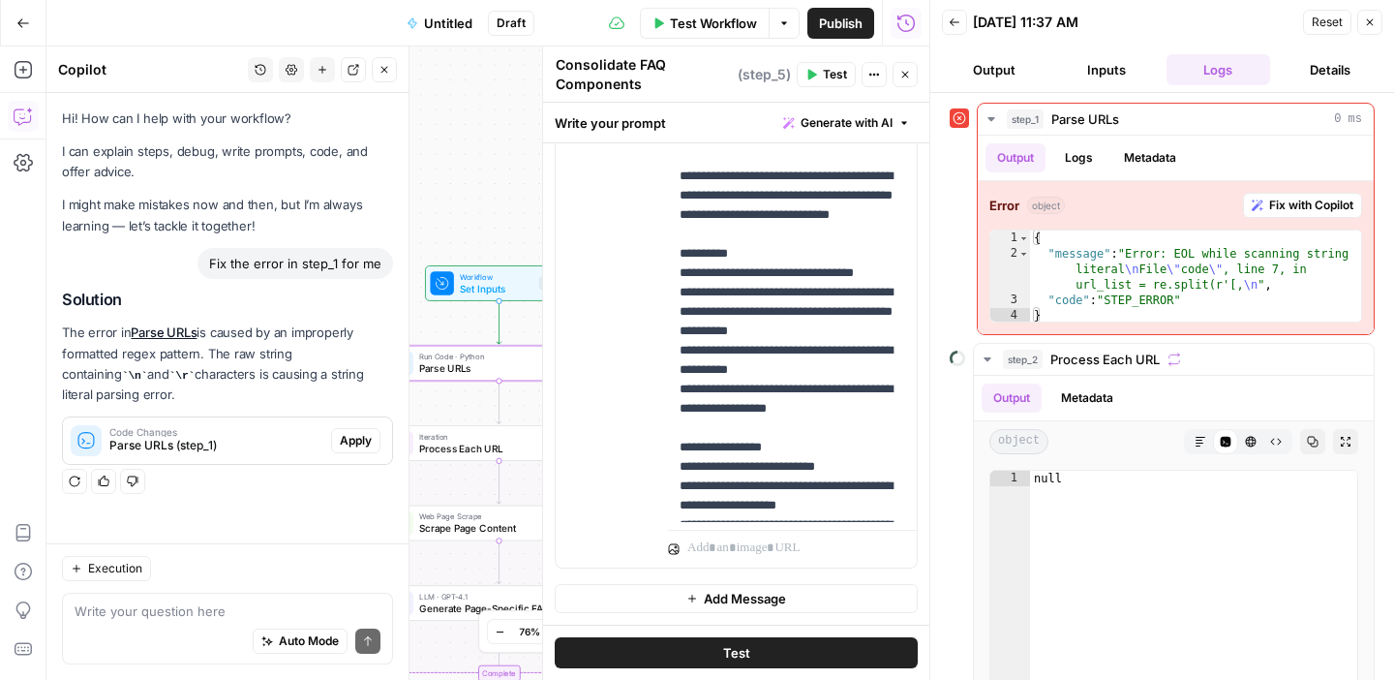
click at [351, 437] on span "Apply" at bounding box center [356, 440] width 32 height 17
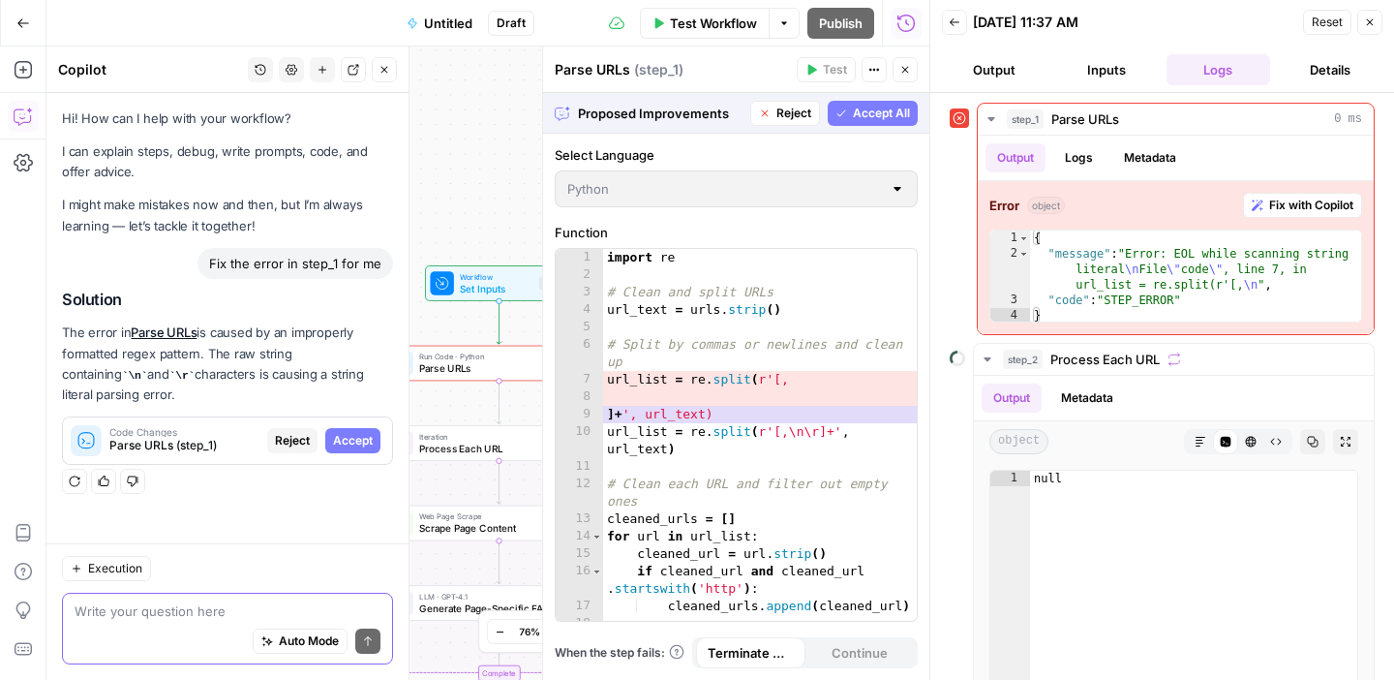
click at [132, 604] on textarea at bounding box center [228, 610] width 306 height 19
type textarea "How can I fix it?"
click at [343, 448] on span "Accept" at bounding box center [353, 440] width 40 height 17
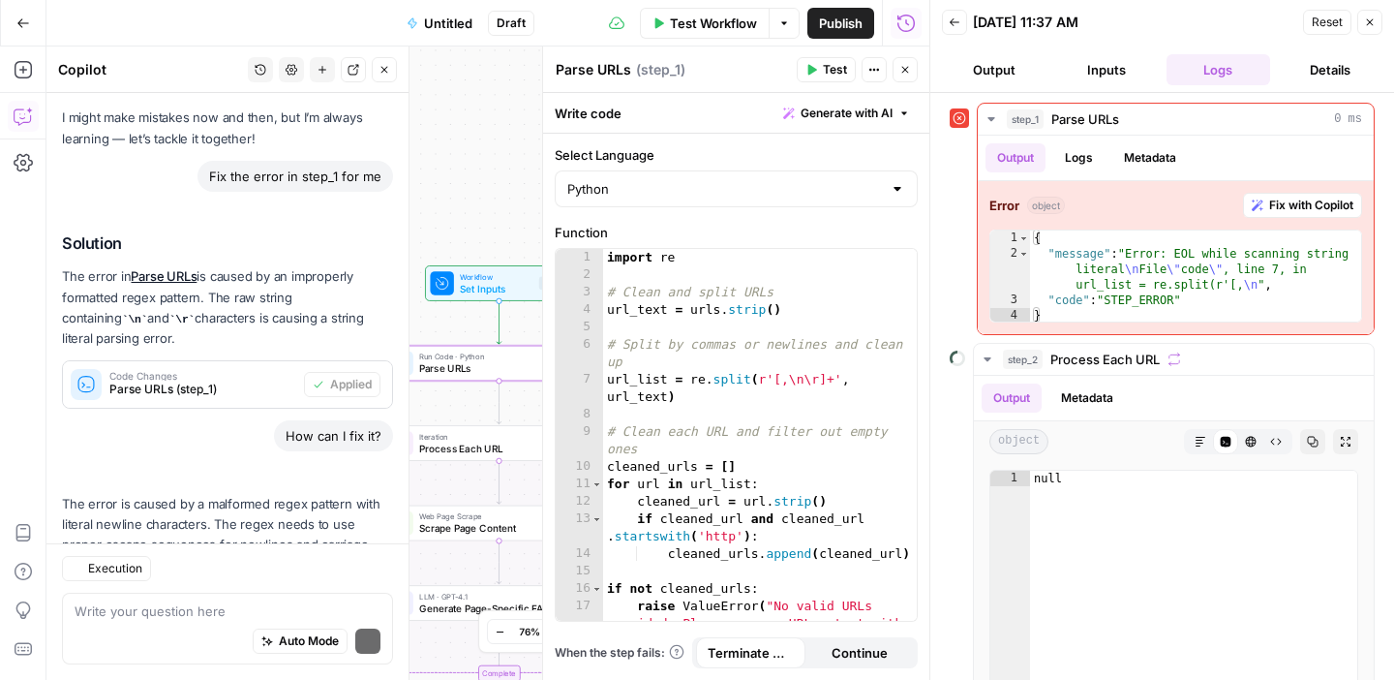
scroll to position [205, 0]
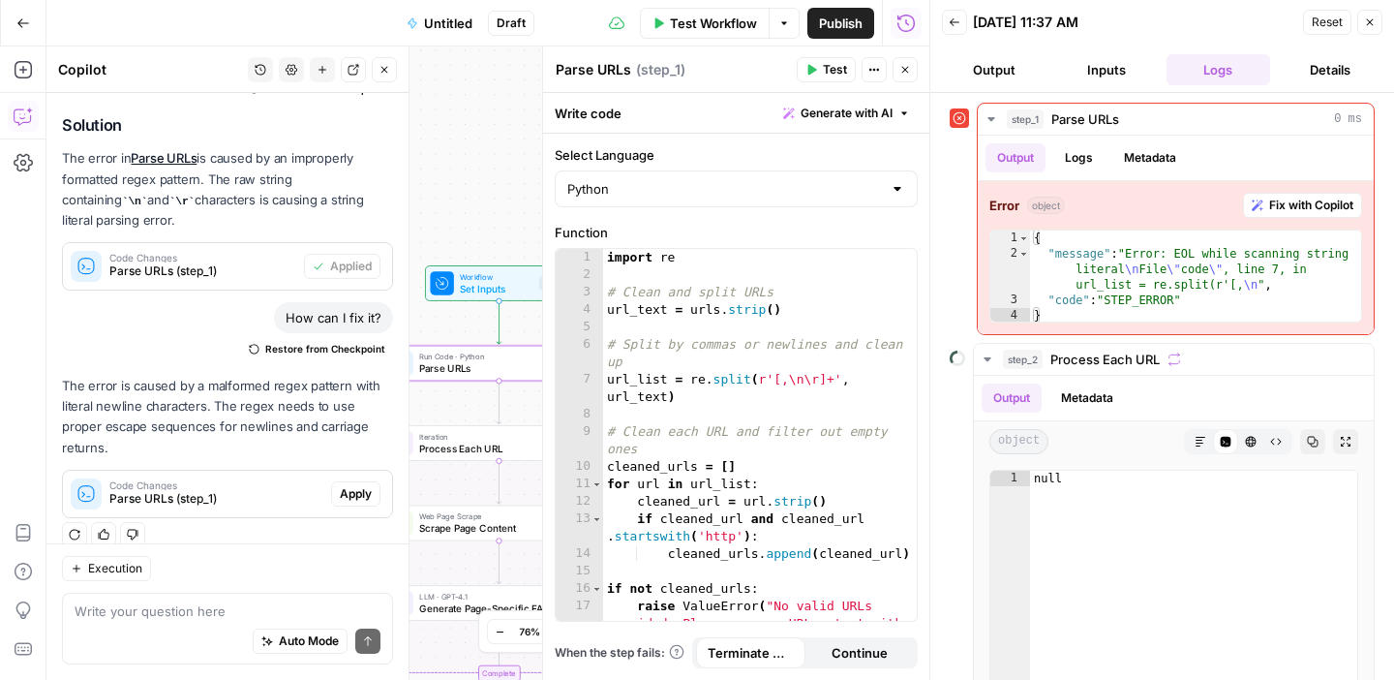
click at [364, 485] on span "Apply" at bounding box center [356, 493] width 32 height 17
